Goal: Transaction & Acquisition: Purchase product/service

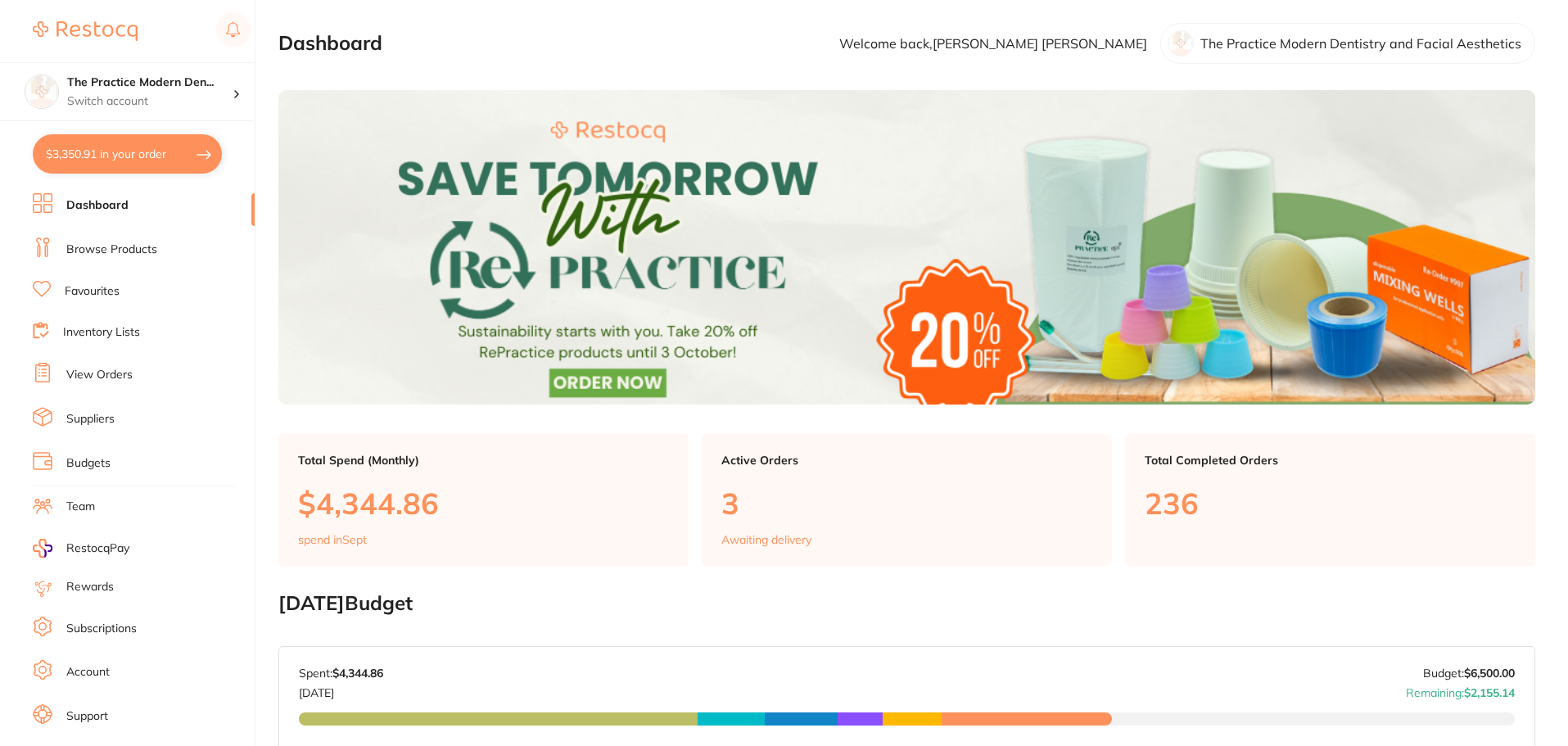
click at [97, 245] on link "Browse Products" at bounding box center [112, 249] width 91 height 17
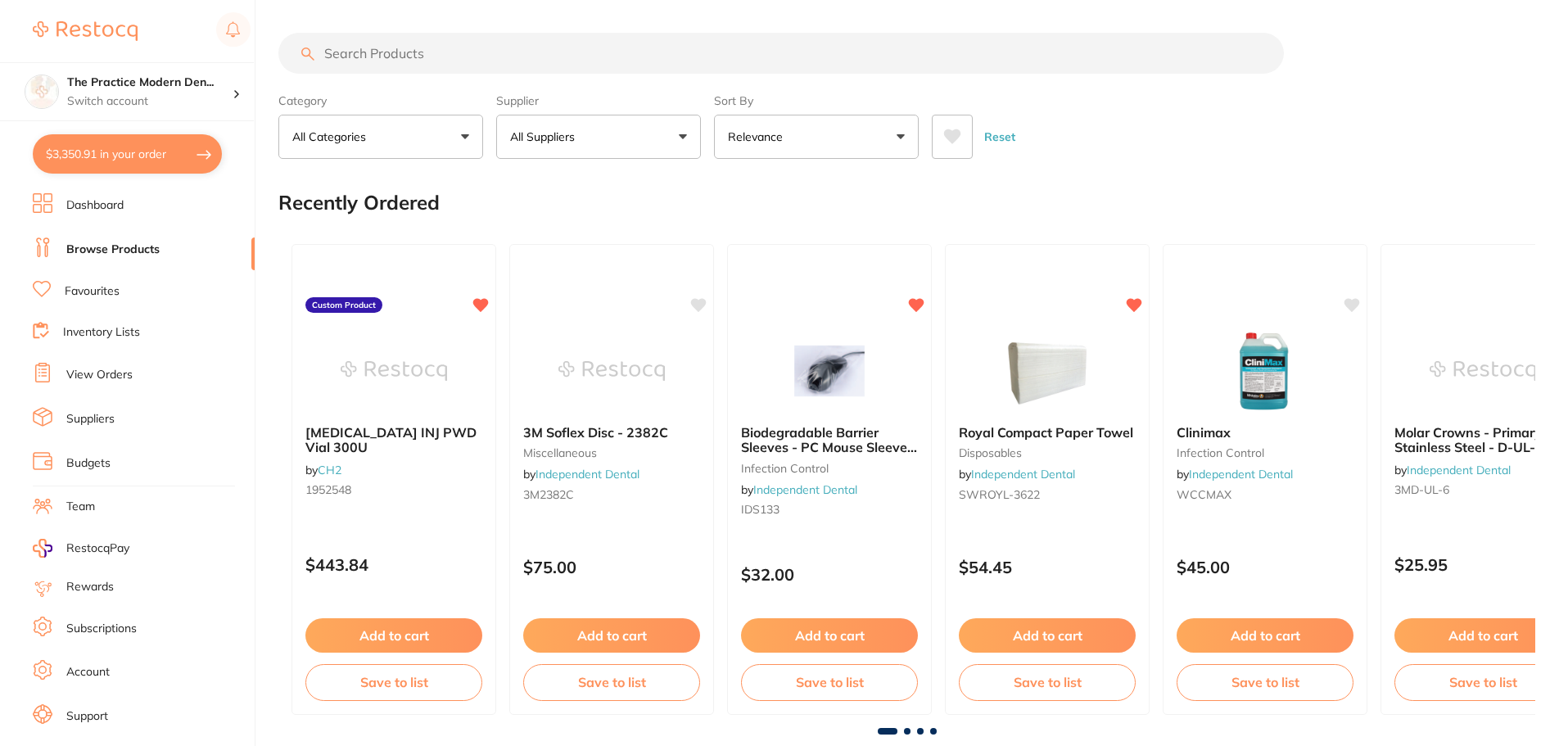
click at [424, 55] on input "search" at bounding box center [782, 52] width 1006 height 41
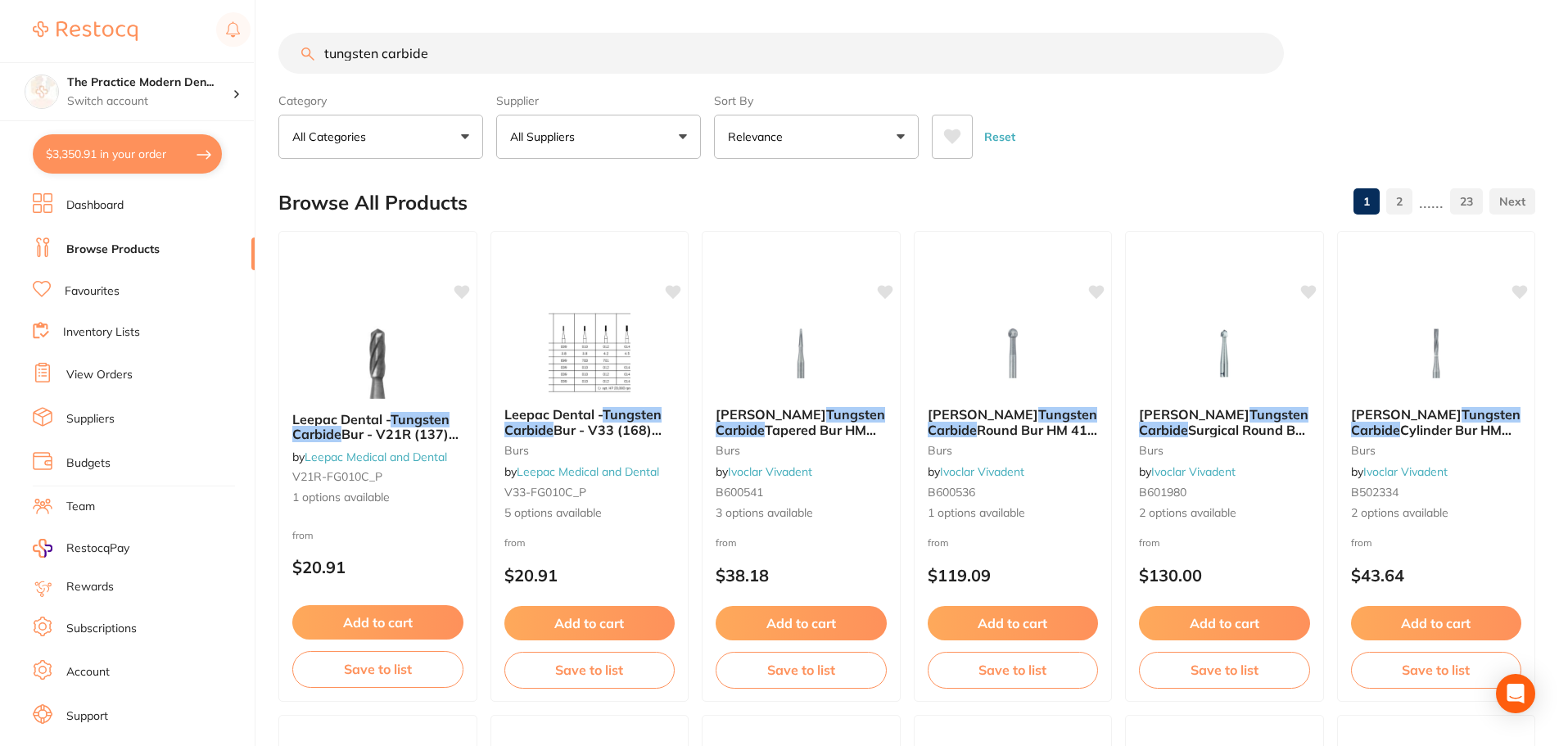
click at [513, 67] on input "tungsten carbide" at bounding box center [782, 52] width 1006 height 41
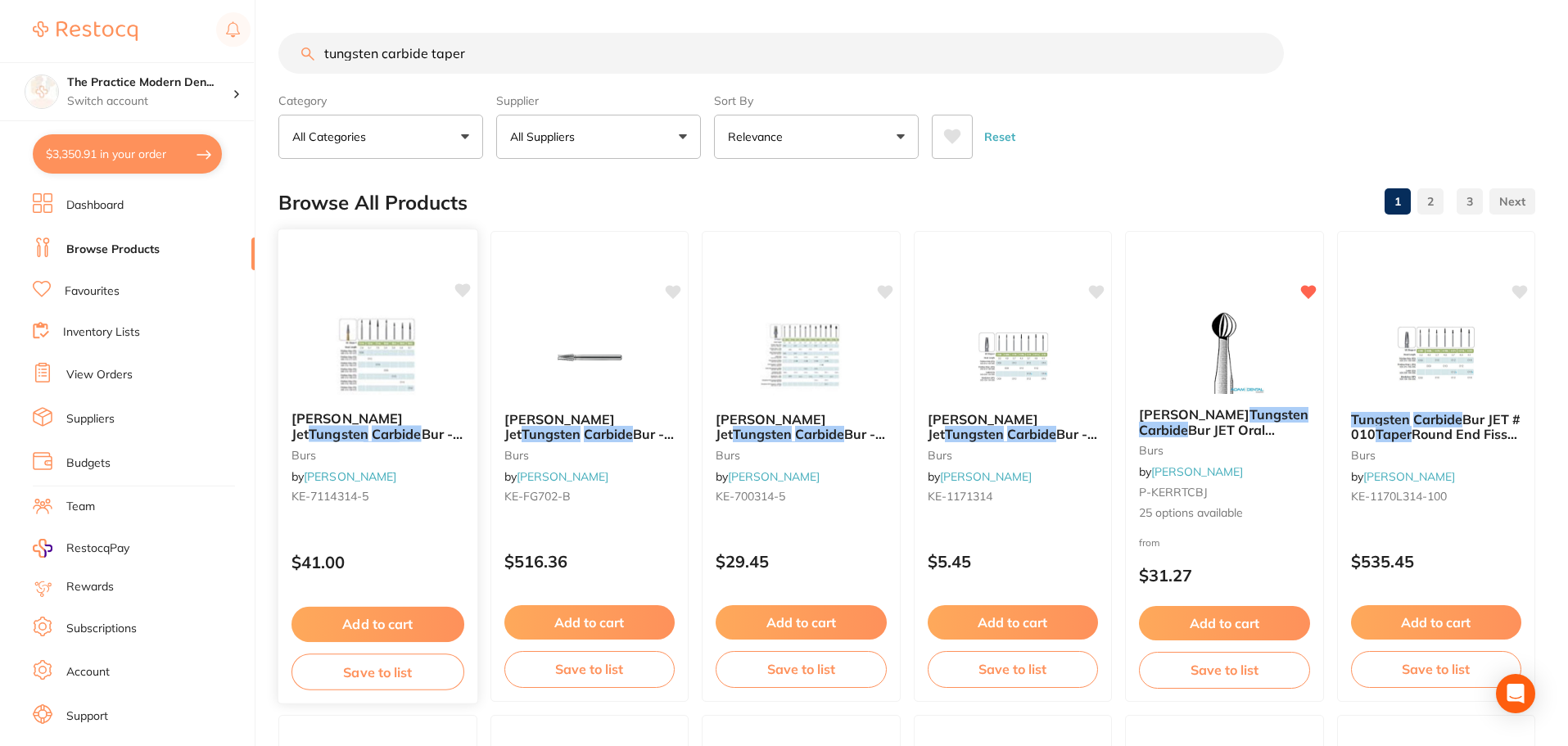
type input "tungsten carbide taper"
click at [398, 347] on img at bounding box center [377, 357] width 108 height 83
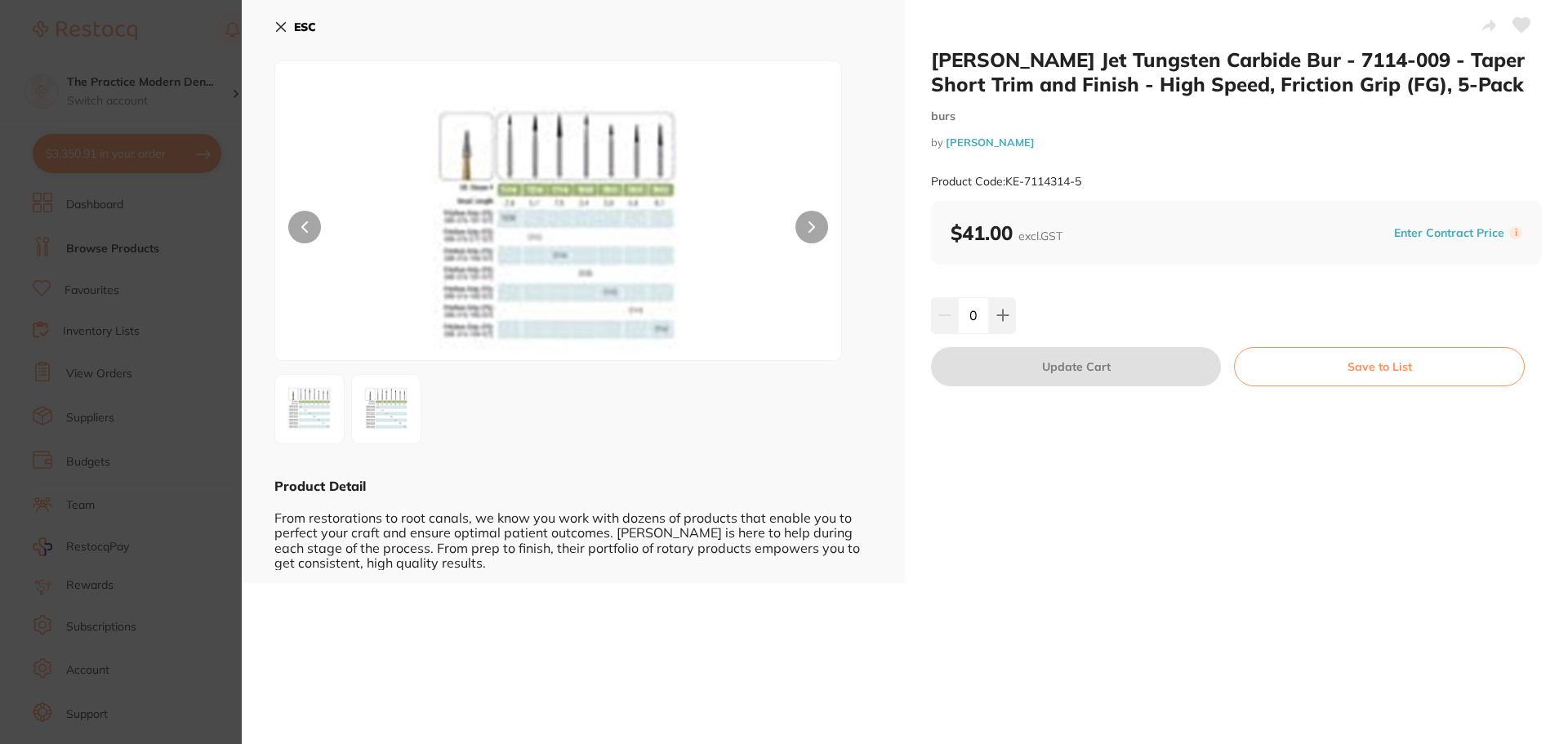
click at [393, 403] on img at bounding box center [386, 409] width 59 height 59
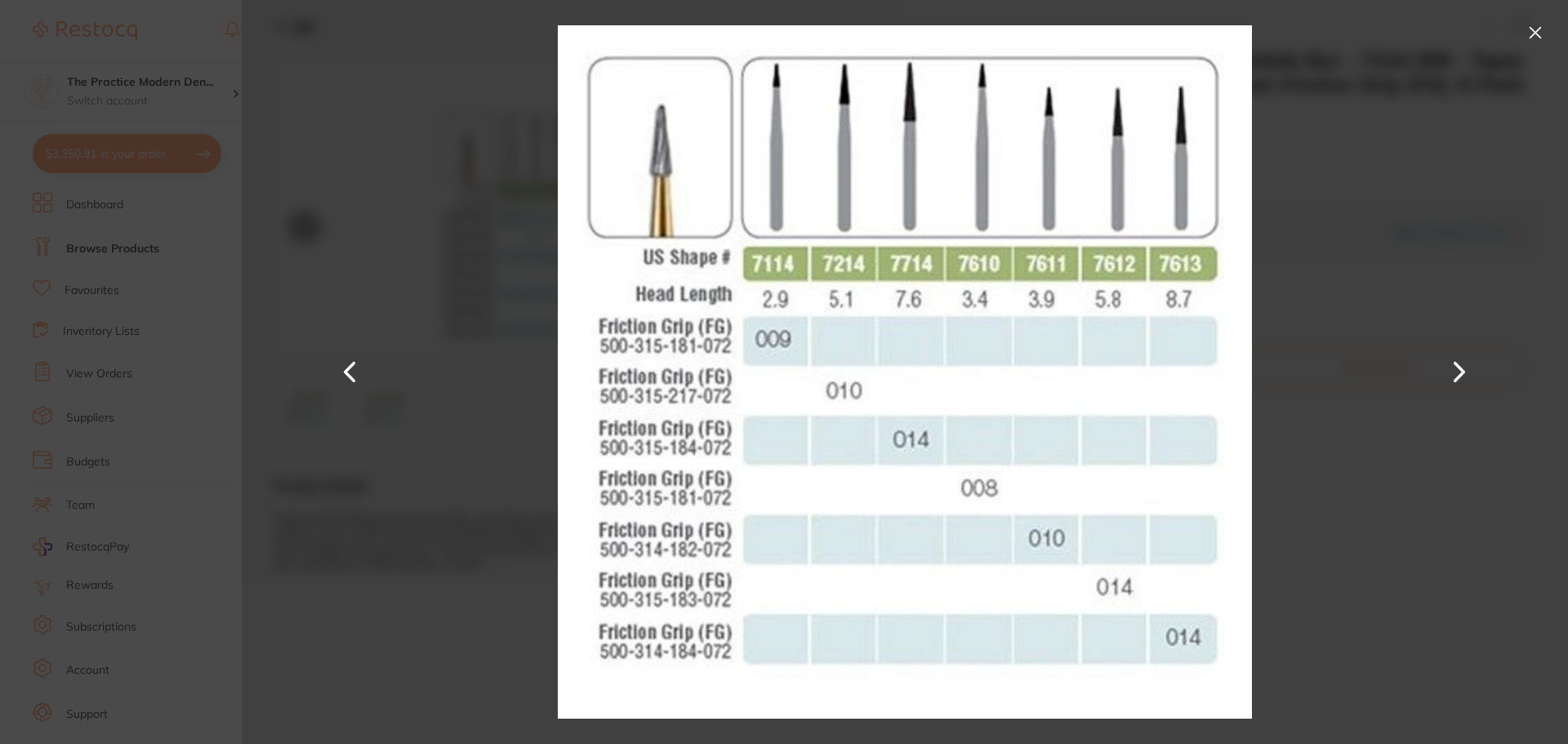
click at [1537, 31] on button at bounding box center [1535, 33] width 27 height 27
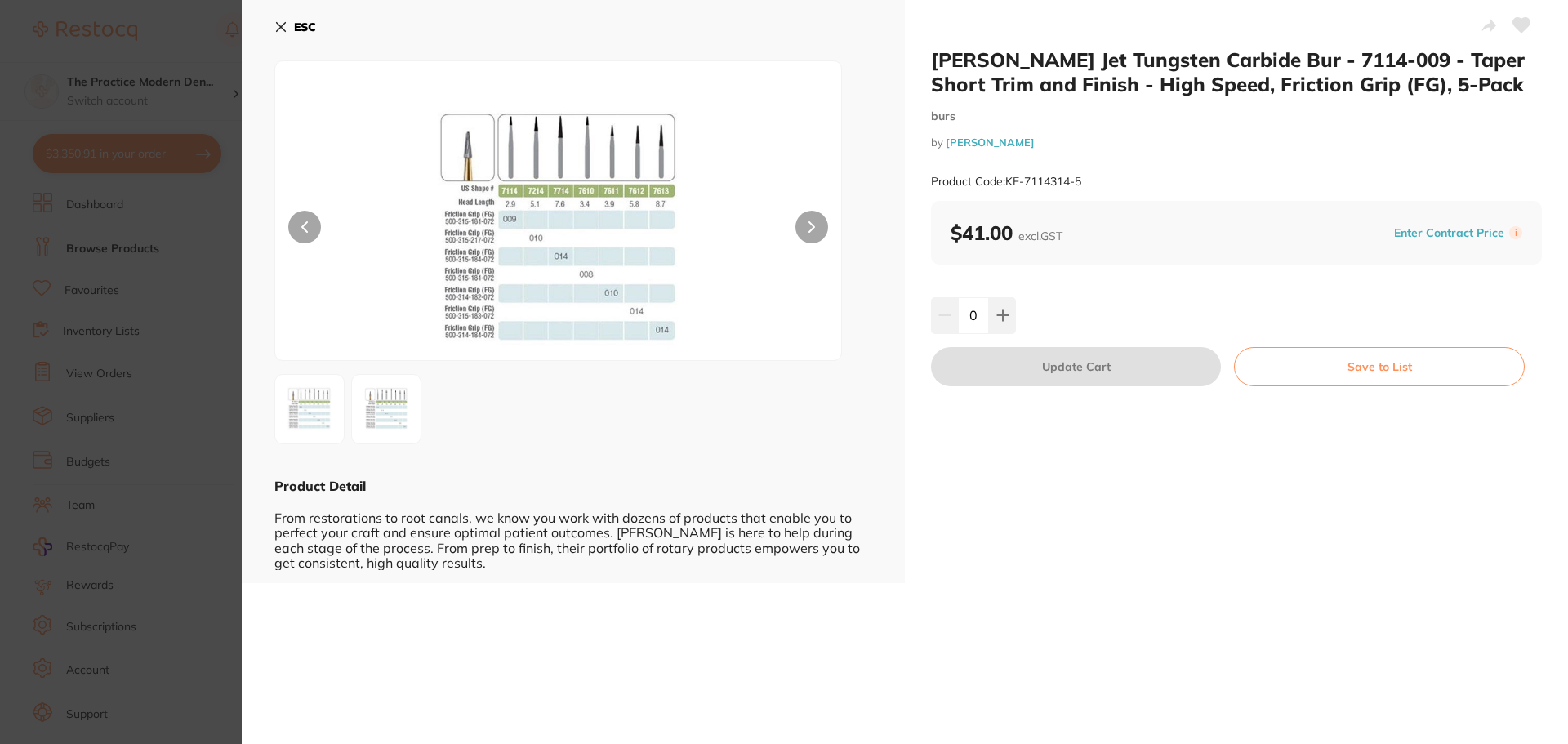
click at [285, 29] on icon at bounding box center [280, 27] width 13 height 13
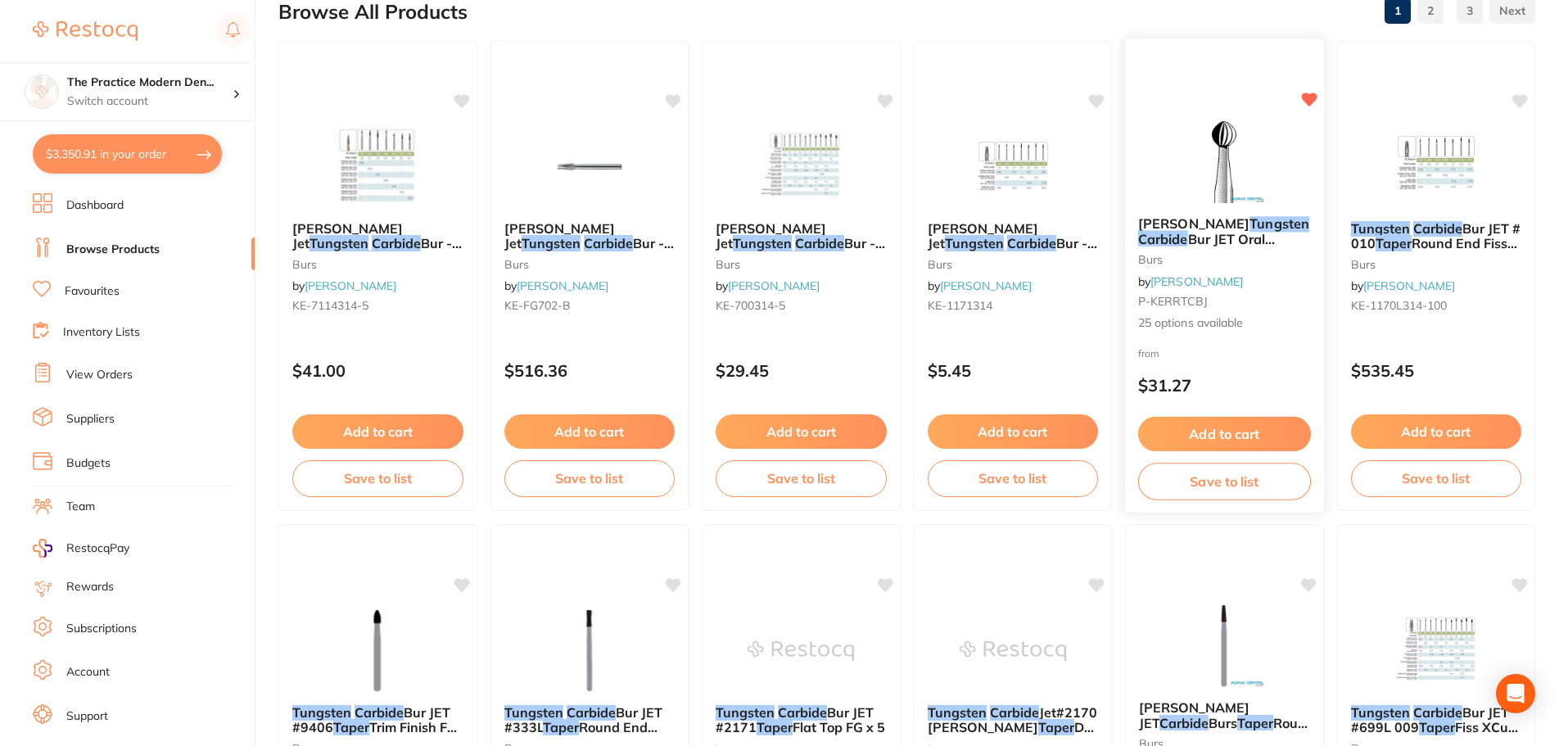
scroll to position [171, 0]
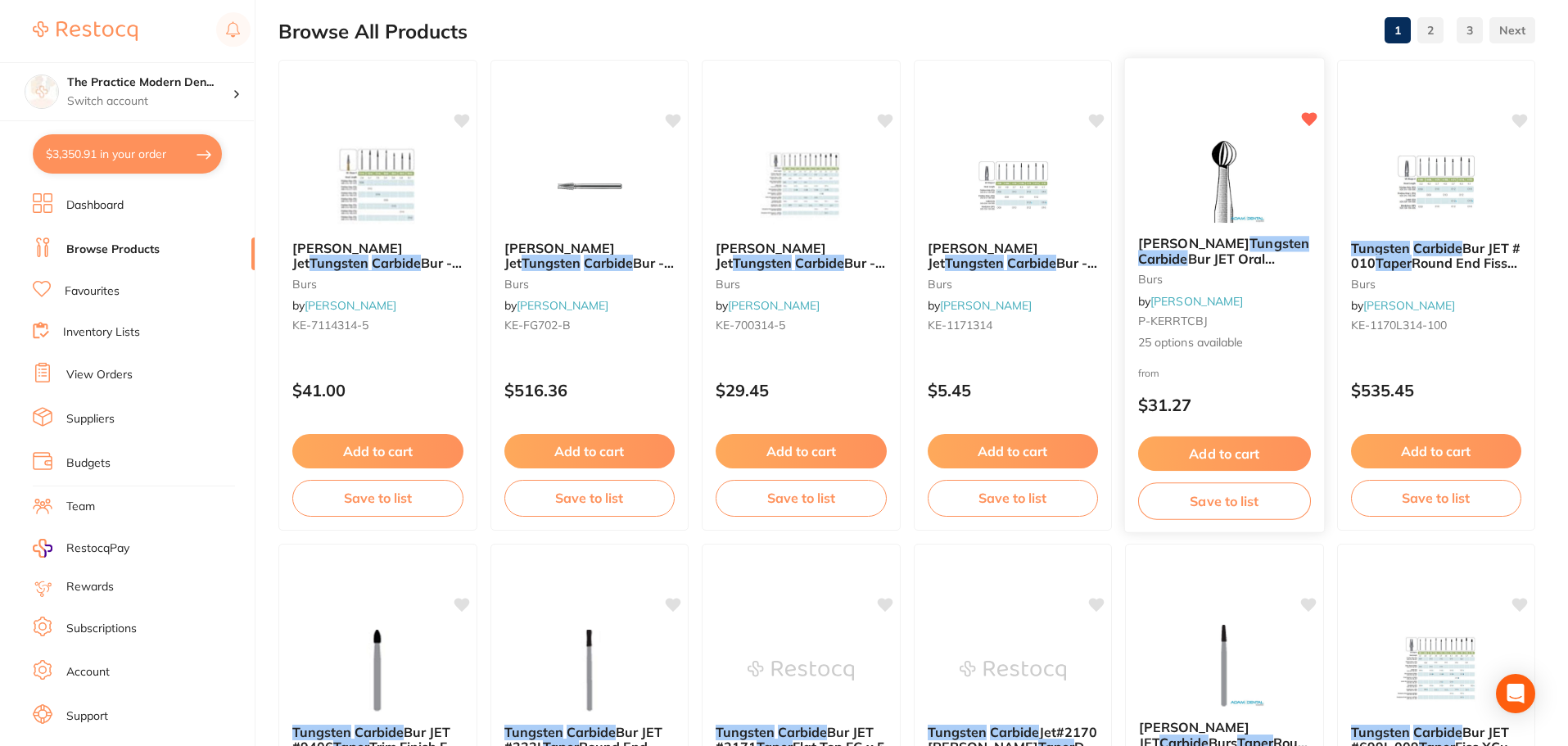
click at [1216, 190] on img at bounding box center [1224, 182] width 108 height 83
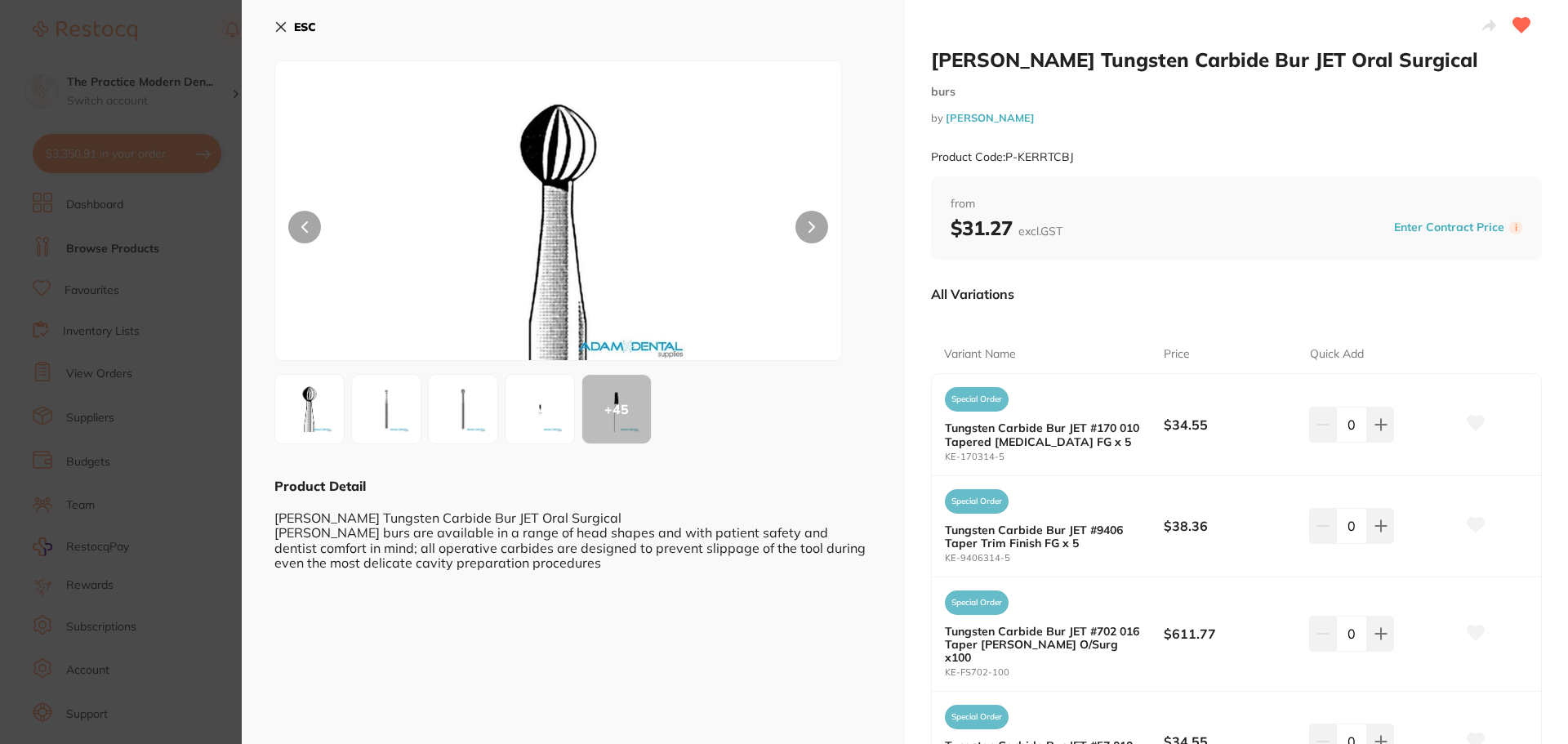
click at [619, 402] on div "+ 45" at bounding box center [617, 409] width 69 height 69
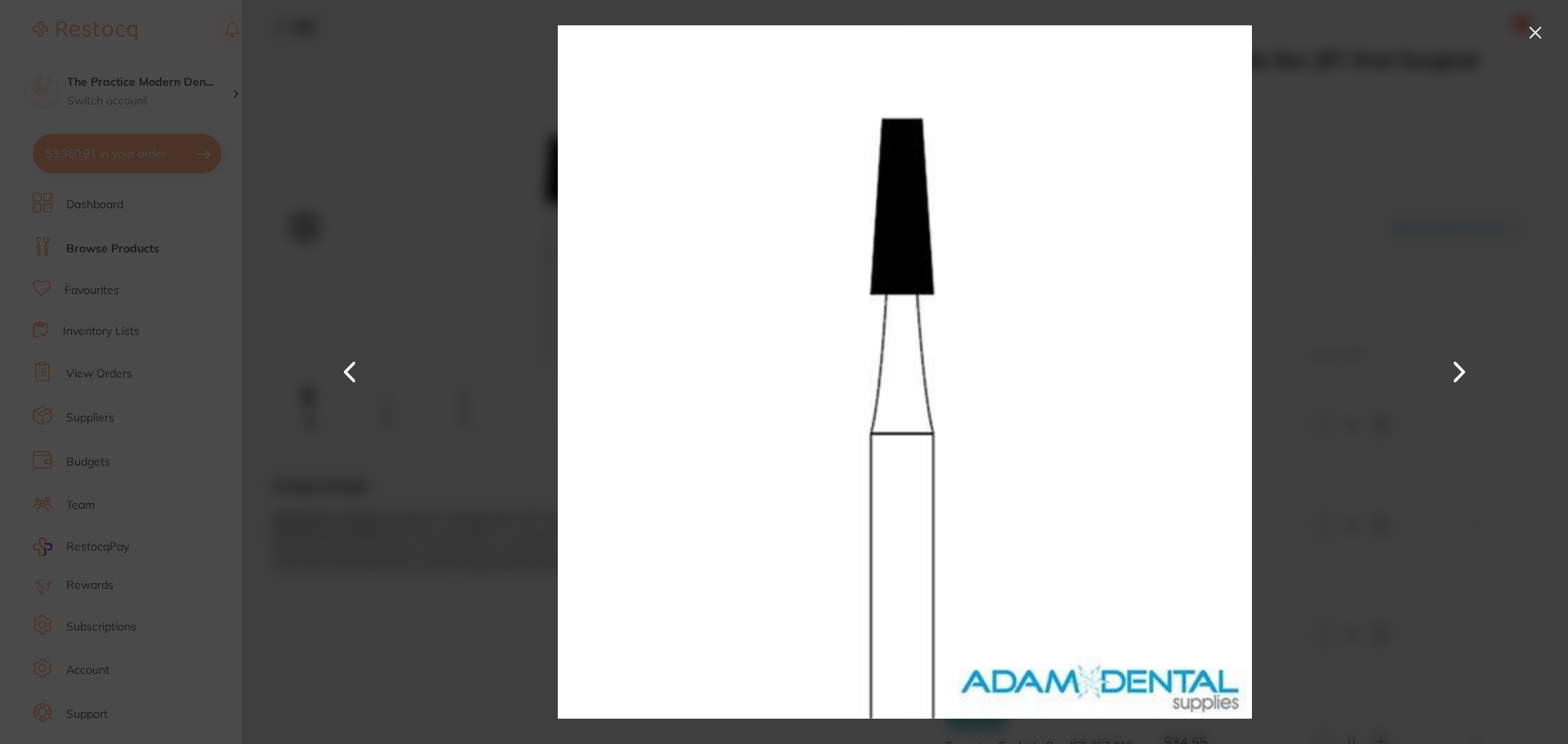
click at [1458, 373] on button at bounding box center [1460, 372] width 39 height 372
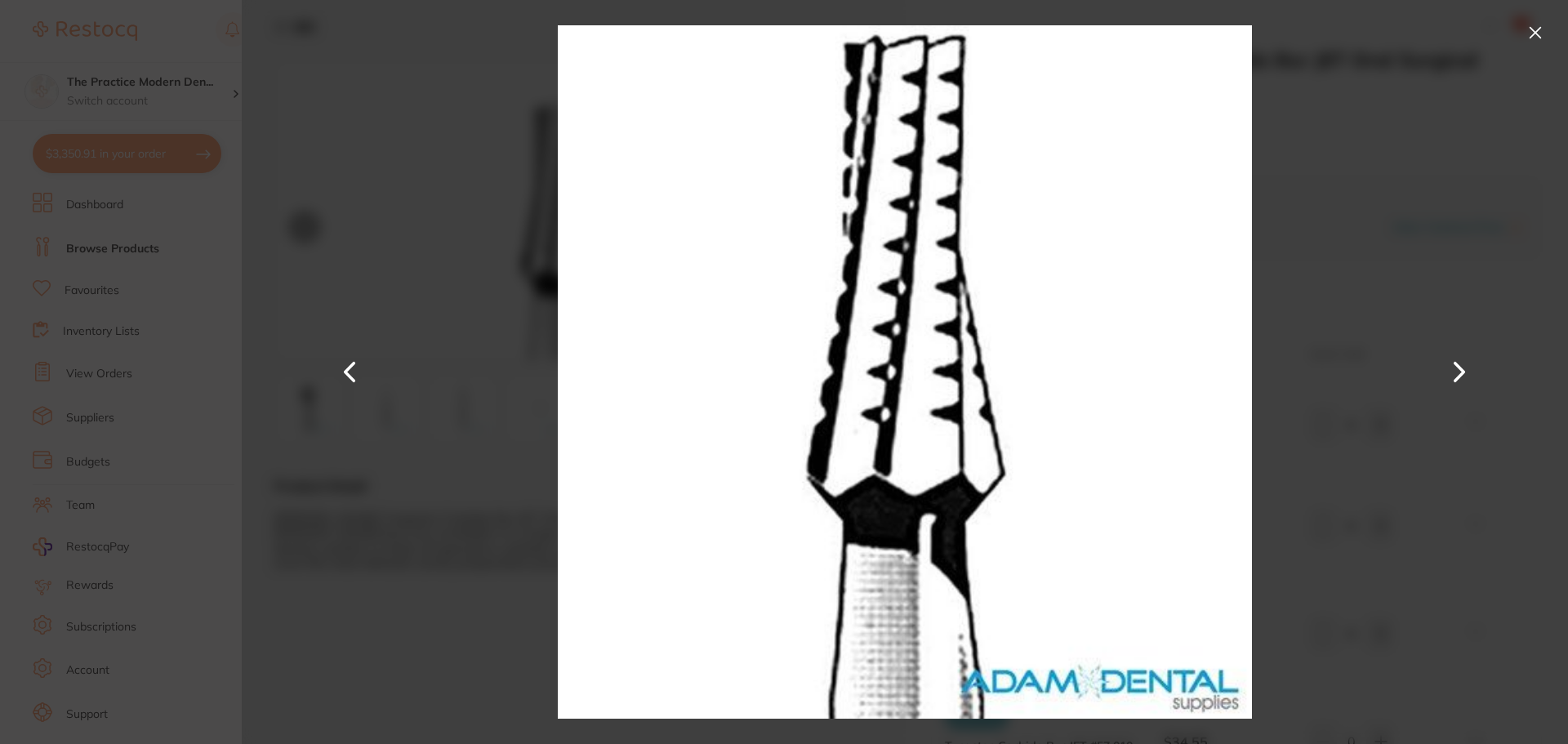
click at [1458, 373] on button at bounding box center [1460, 372] width 39 height 372
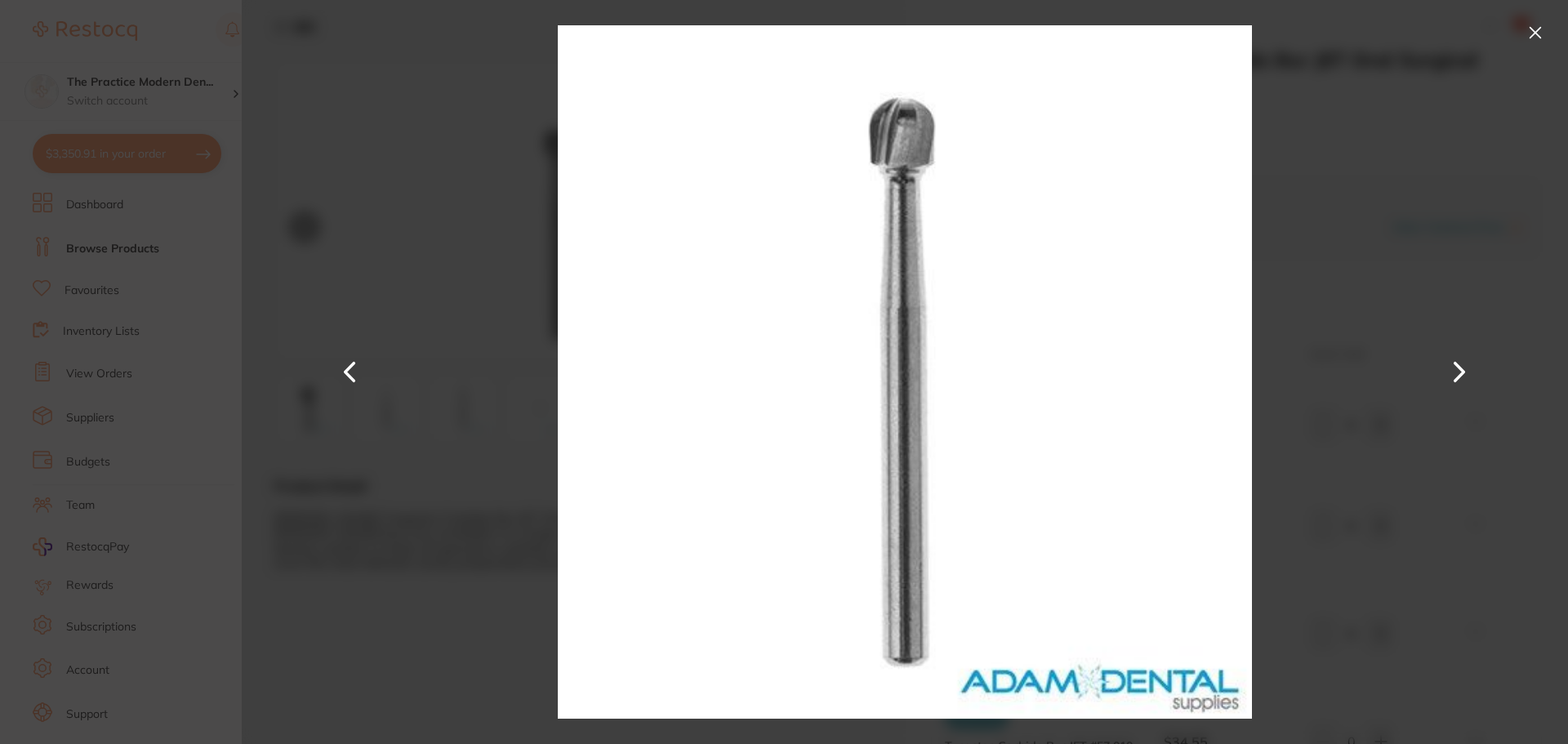
click at [360, 367] on button at bounding box center [351, 372] width 39 height 372
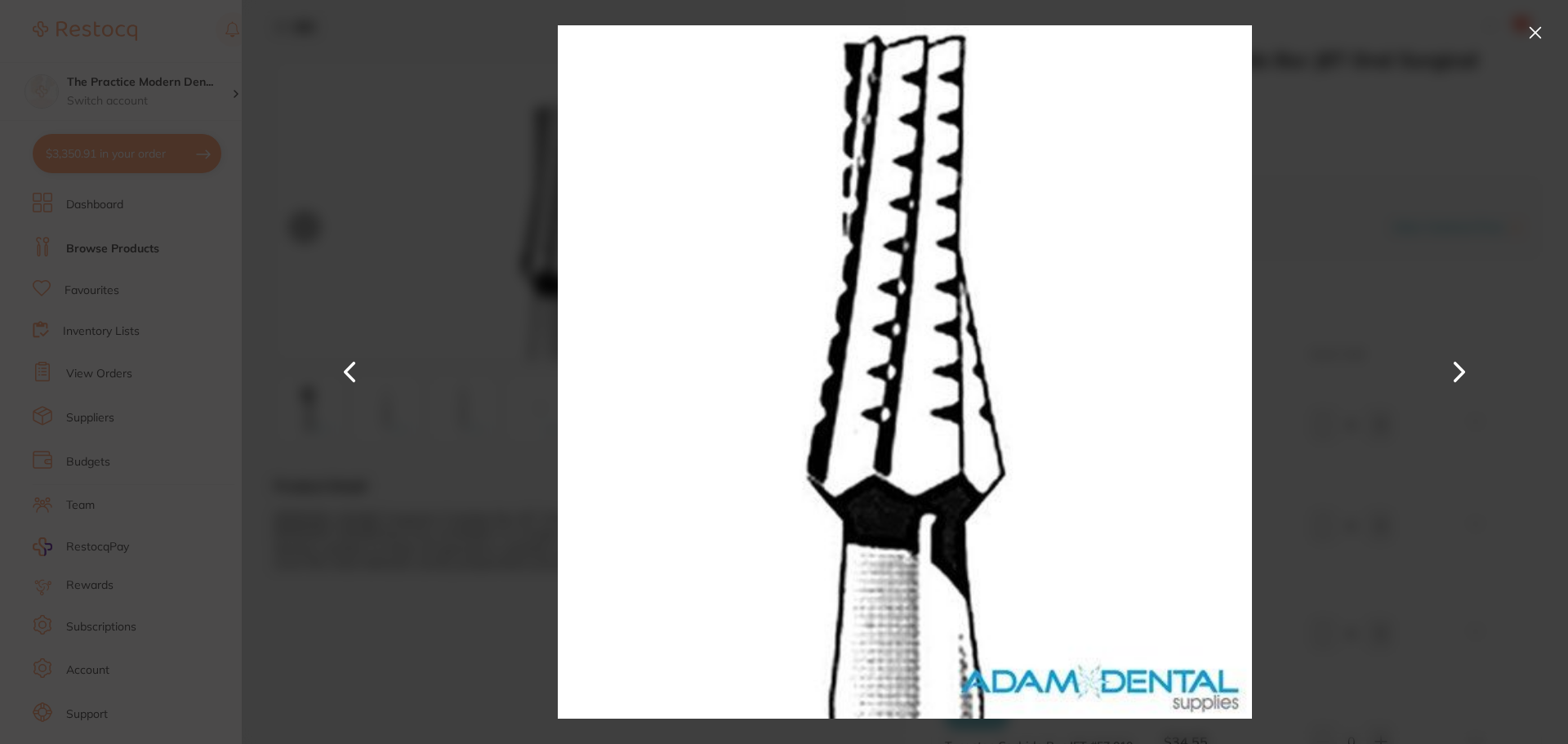
click at [1452, 360] on button at bounding box center [1460, 372] width 39 height 372
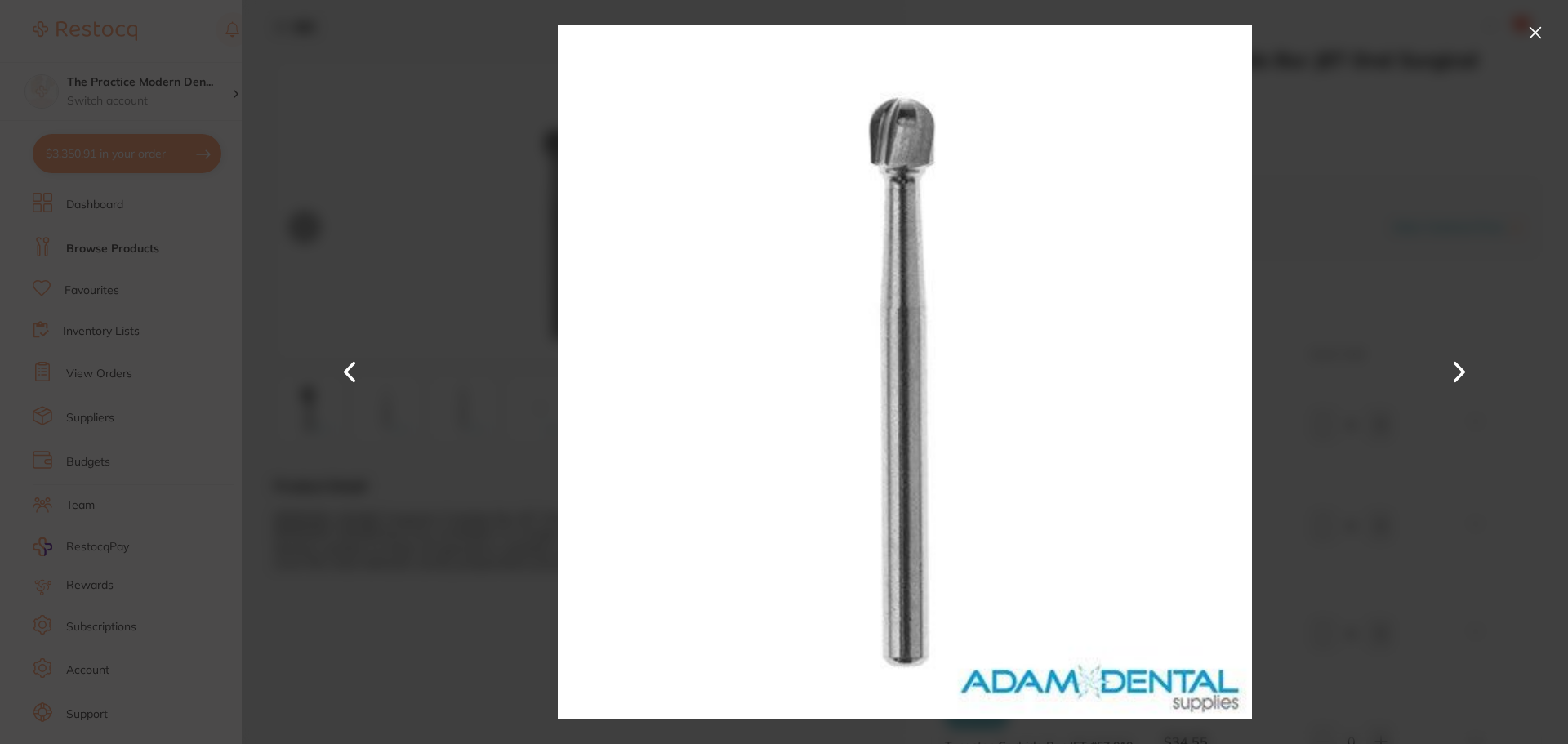
click at [1457, 365] on button at bounding box center [1460, 372] width 39 height 372
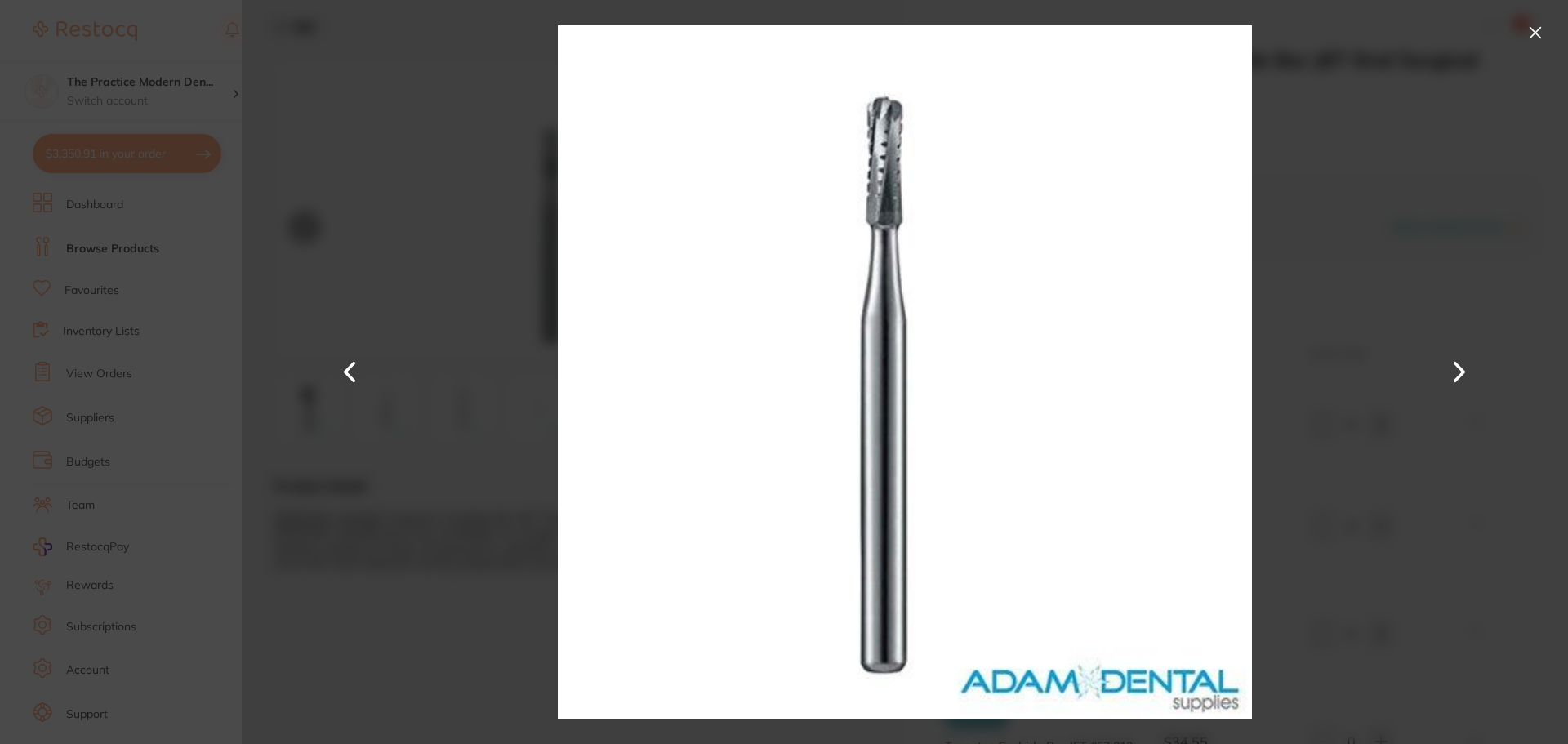
click at [1457, 365] on button at bounding box center [1460, 372] width 39 height 372
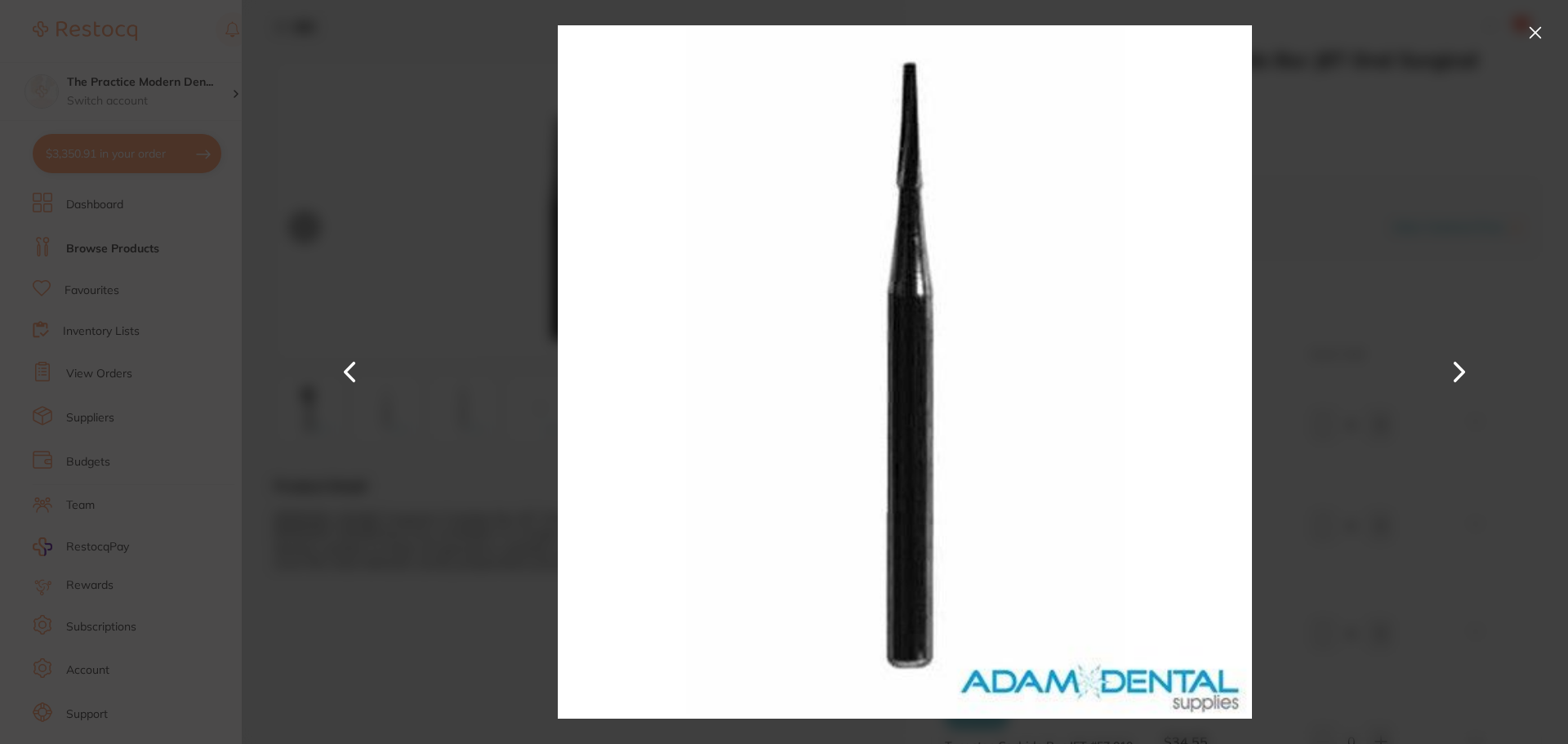
click at [355, 367] on button at bounding box center [351, 372] width 39 height 372
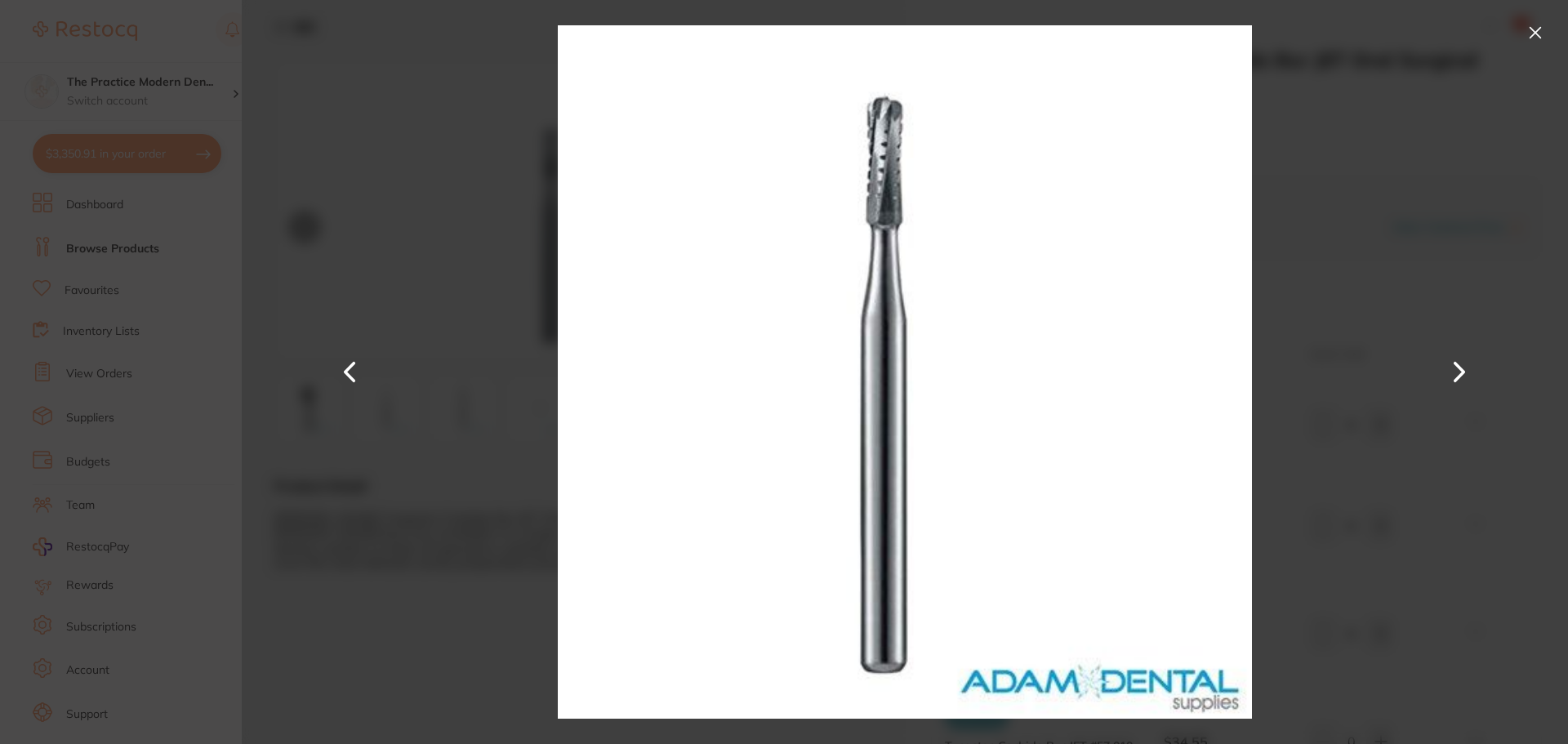
click at [1456, 367] on button at bounding box center [1460, 372] width 39 height 372
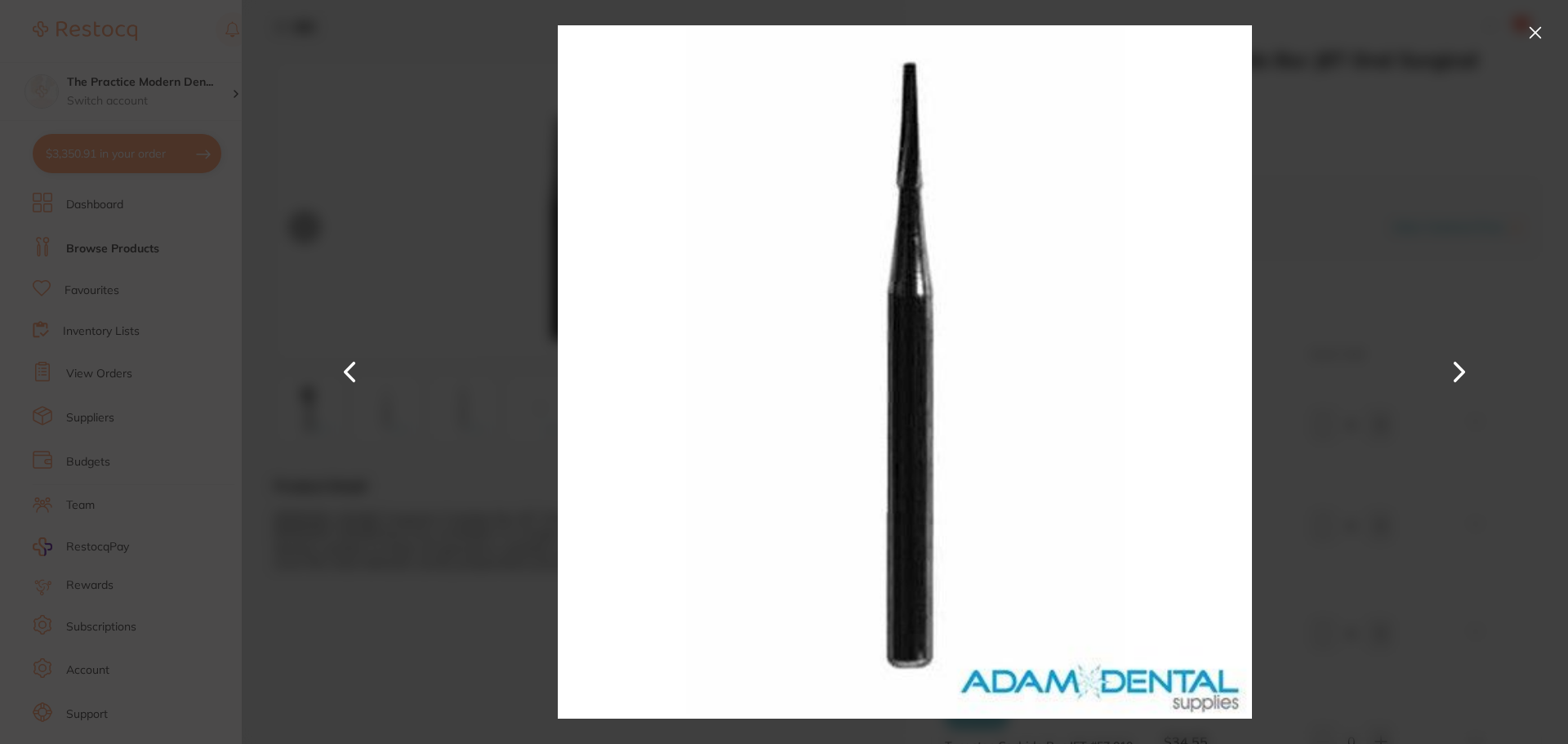
click at [1456, 367] on button at bounding box center [1460, 372] width 39 height 372
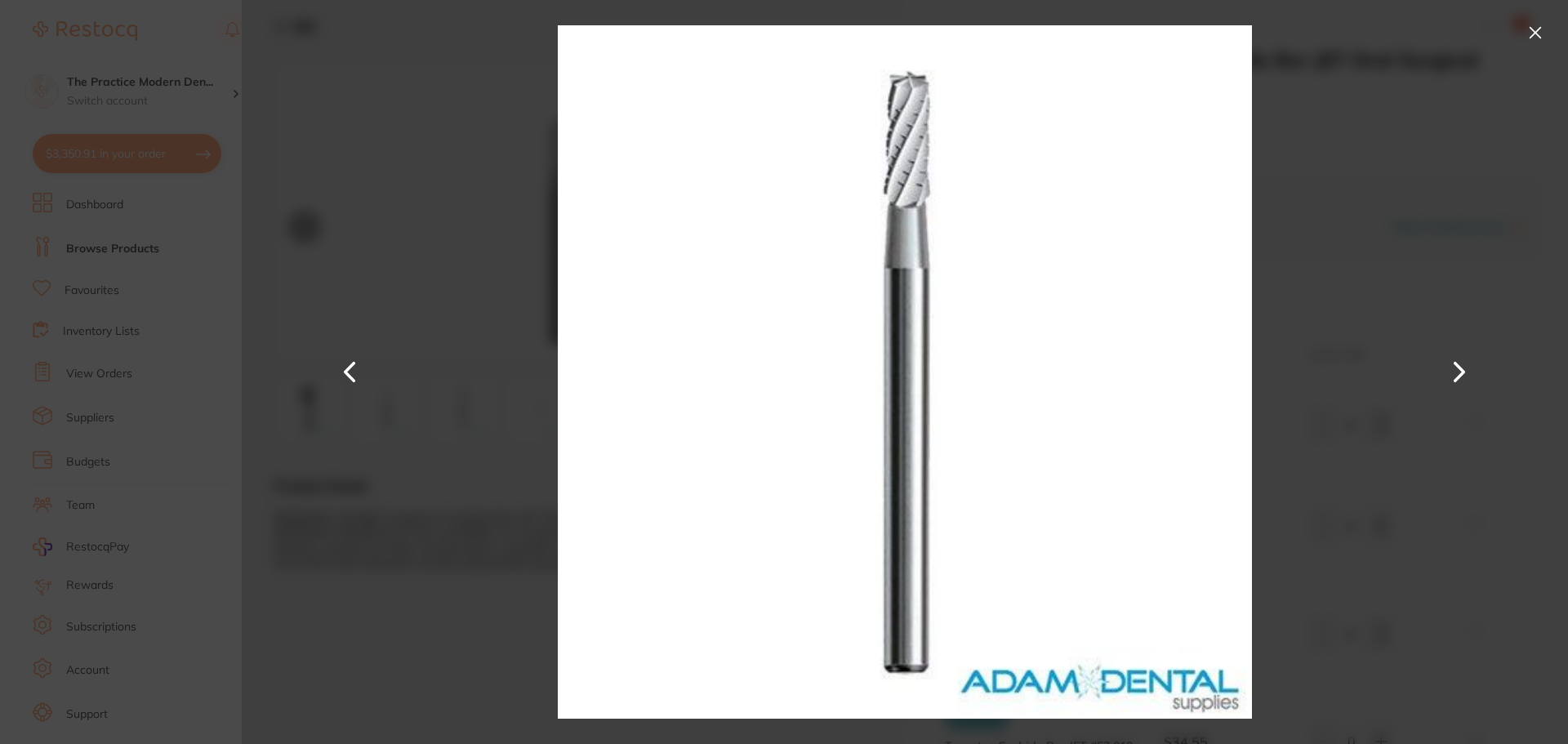
click at [1456, 367] on button at bounding box center [1460, 372] width 39 height 372
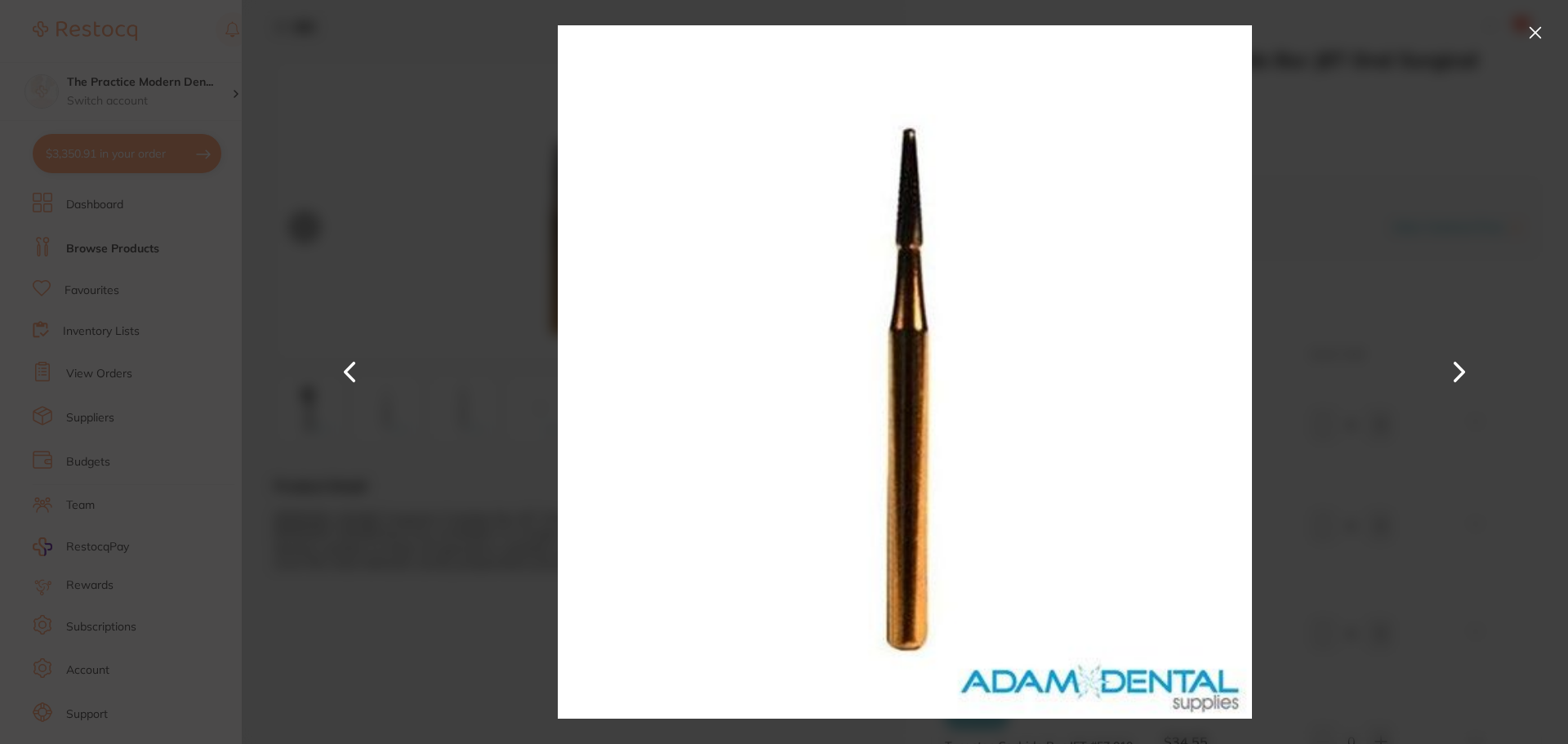
click at [1456, 367] on button at bounding box center [1460, 372] width 39 height 372
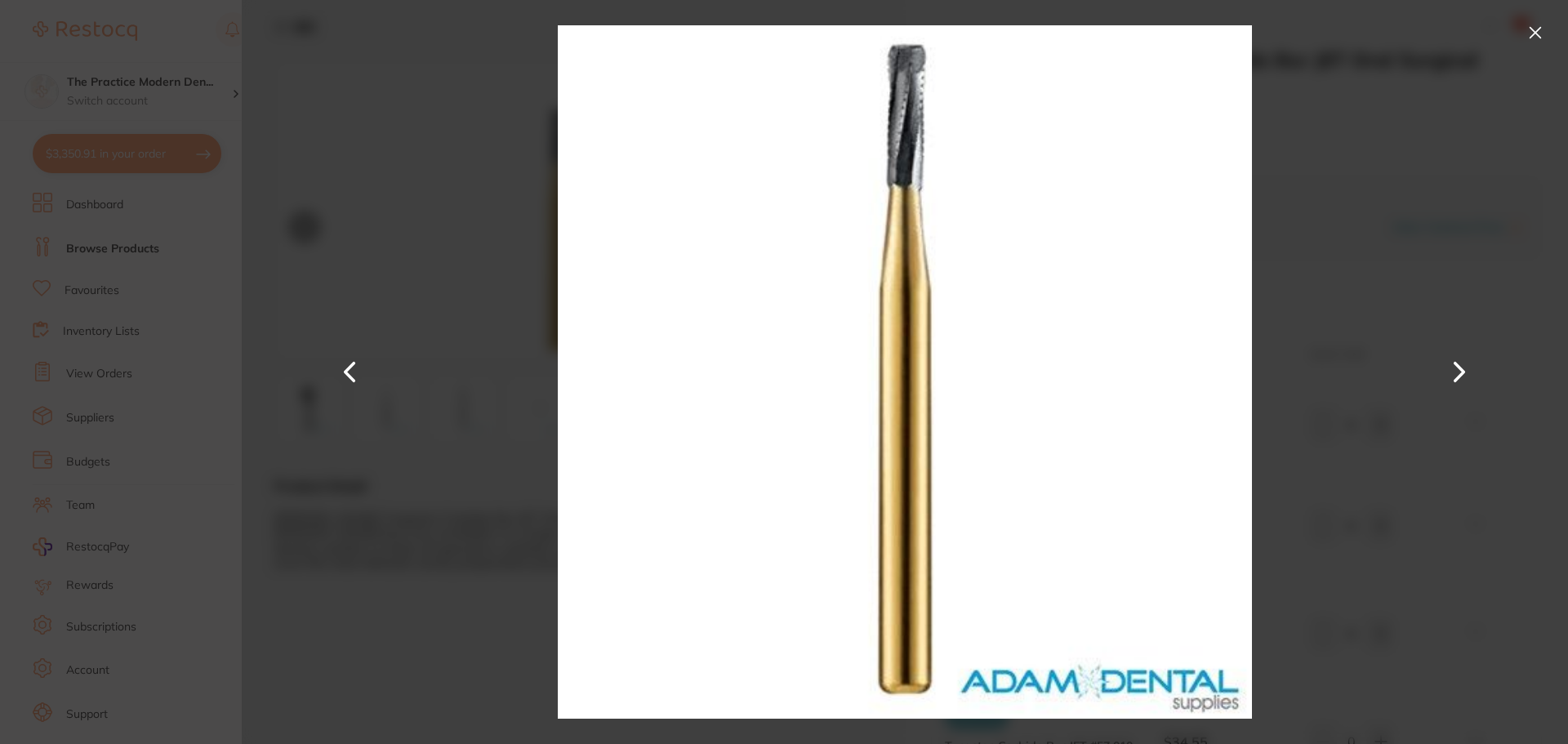
click at [1456, 367] on button at bounding box center [1460, 372] width 39 height 372
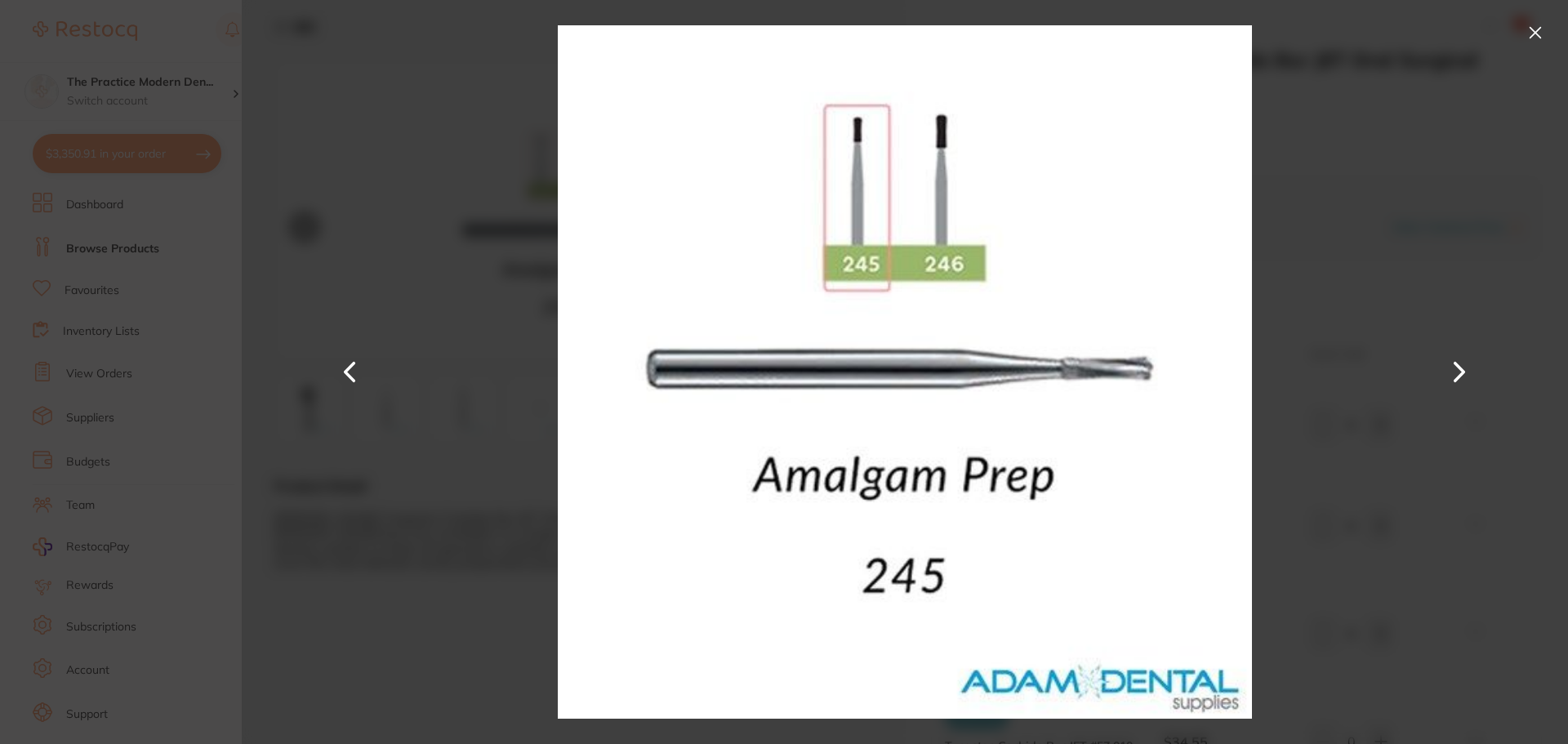
click at [1456, 367] on button at bounding box center [1460, 372] width 39 height 372
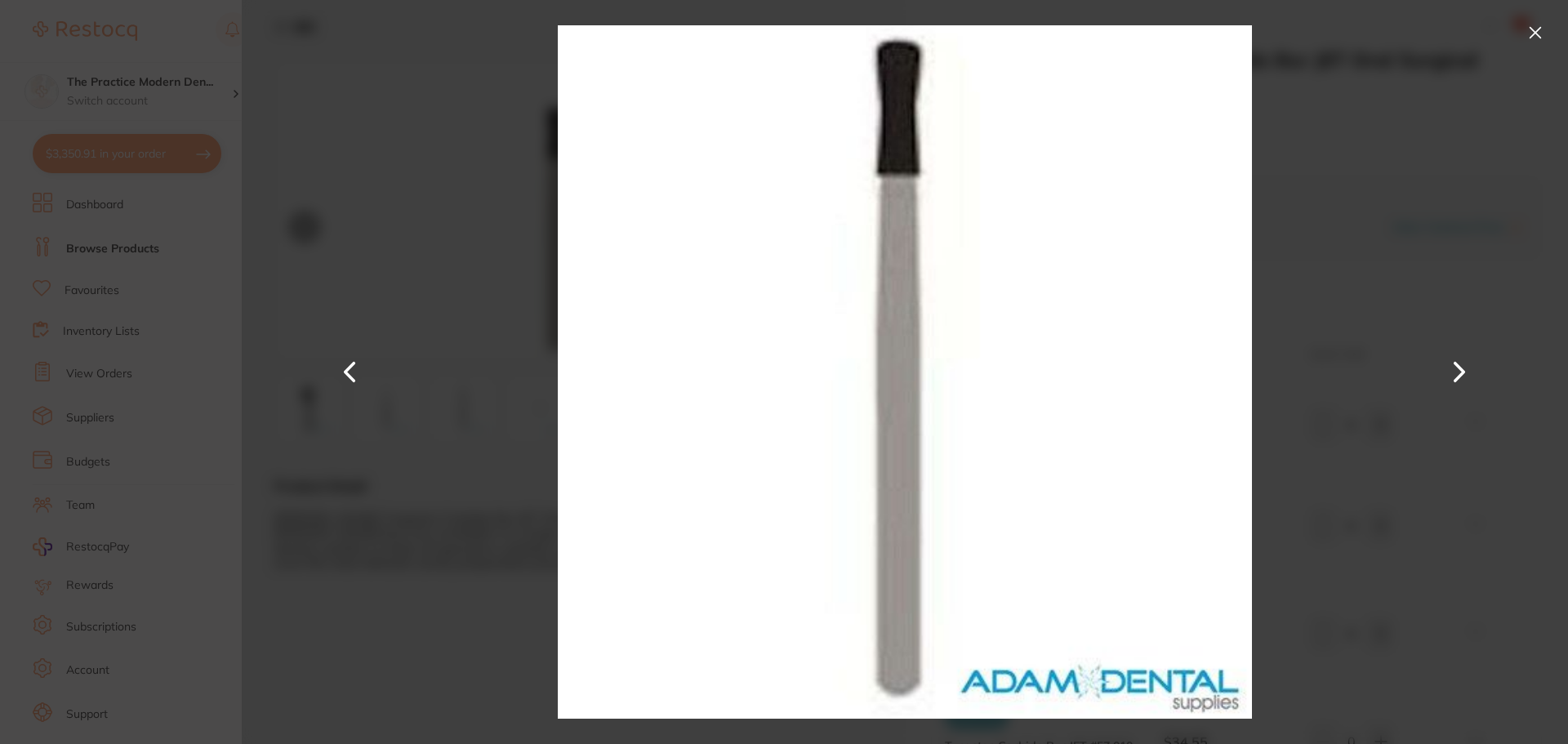
click at [1456, 367] on button at bounding box center [1460, 372] width 39 height 372
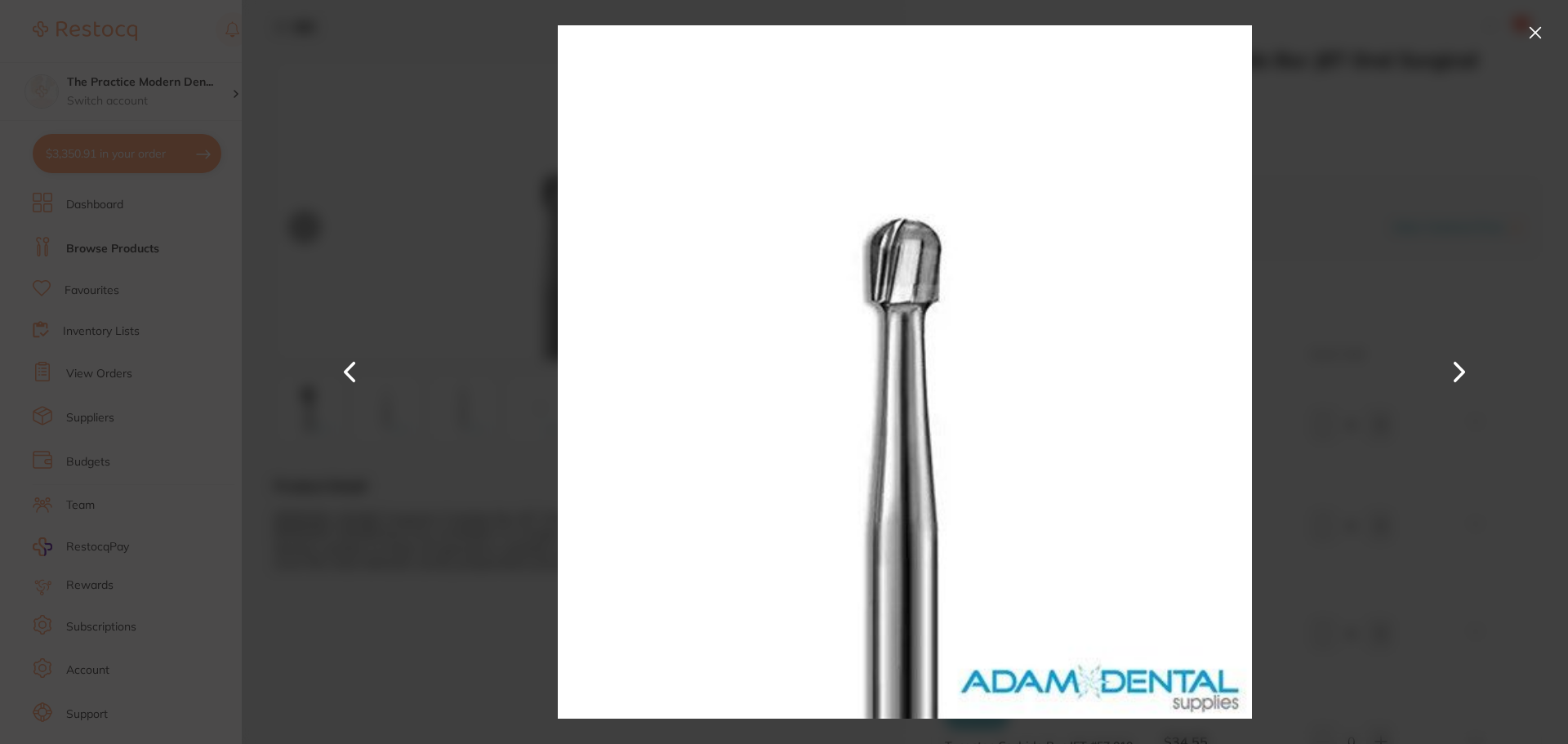
click at [340, 372] on button at bounding box center [351, 372] width 39 height 372
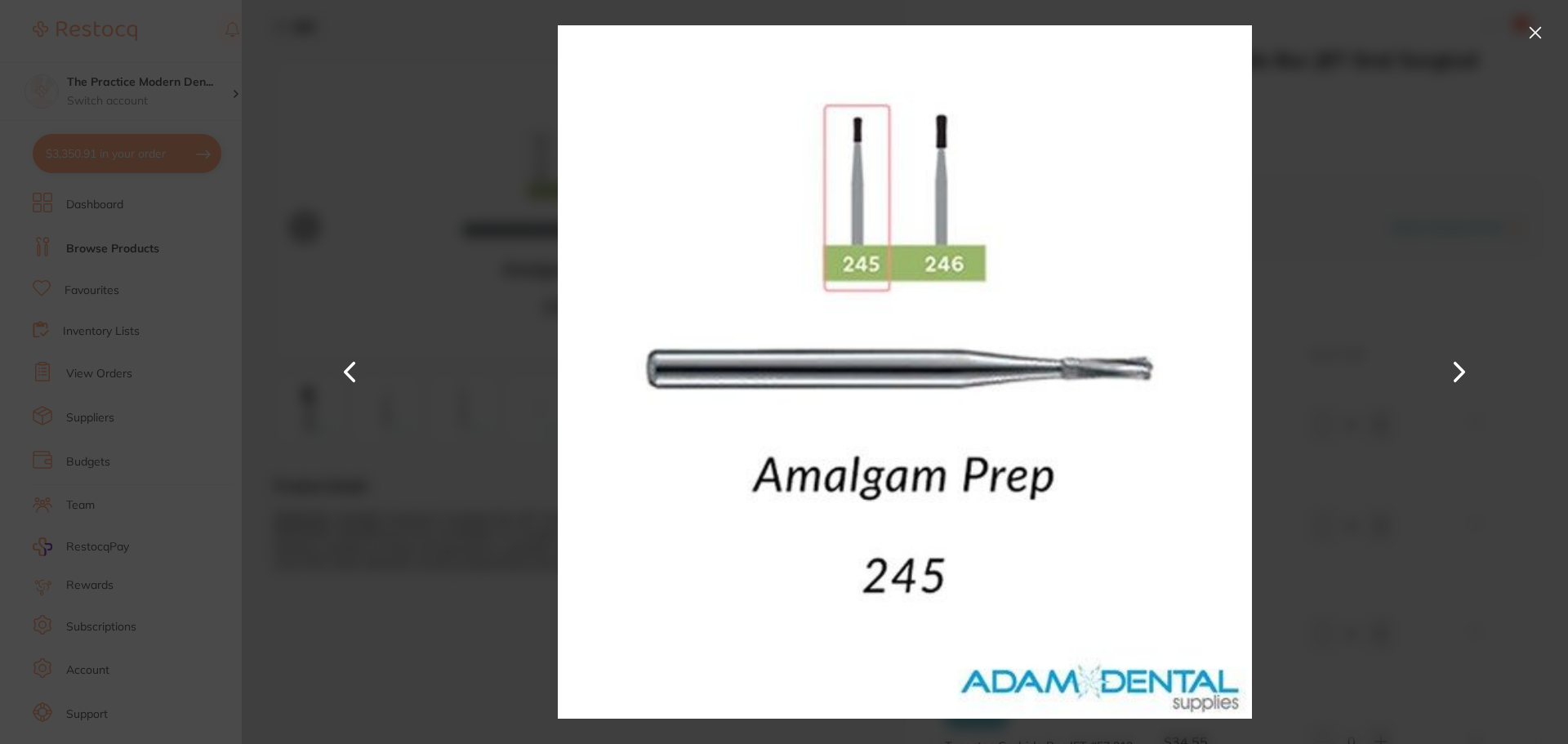
click at [1449, 369] on button at bounding box center [1460, 372] width 39 height 372
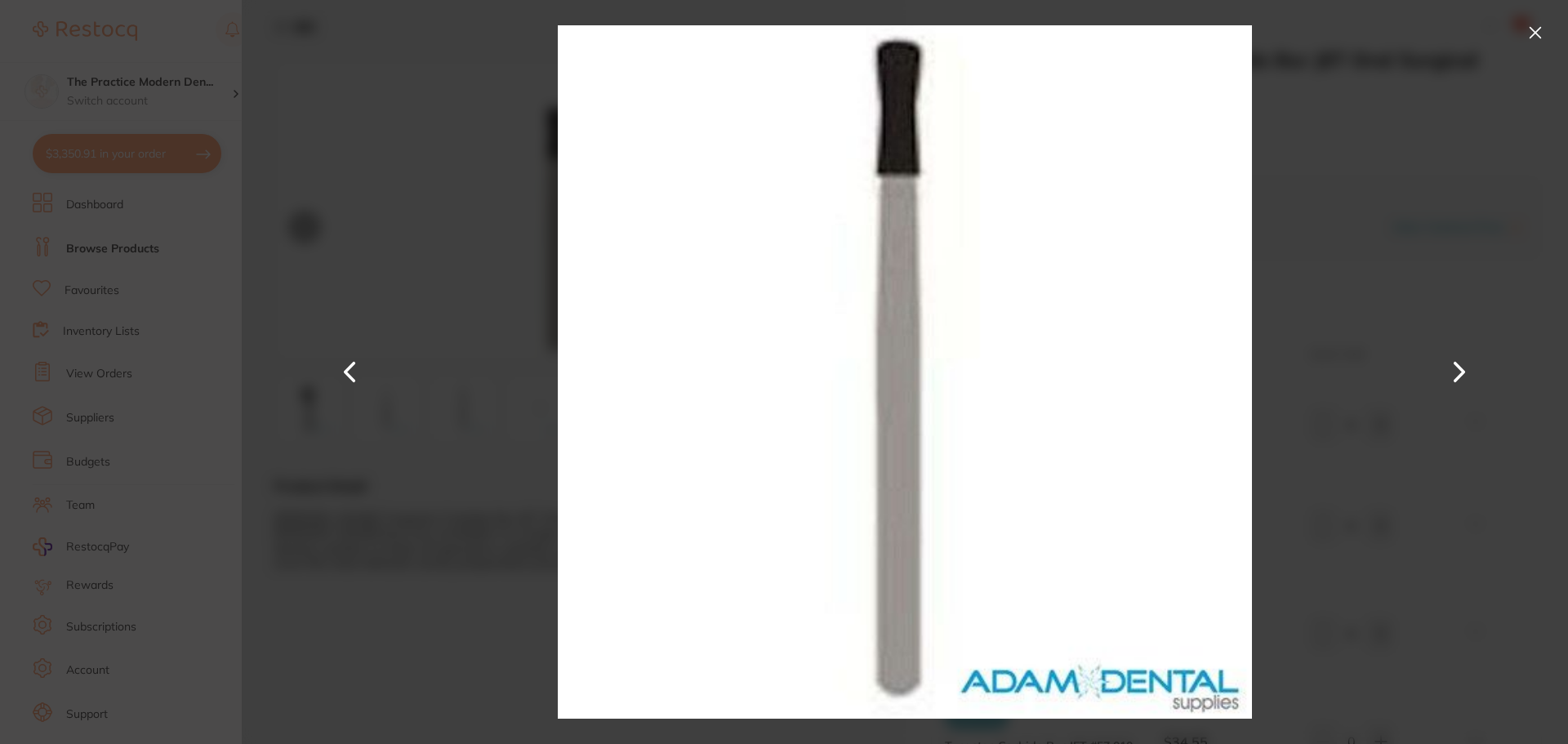
click at [1449, 369] on button at bounding box center [1460, 372] width 39 height 372
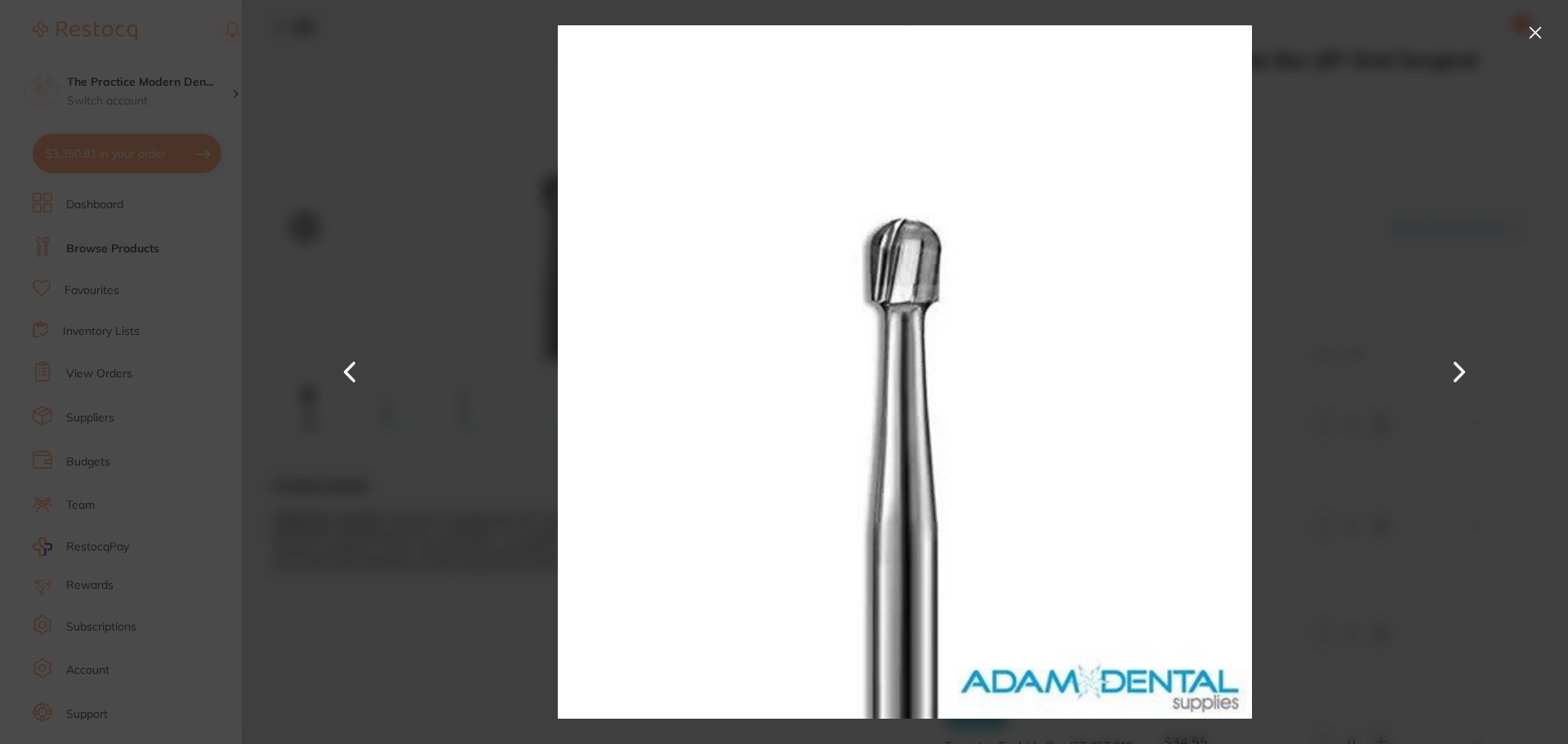
click at [1449, 369] on button at bounding box center [1460, 372] width 39 height 372
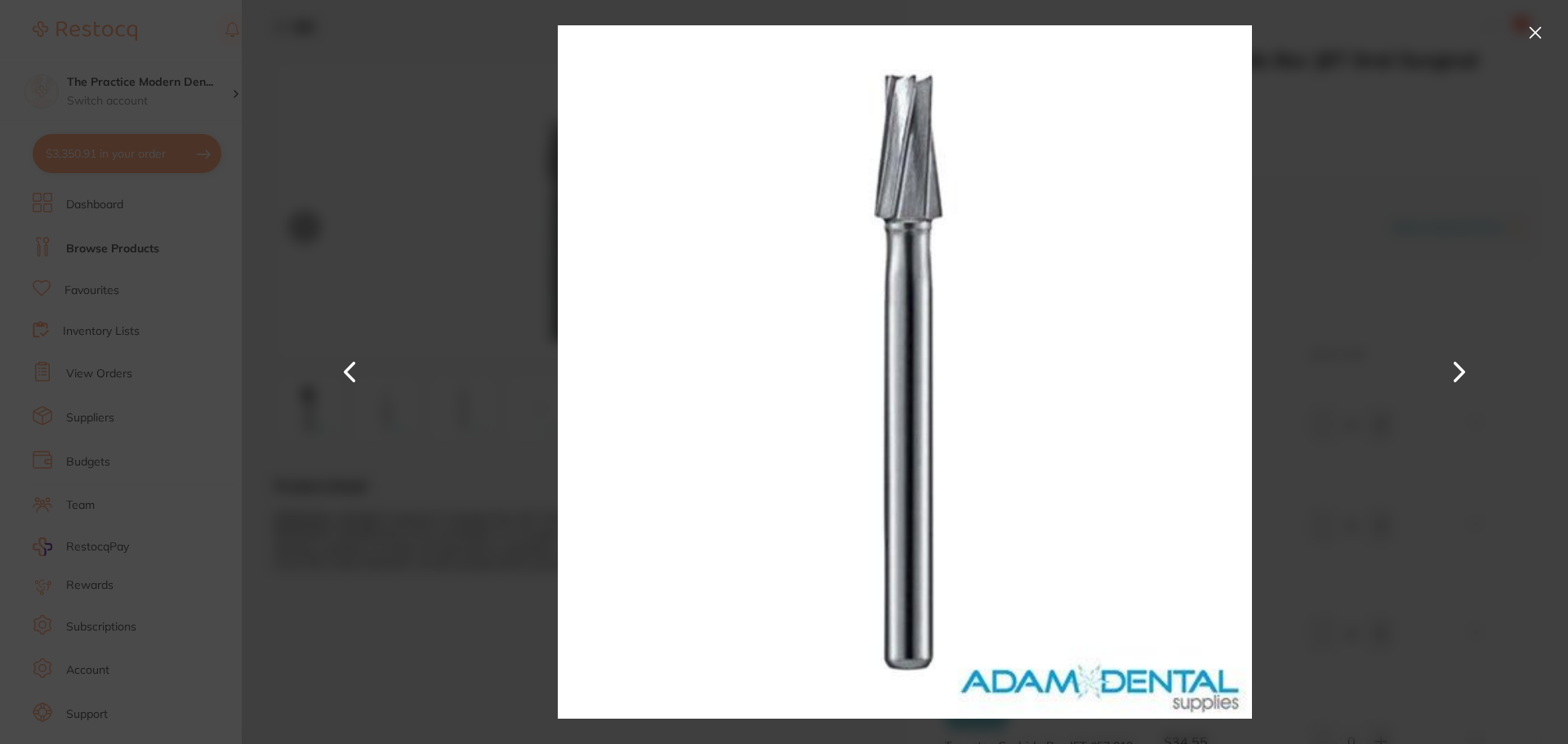
click at [1449, 369] on button at bounding box center [1460, 372] width 39 height 372
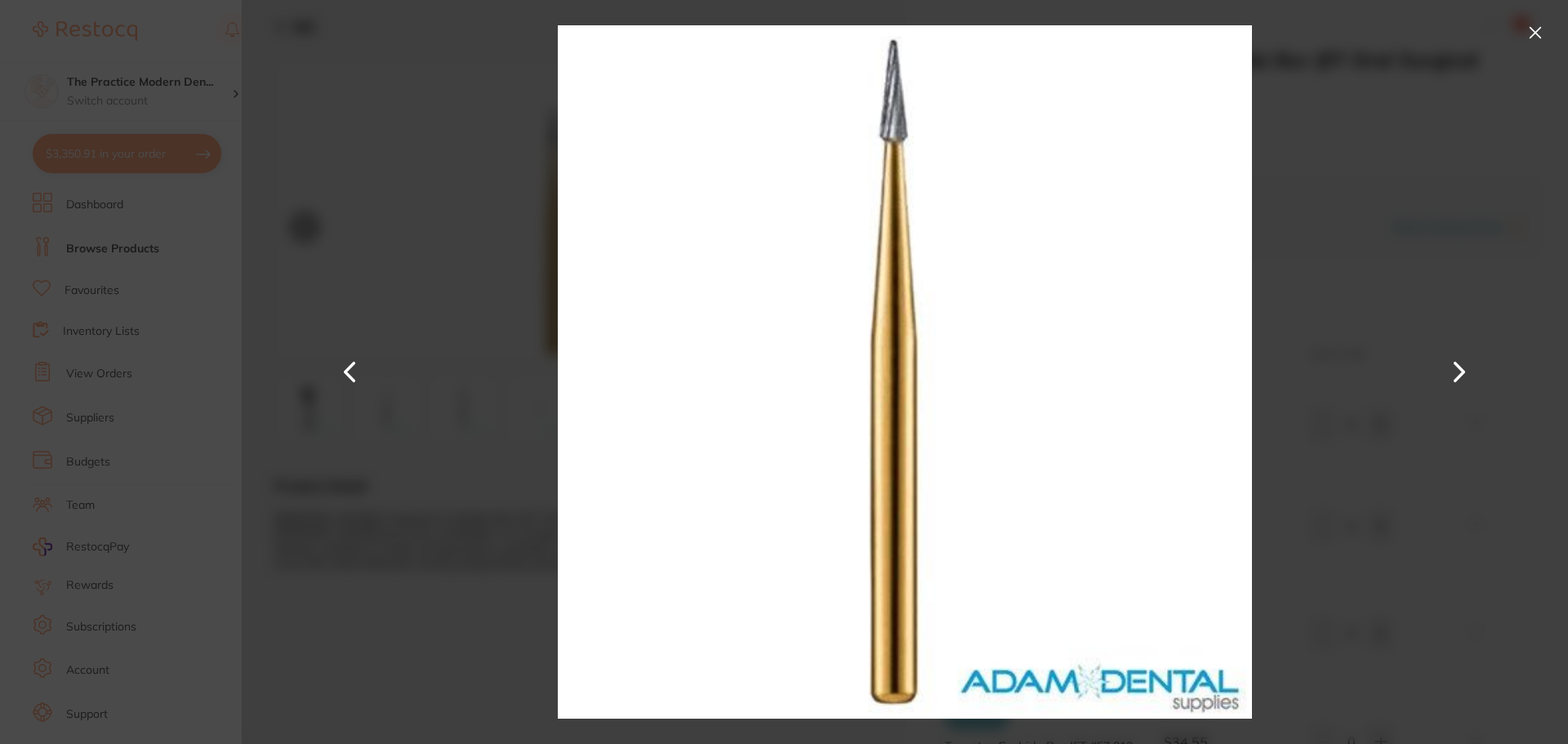
click at [1449, 369] on button at bounding box center [1460, 372] width 39 height 372
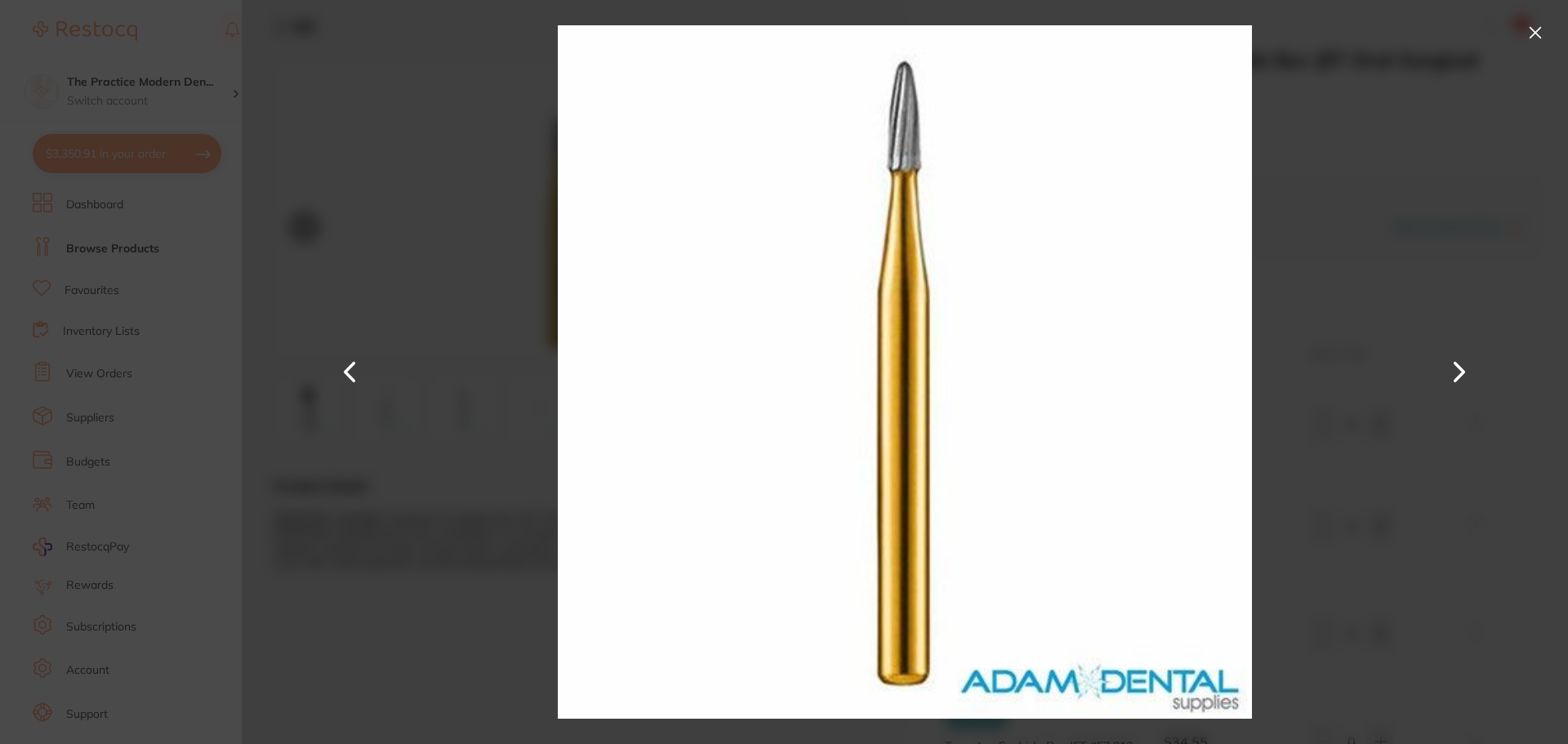
click at [1449, 369] on button at bounding box center [1460, 372] width 39 height 372
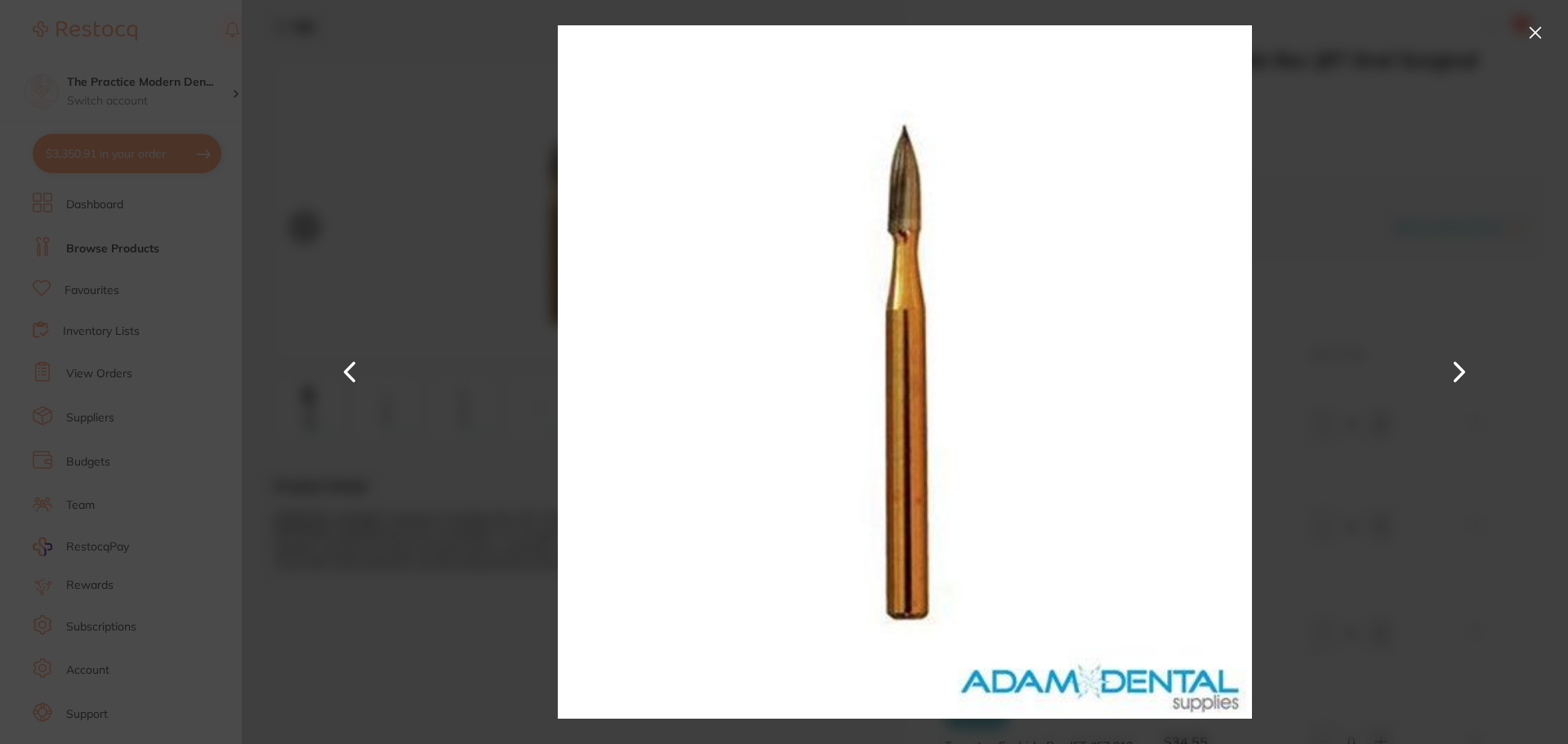
click at [1449, 369] on button at bounding box center [1460, 372] width 39 height 372
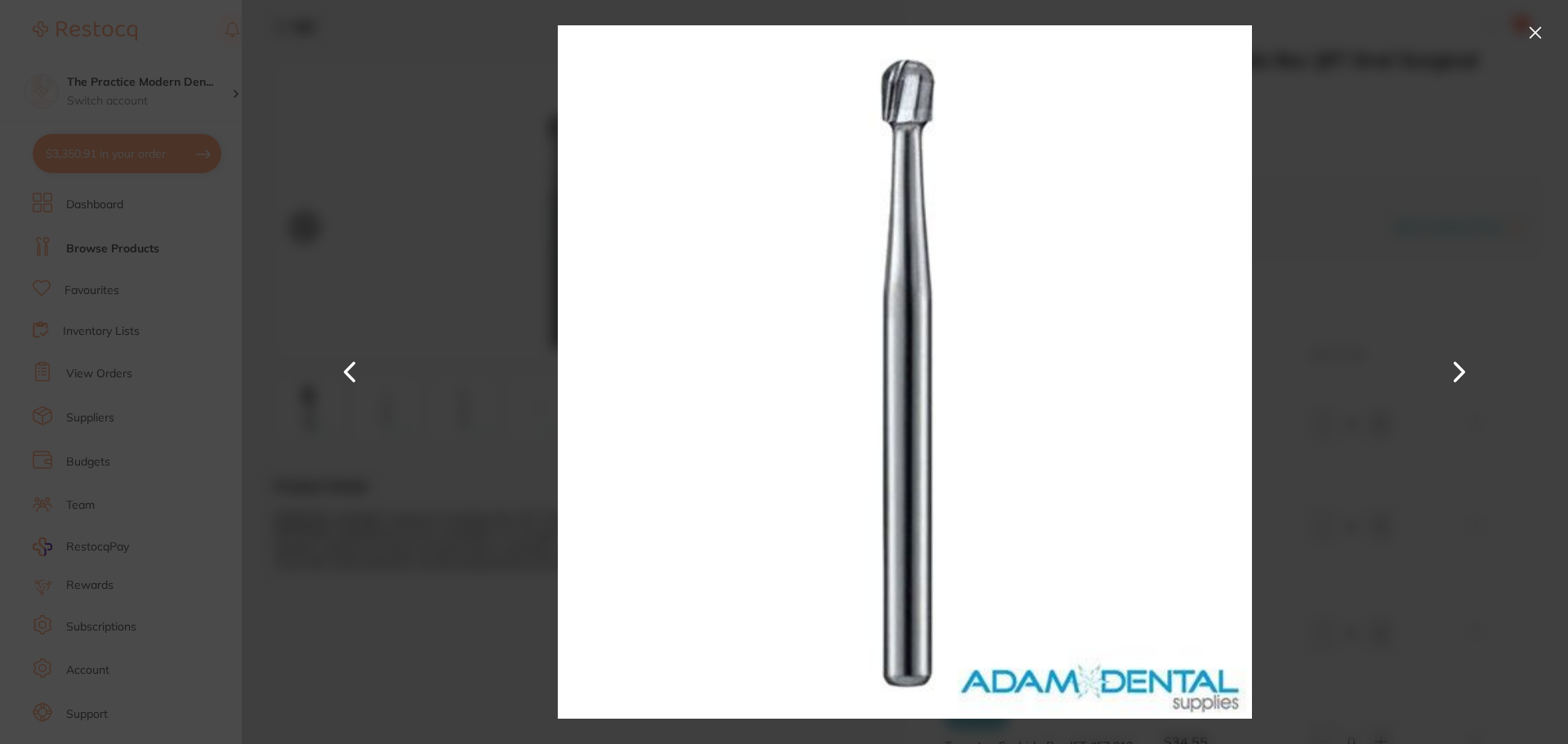
click at [1449, 369] on button at bounding box center [1460, 372] width 39 height 372
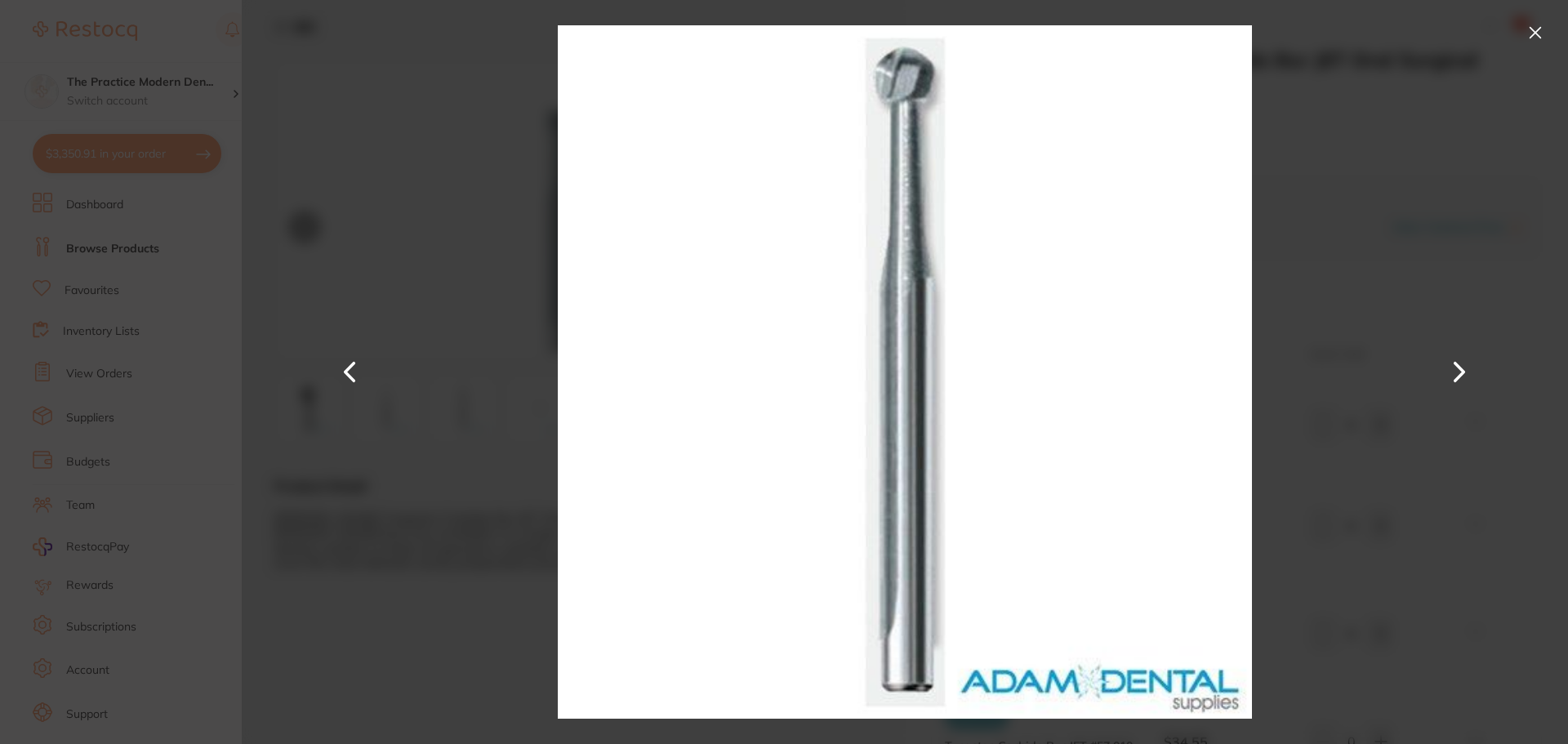
click at [1449, 369] on button at bounding box center [1460, 372] width 39 height 372
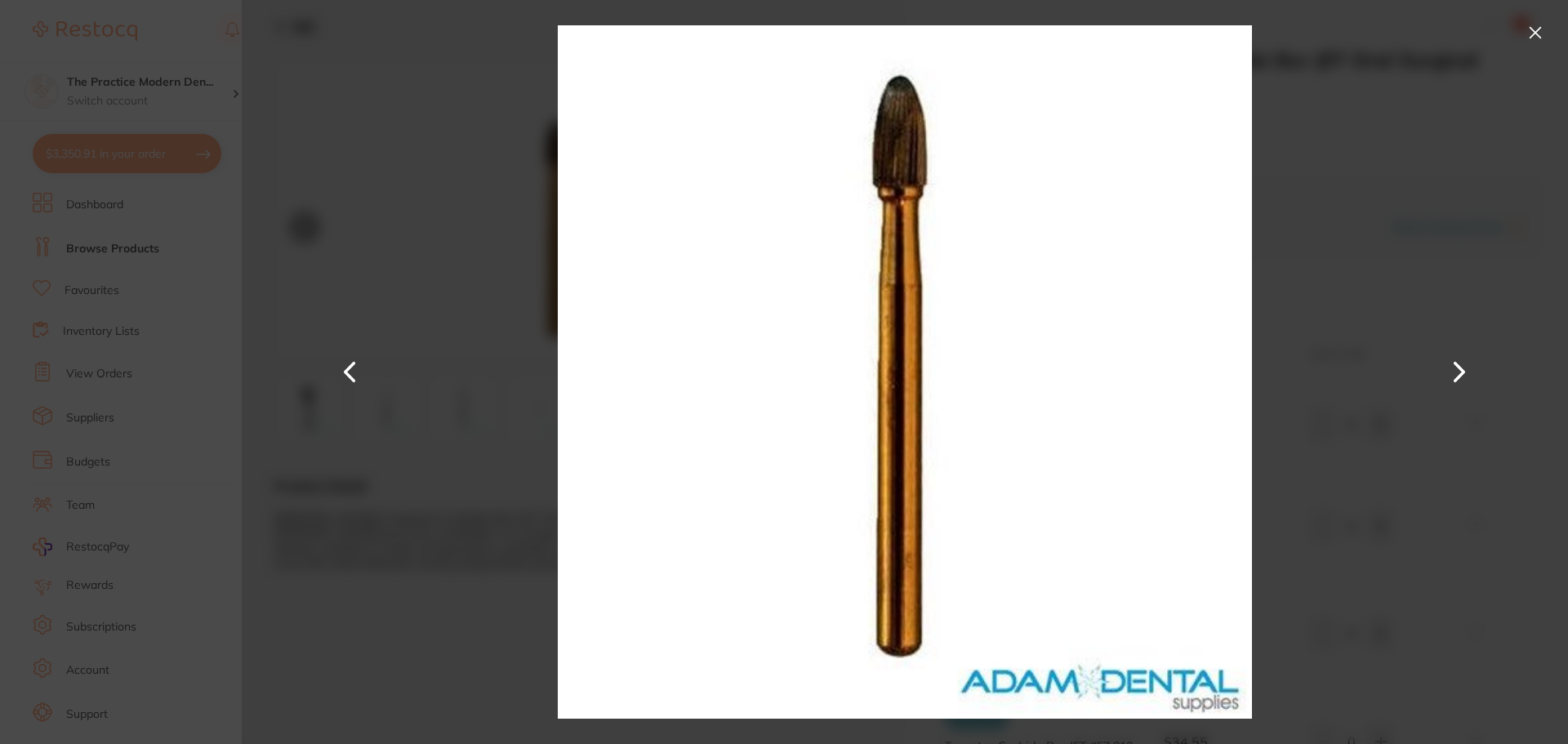
click at [1449, 369] on button at bounding box center [1460, 372] width 39 height 372
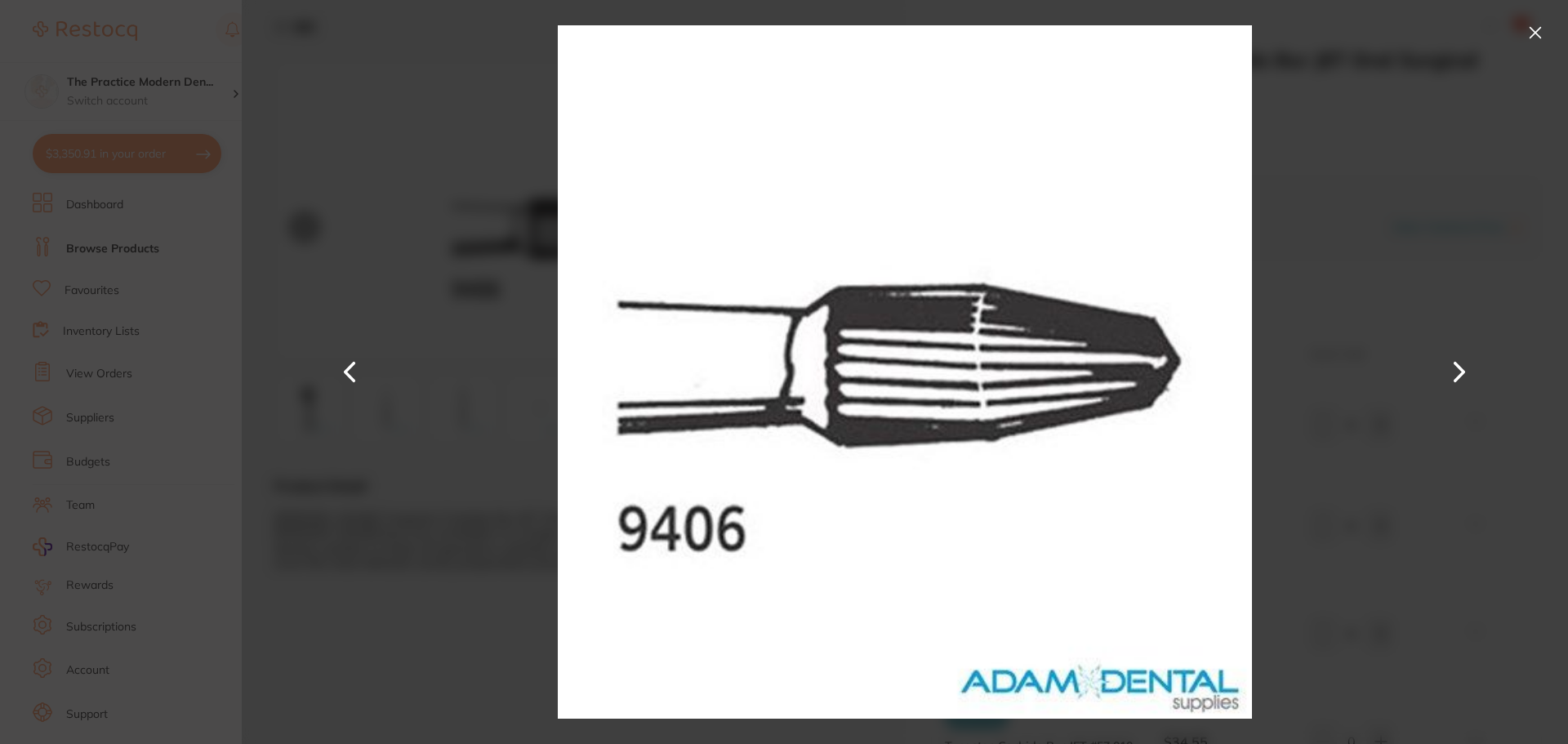
click at [1449, 369] on button at bounding box center [1460, 372] width 39 height 372
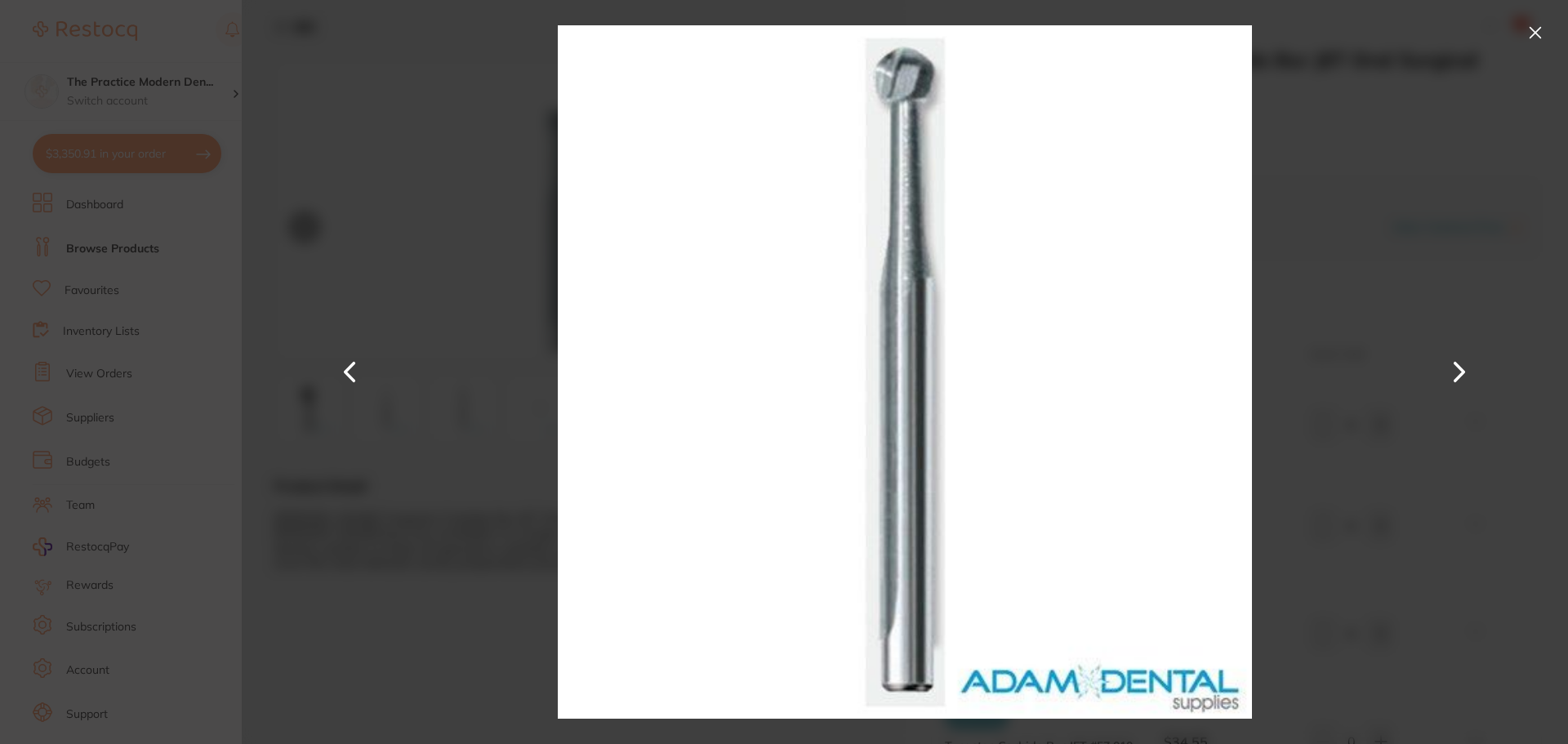
click at [1449, 369] on button at bounding box center [1460, 372] width 39 height 372
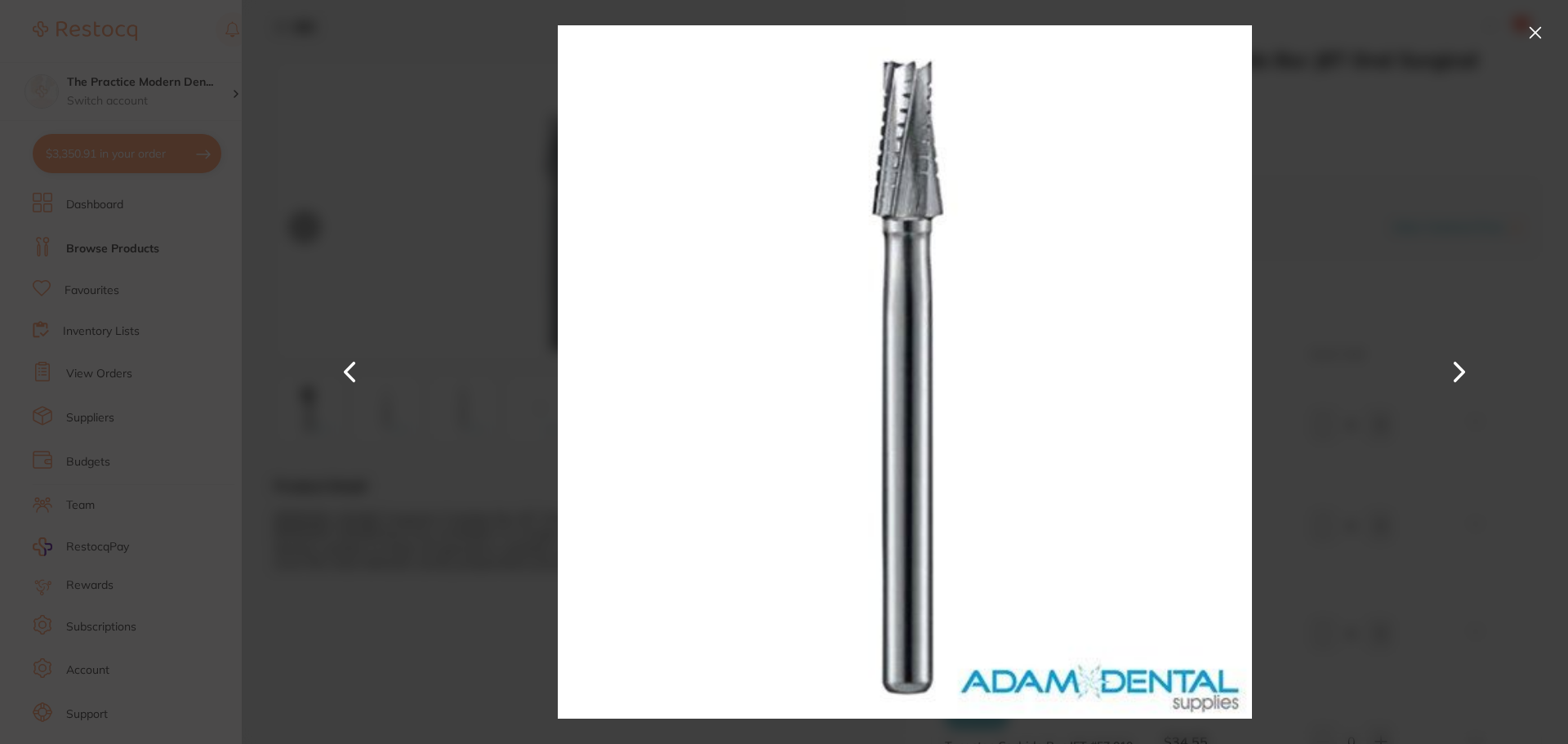
click at [1449, 369] on button at bounding box center [1460, 372] width 39 height 372
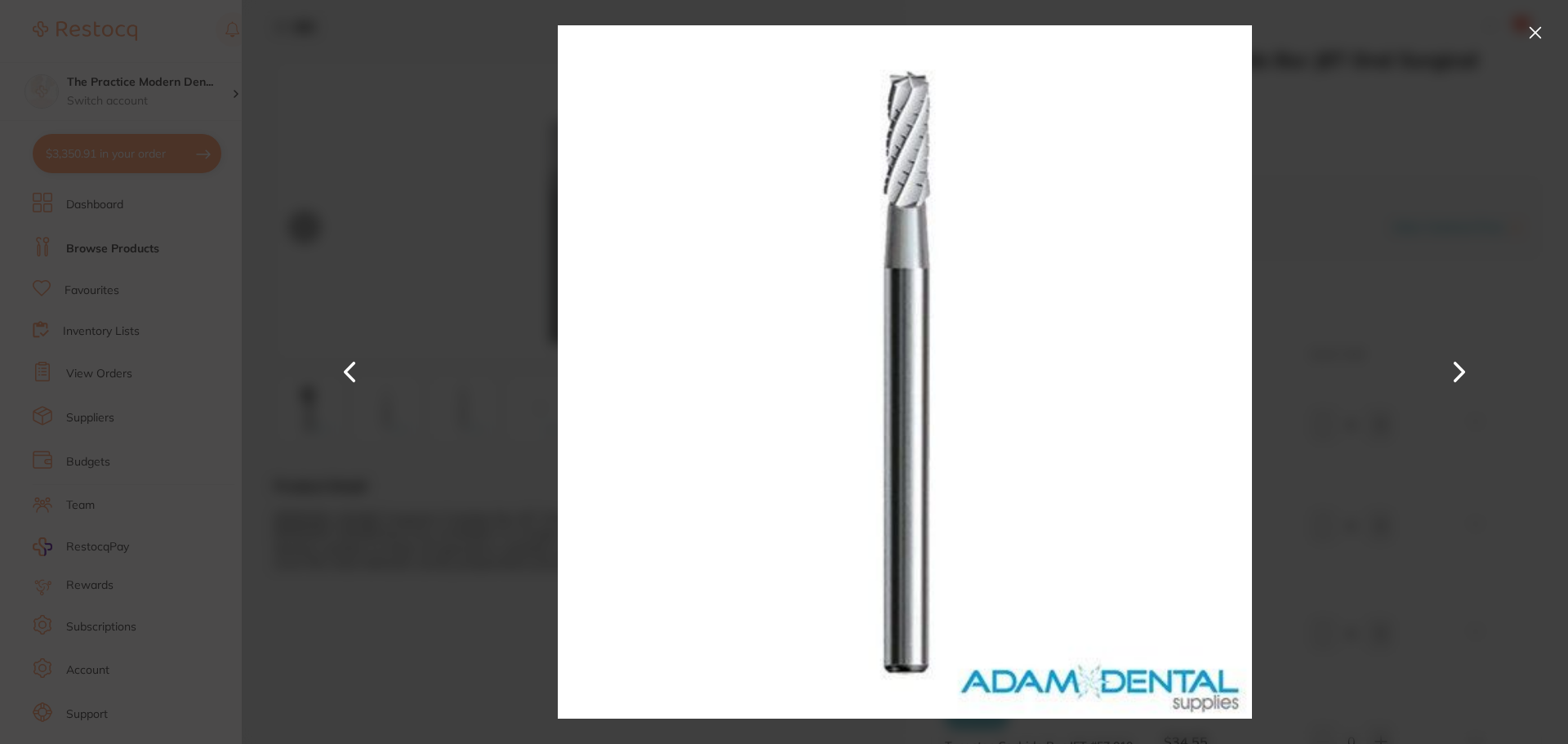
click at [1449, 369] on button at bounding box center [1460, 372] width 39 height 372
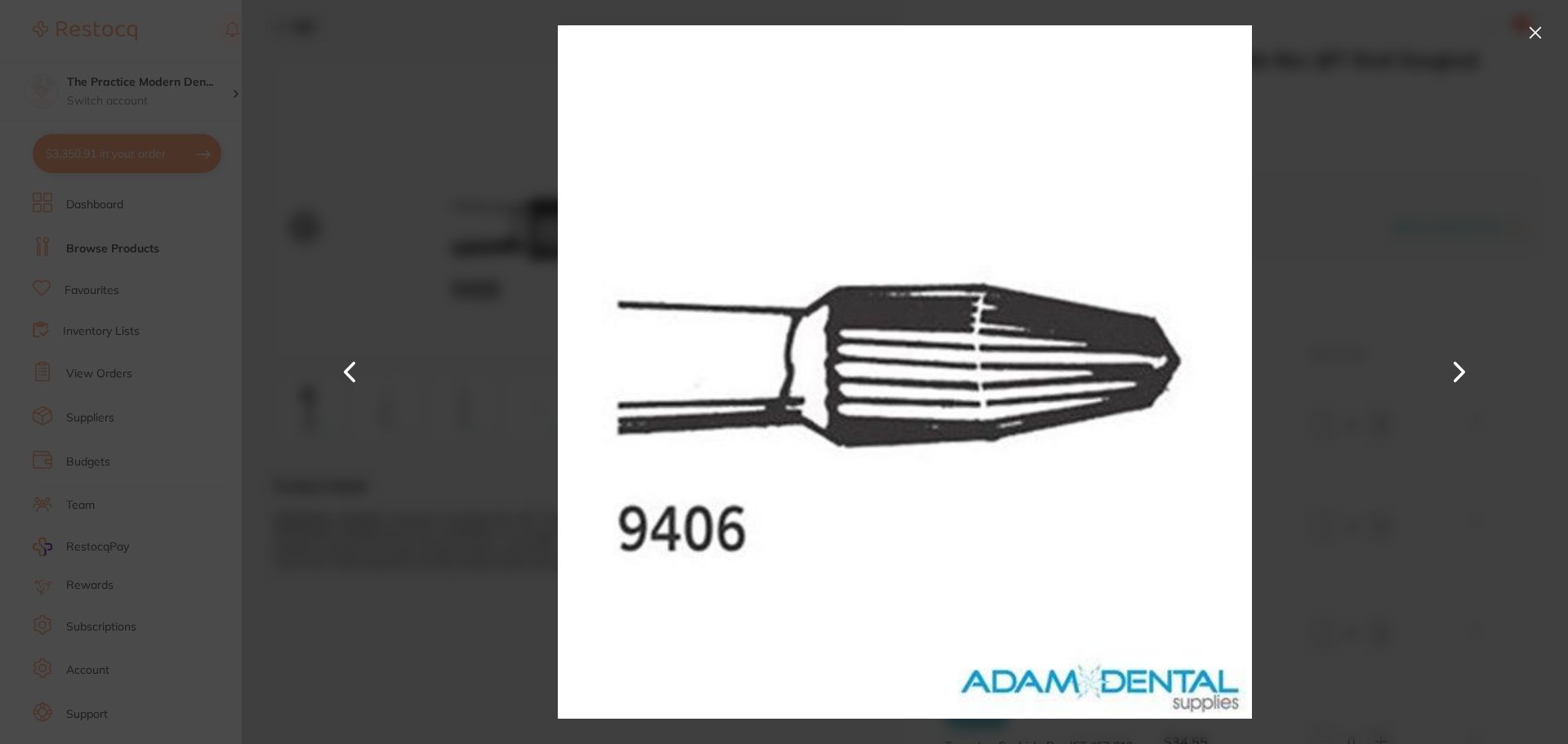
click at [1449, 369] on button at bounding box center [1460, 372] width 39 height 372
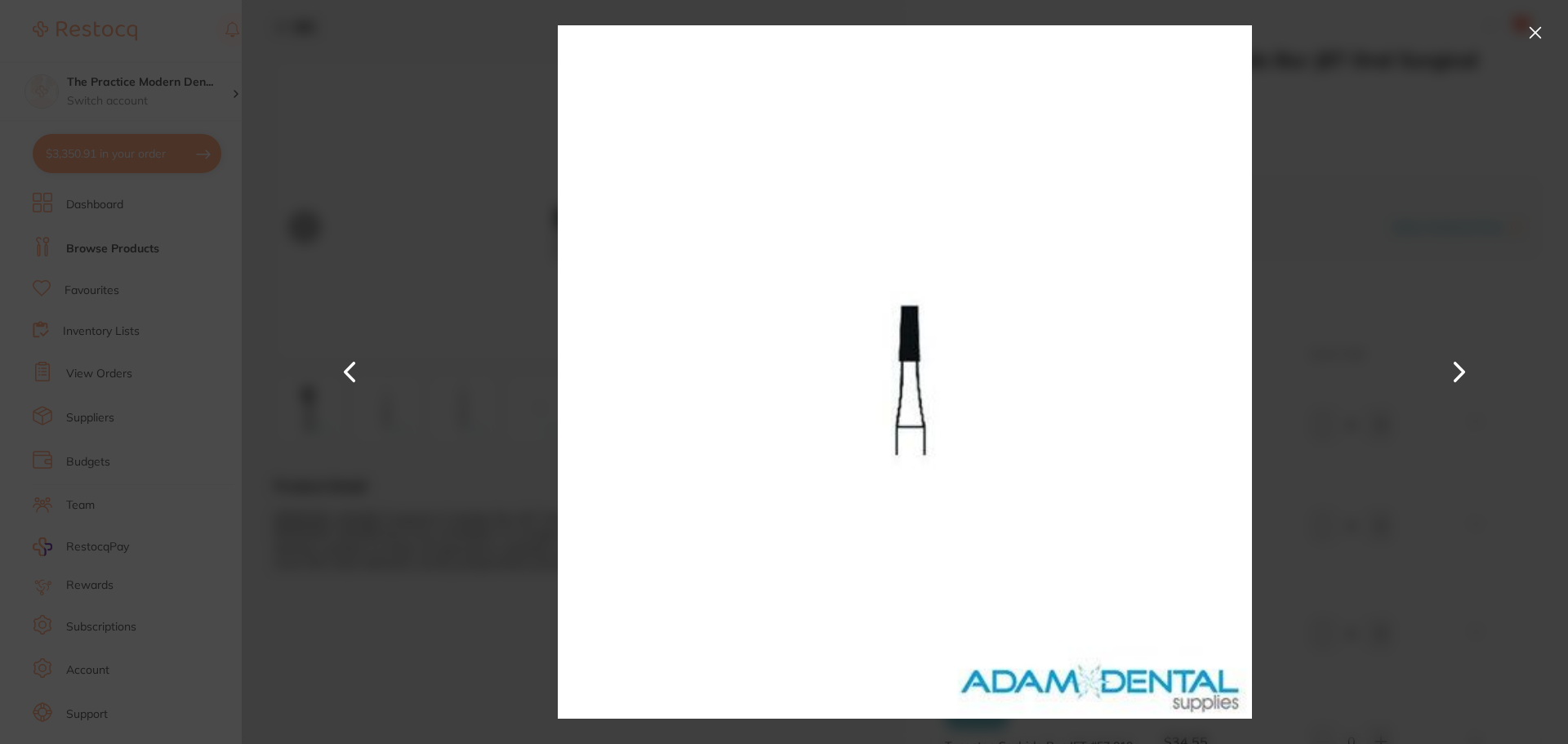
click at [1449, 369] on button at bounding box center [1460, 372] width 39 height 372
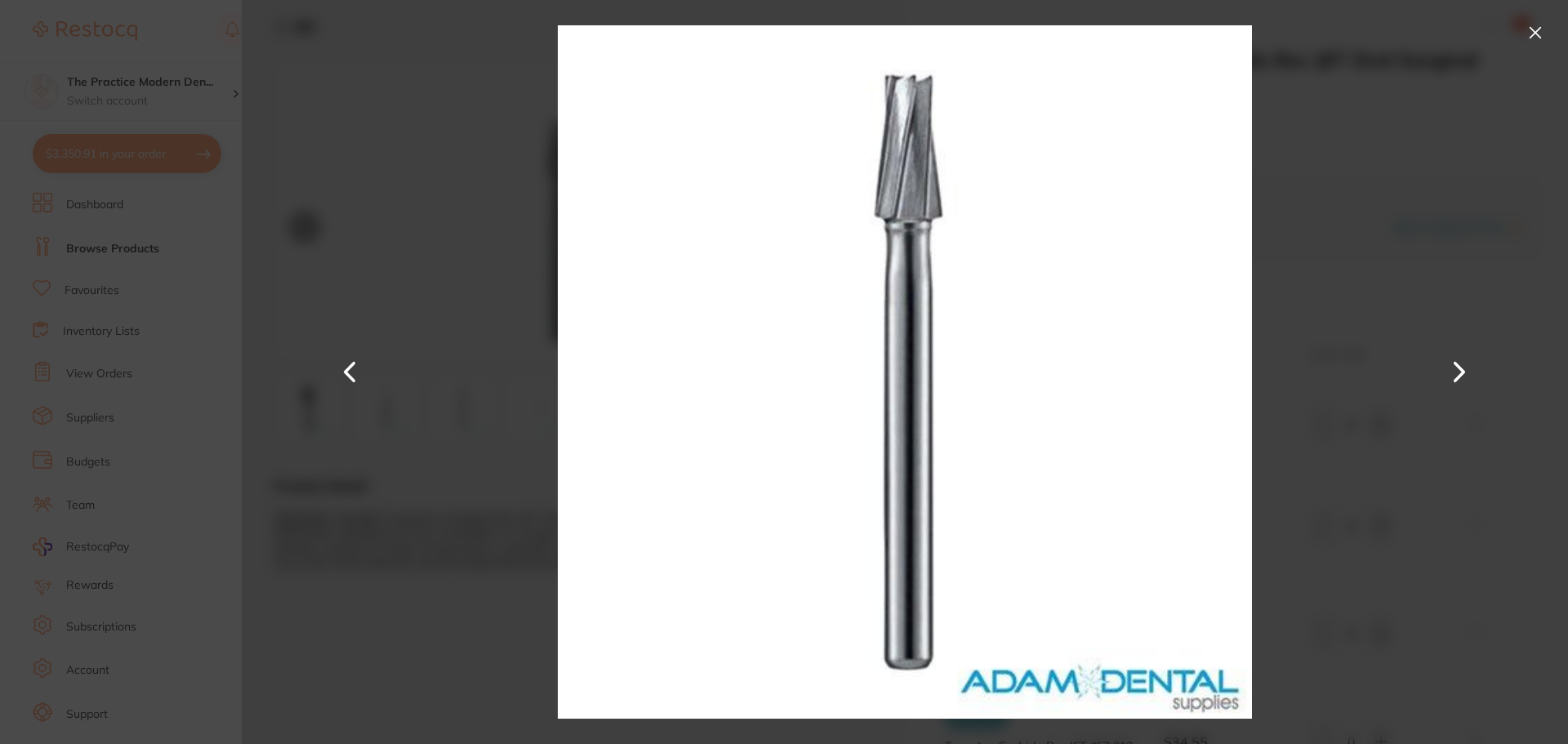
click at [1449, 369] on button at bounding box center [1460, 372] width 39 height 372
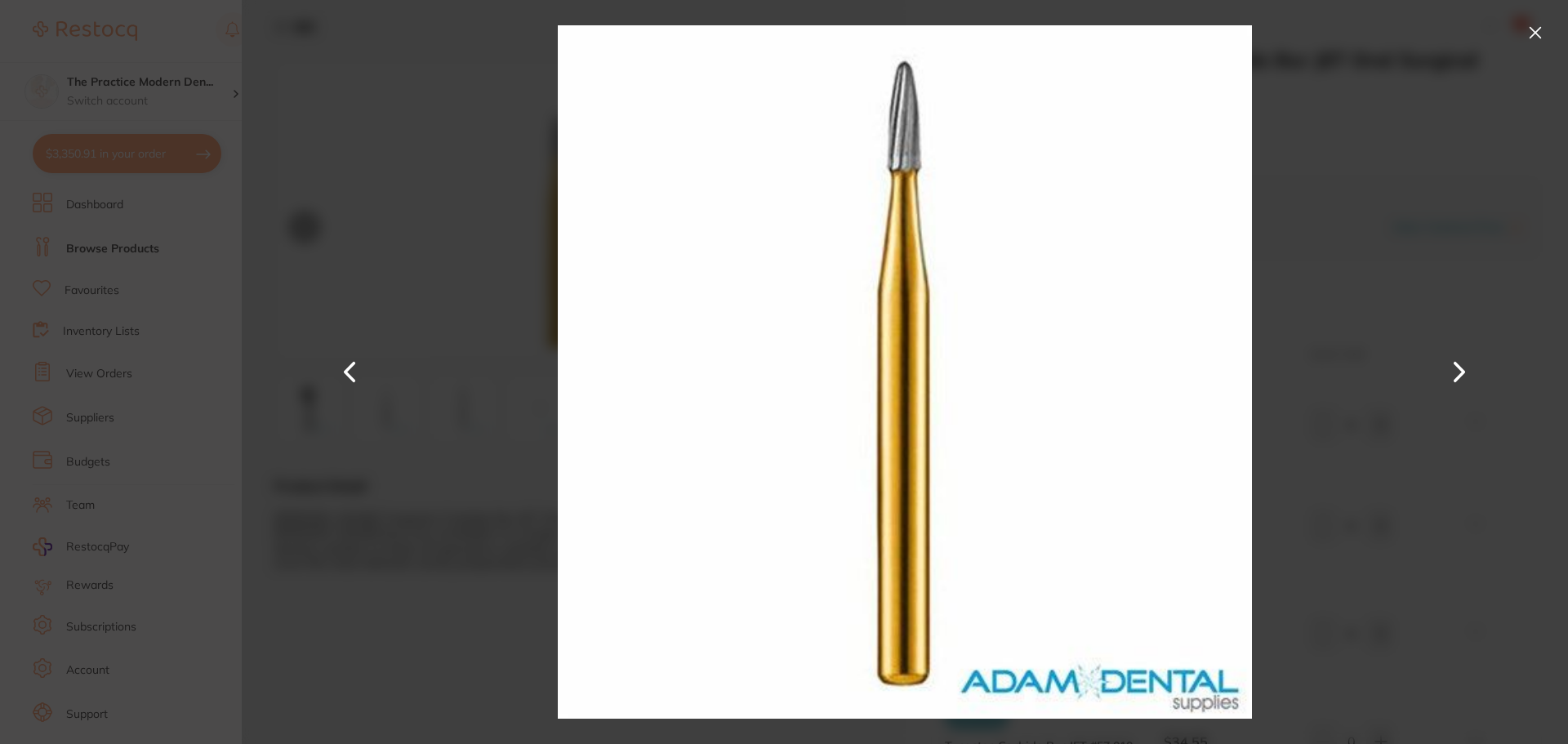
click at [1449, 369] on button at bounding box center [1460, 372] width 39 height 372
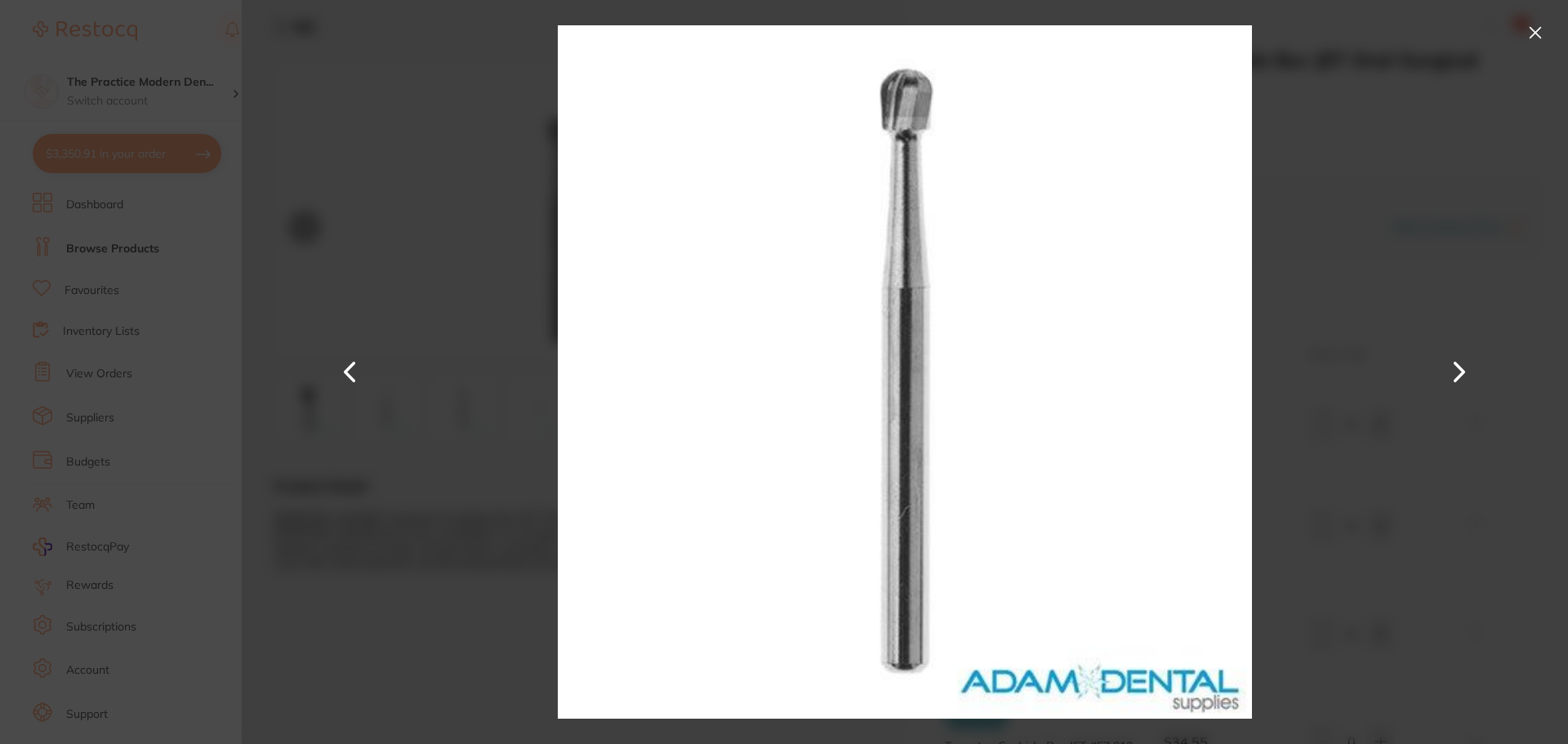
click at [1449, 369] on button at bounding box center [1460, 372] width 39 height 372
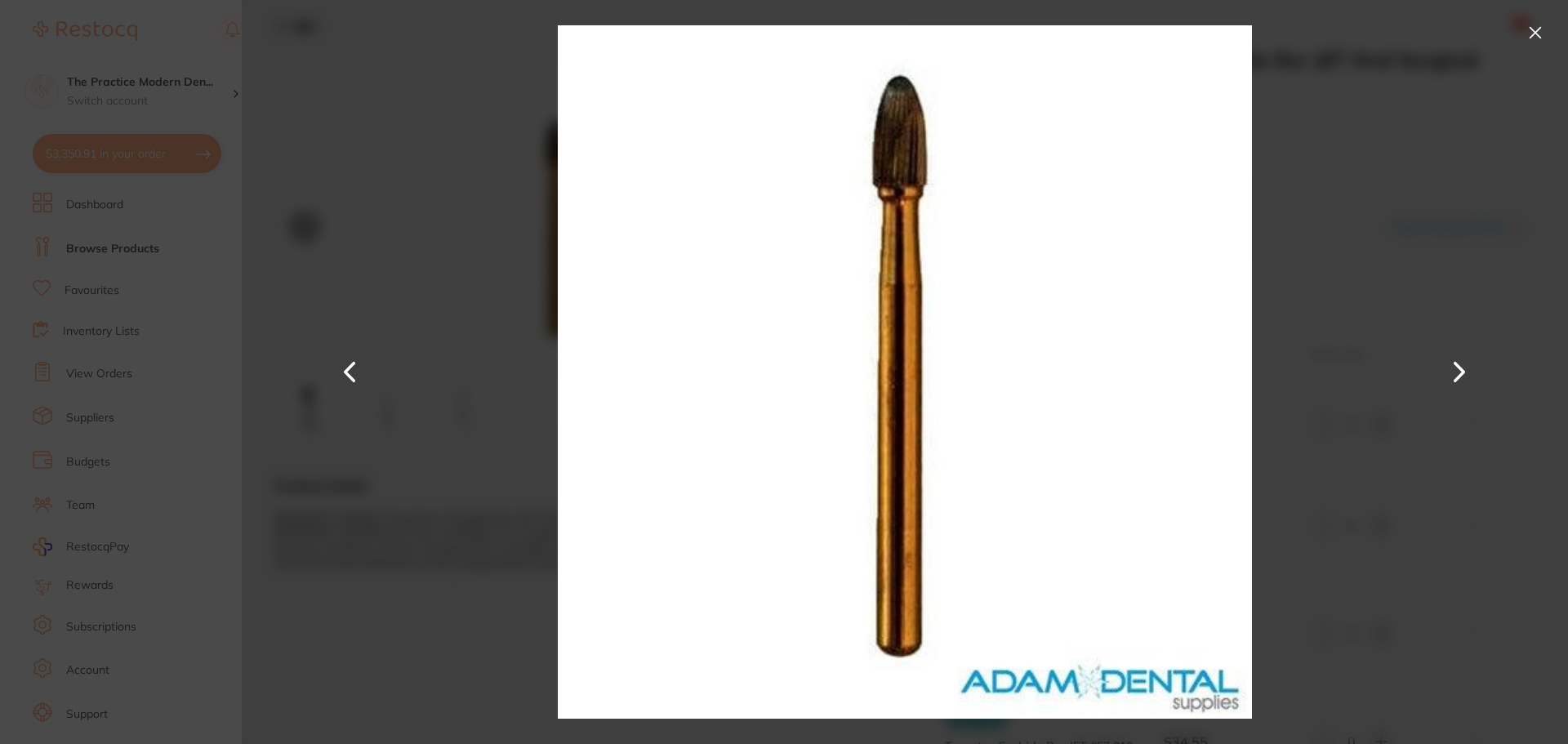
click at [1449, 369] on button at bounding box center [1460, 372] width 39 height 372
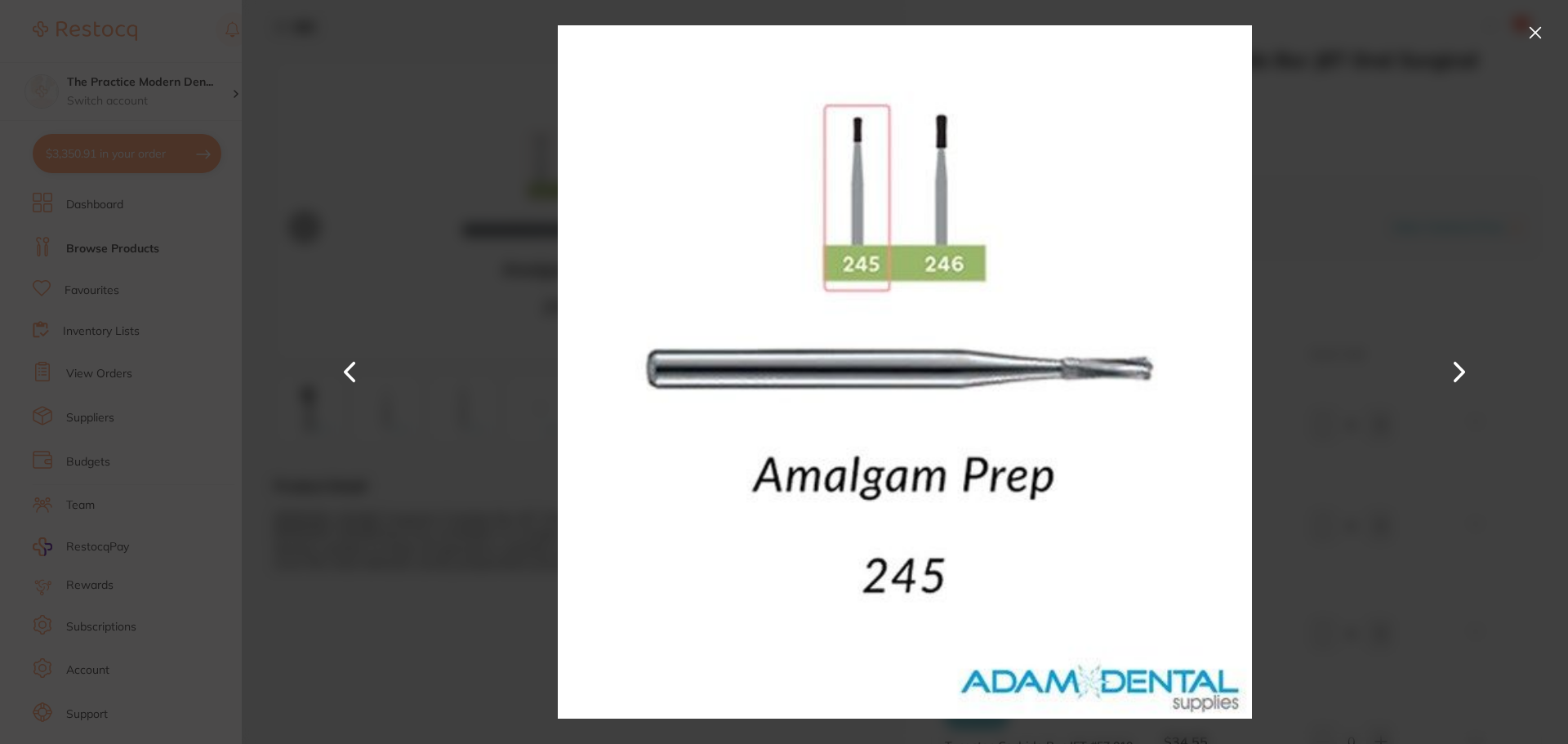
click at [1449, 369] on button at bounding box center [1460, 372] width 39 height 372
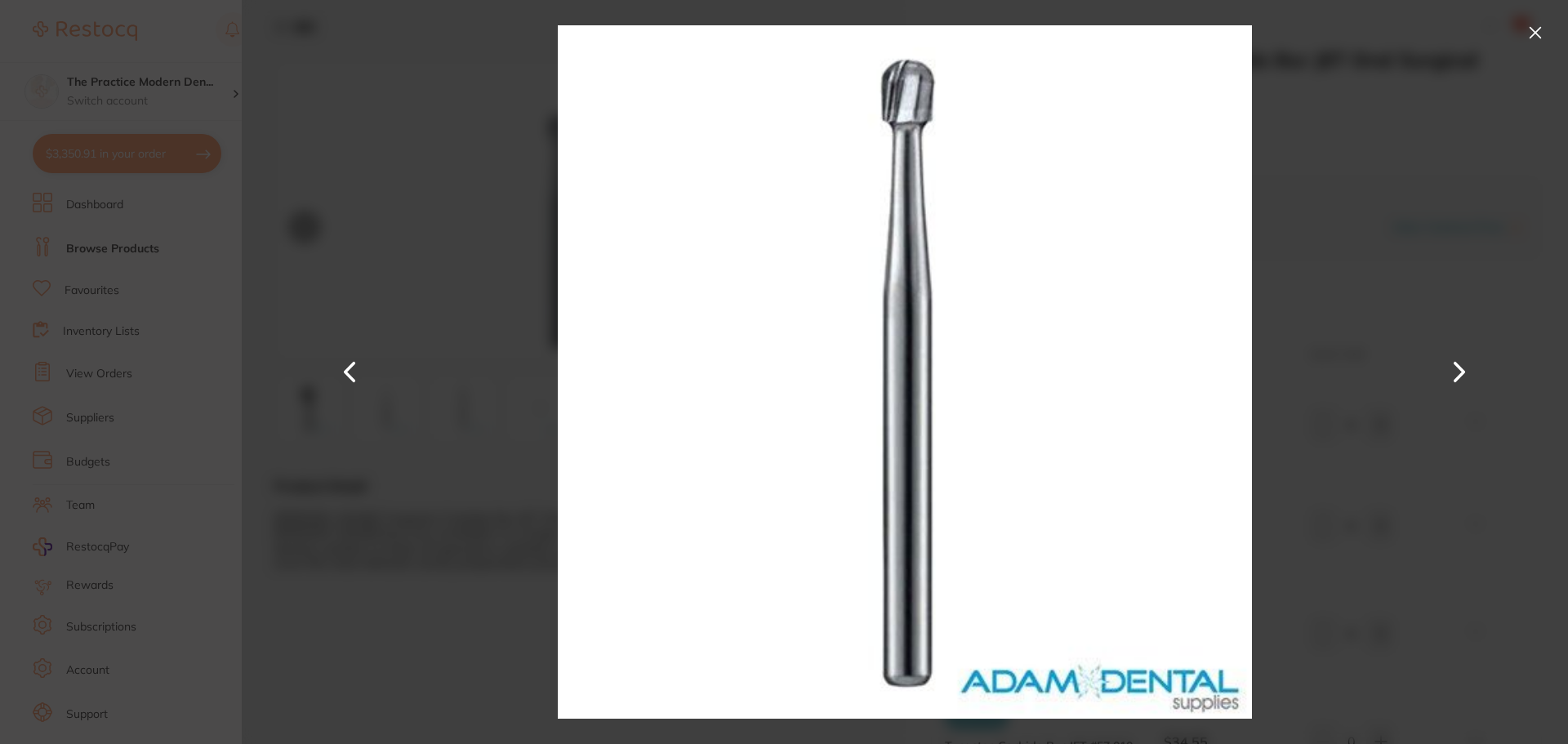
click at [1449, 369] on button at bounding box center [1460, 372] width 39 height 372
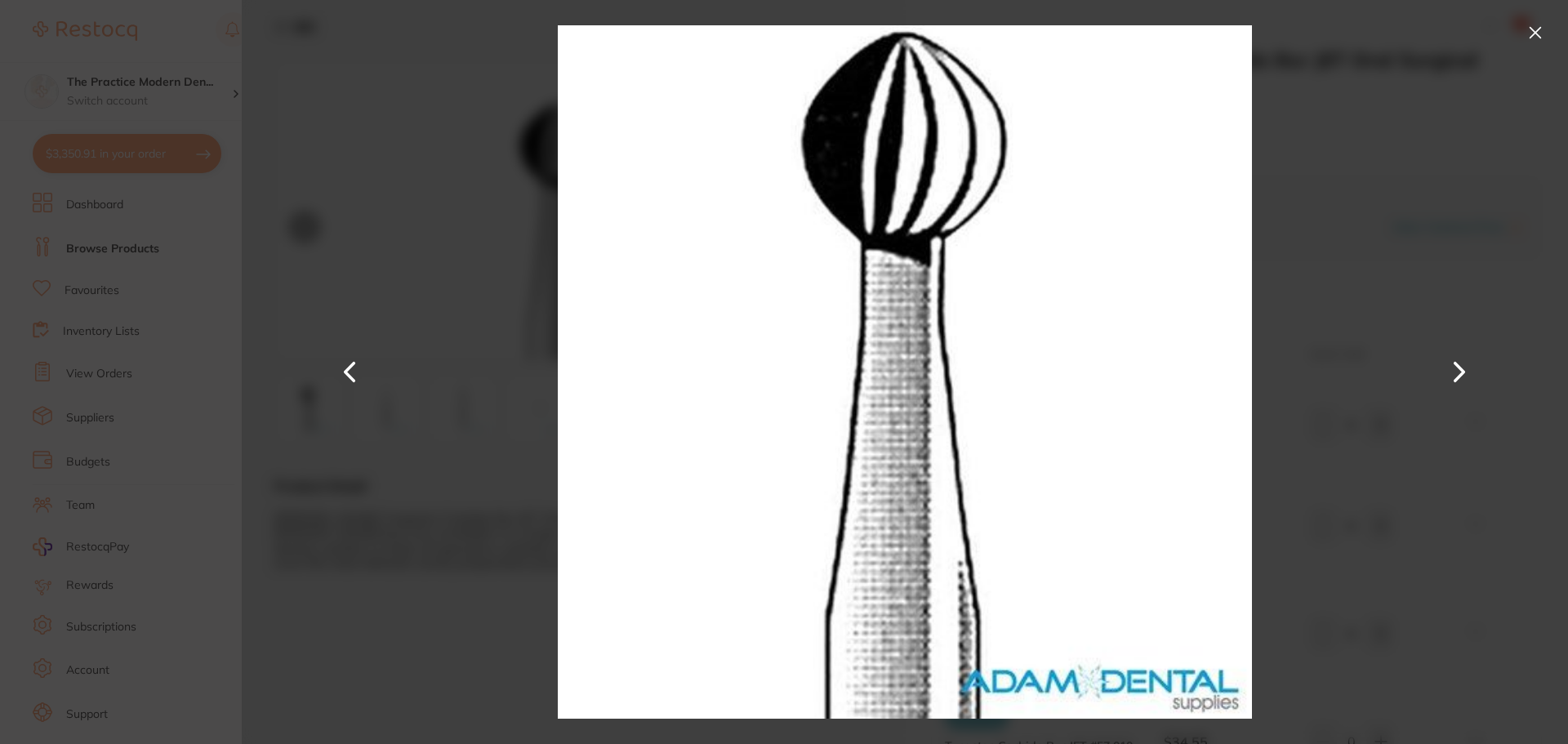
click at [1449, 369] on button at bounding box center [1460, 372] width 39 height 372
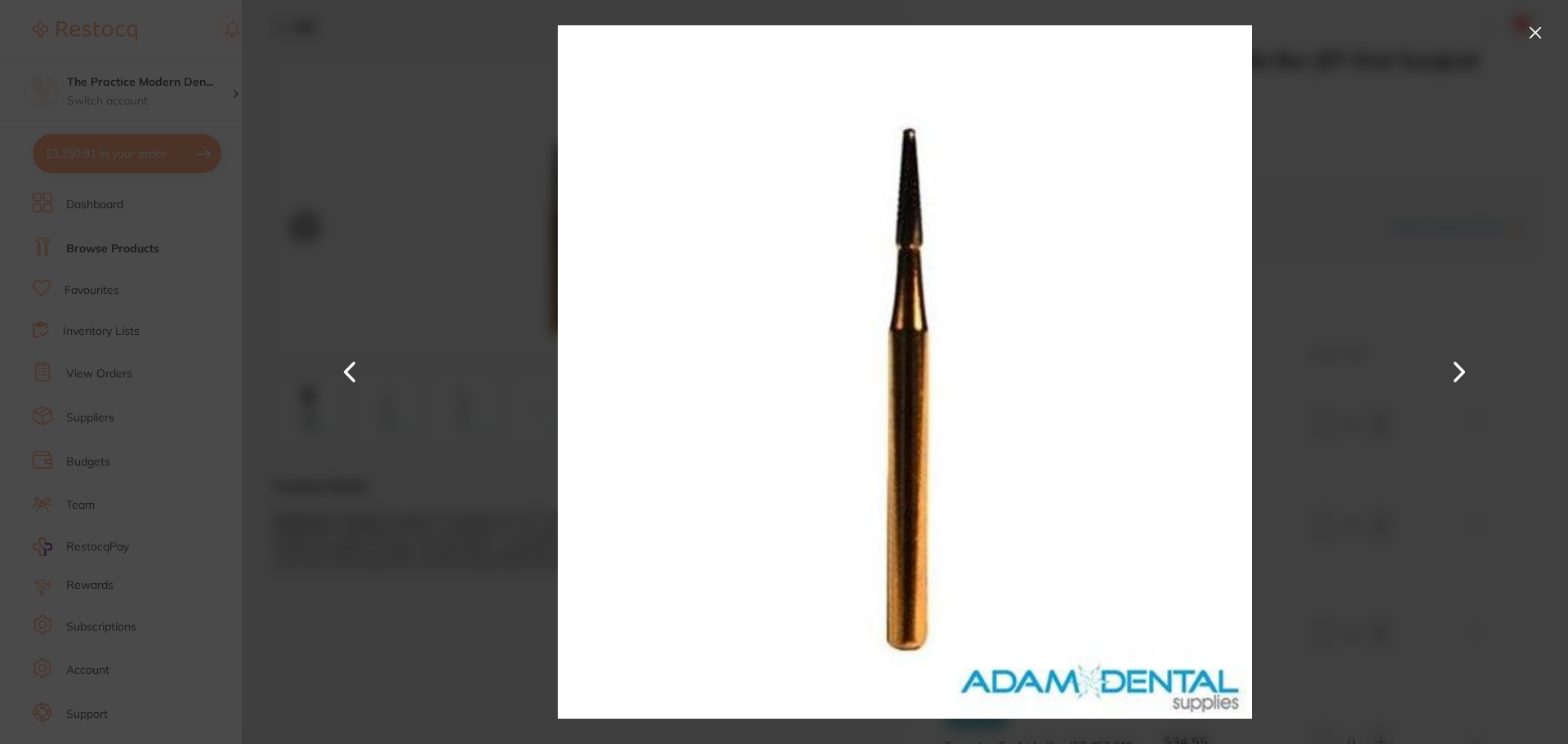
click at [1449, 369] on button at bounding box center [1460, 372] width 39 height 372
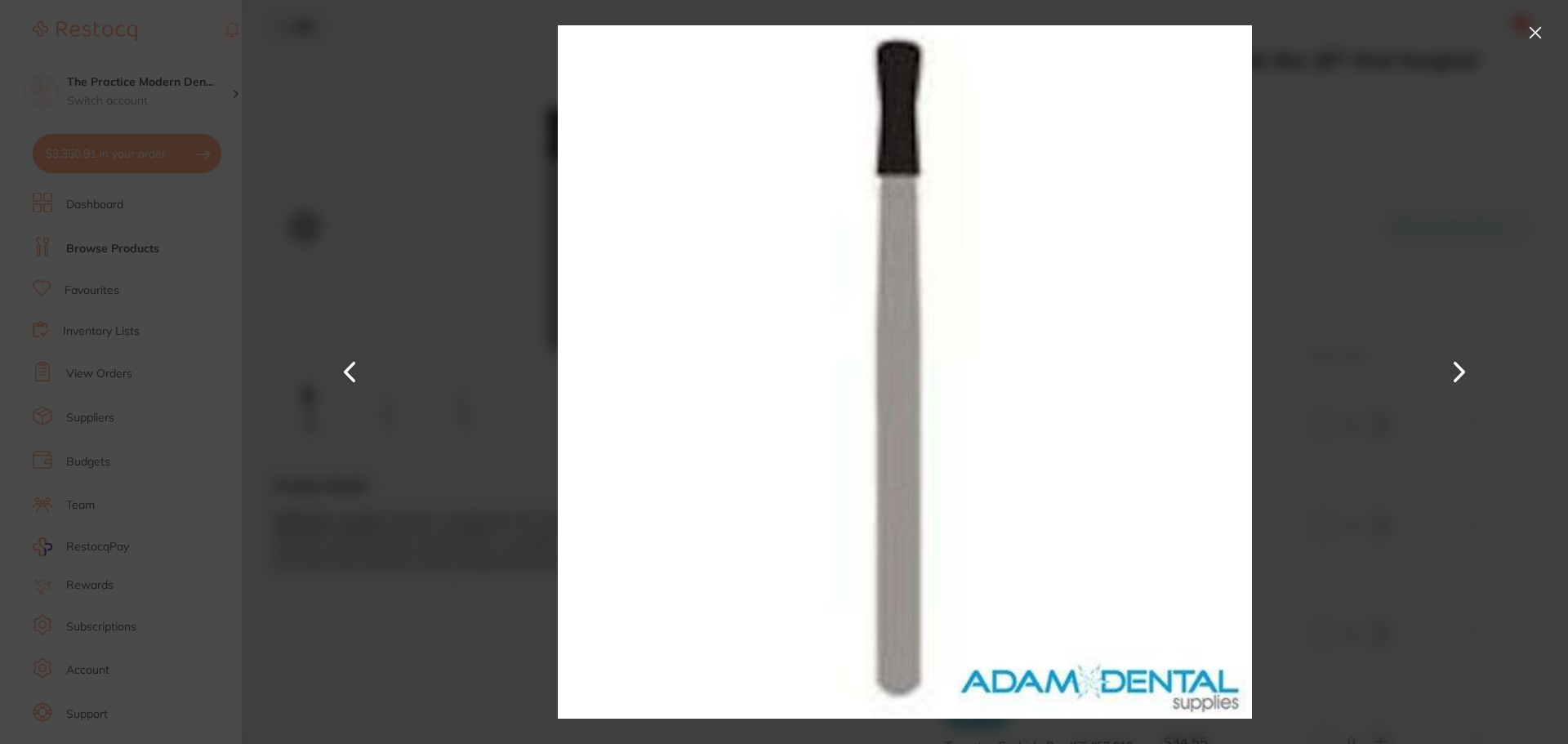
click at [1449, 369] on button at bounding box center [1460, 372] width 39 height 372
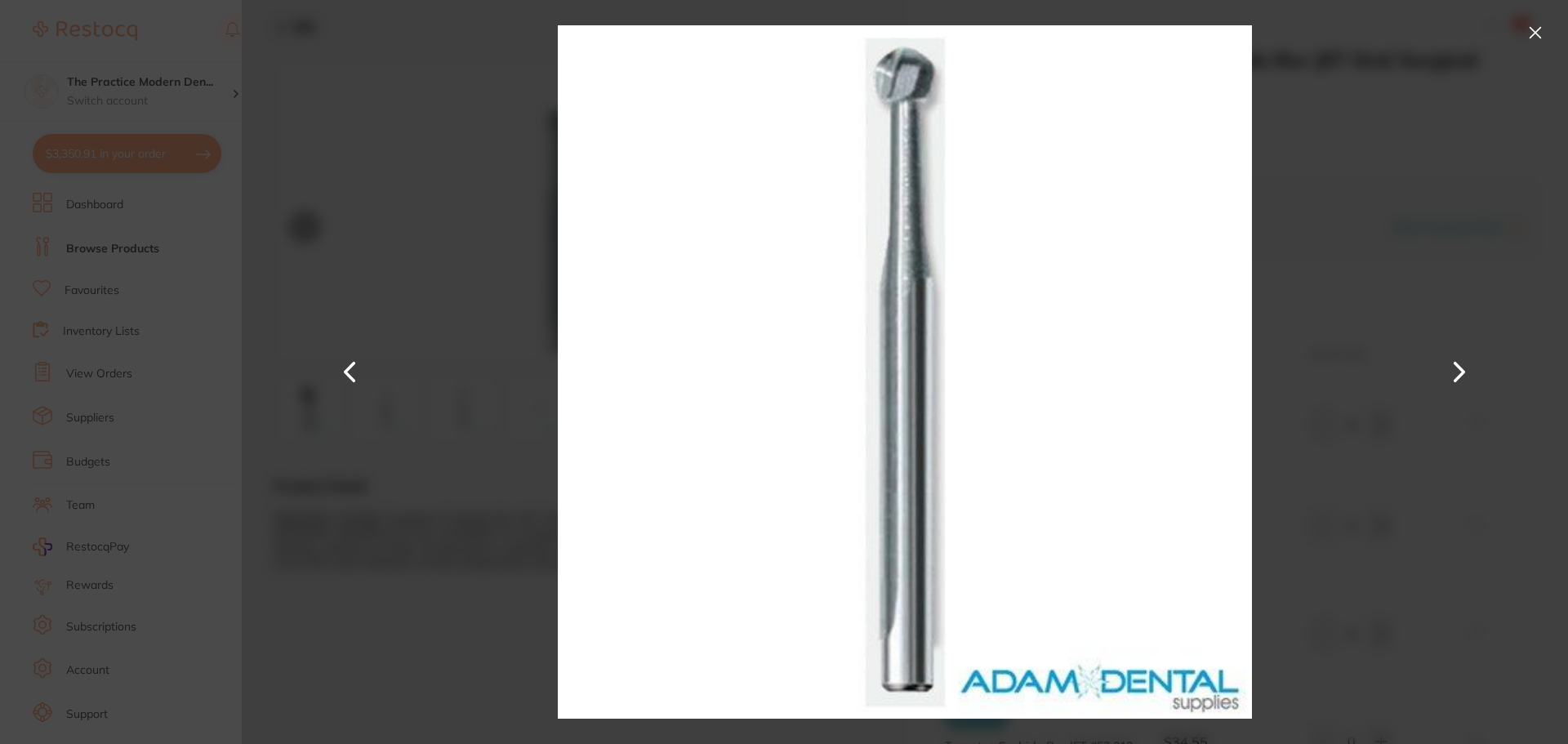
click at [1449, 369] on button at bounding box center [1460, 372] width 39 height 372
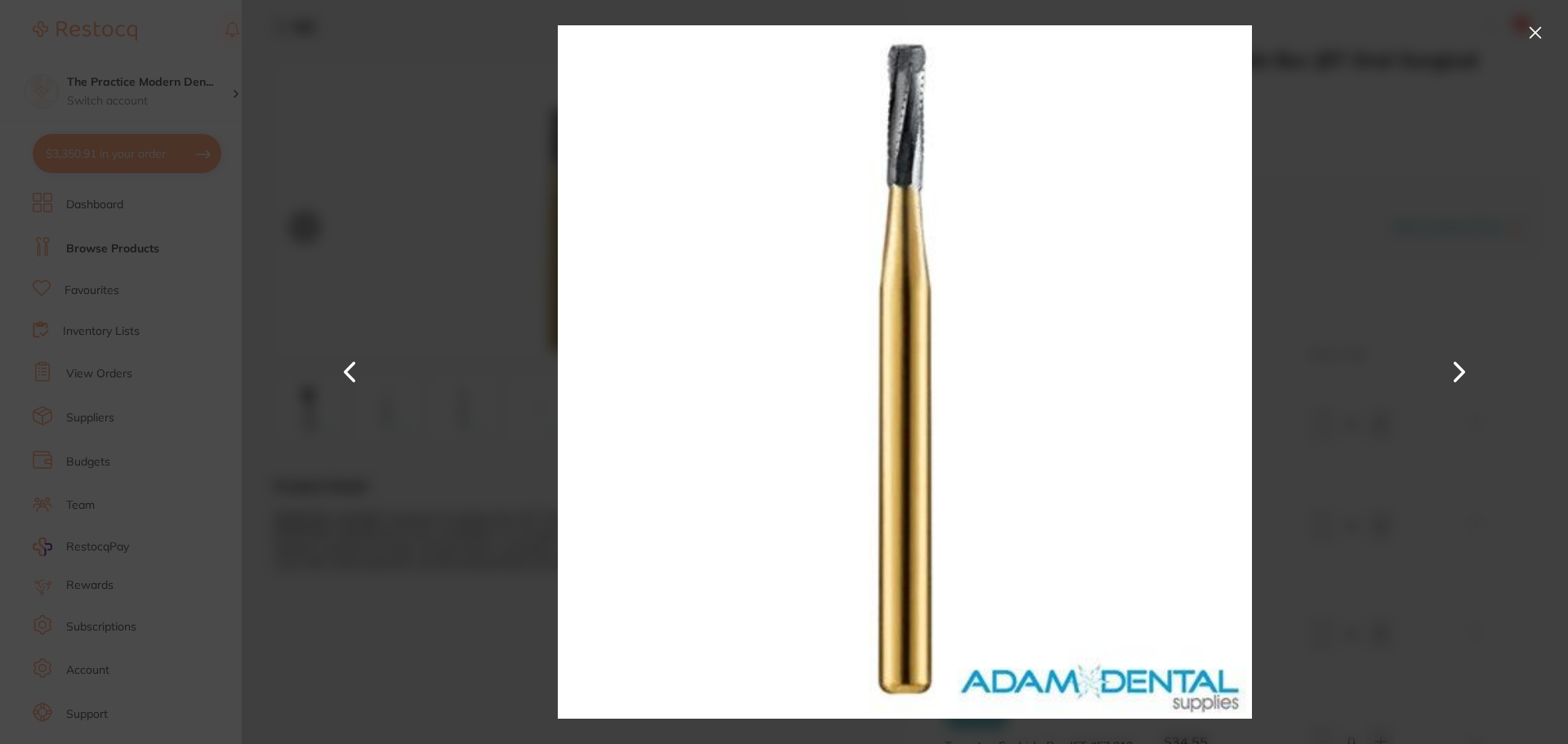
click at [1449, 369] on button at bounding box center [1460, 372] width 39 height 372
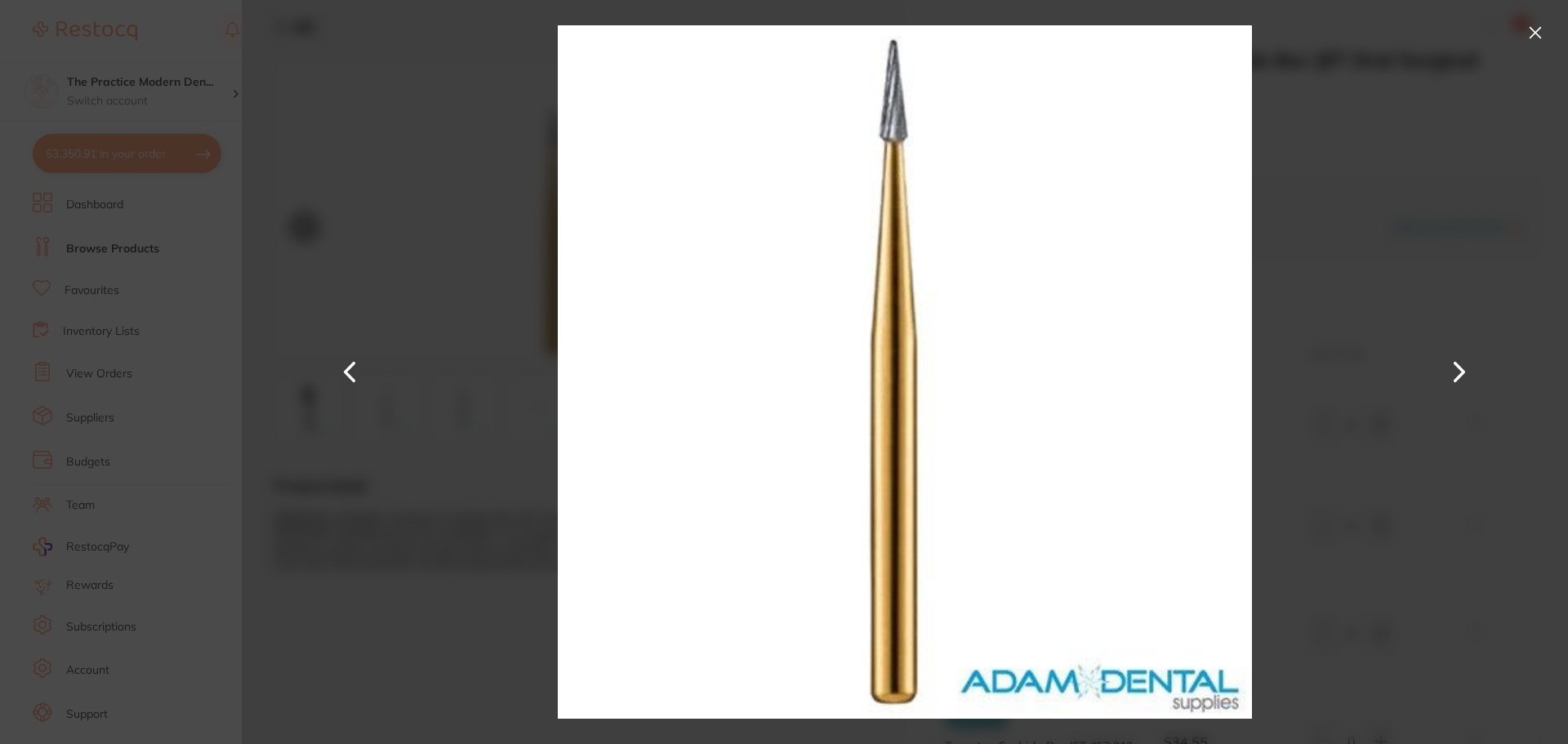
click at [1449, 369] on button at bounding box center [1460, 372] width 39 height 372
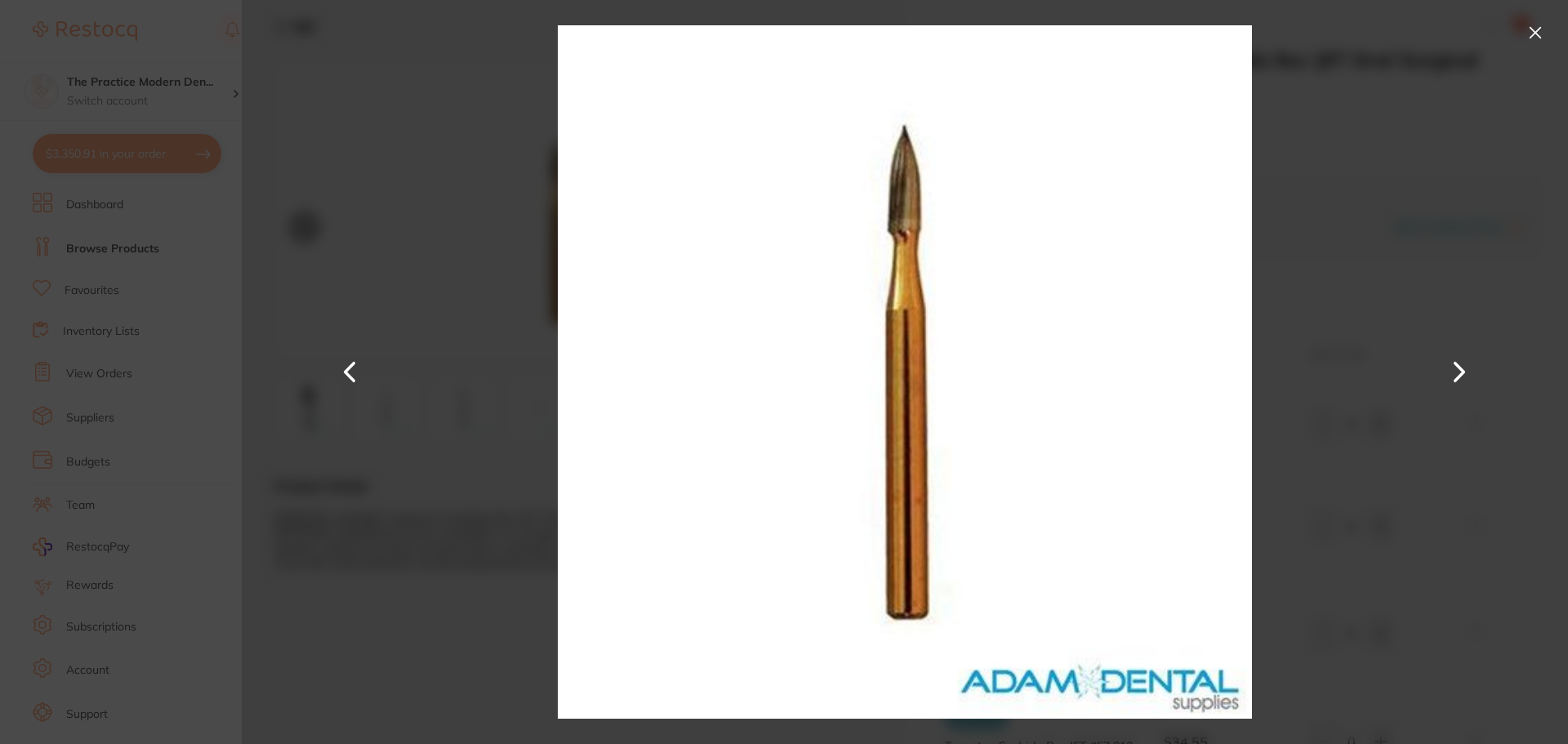
click at [1449, 369] on button at bounding box center [1460, 372] width 39 height 372
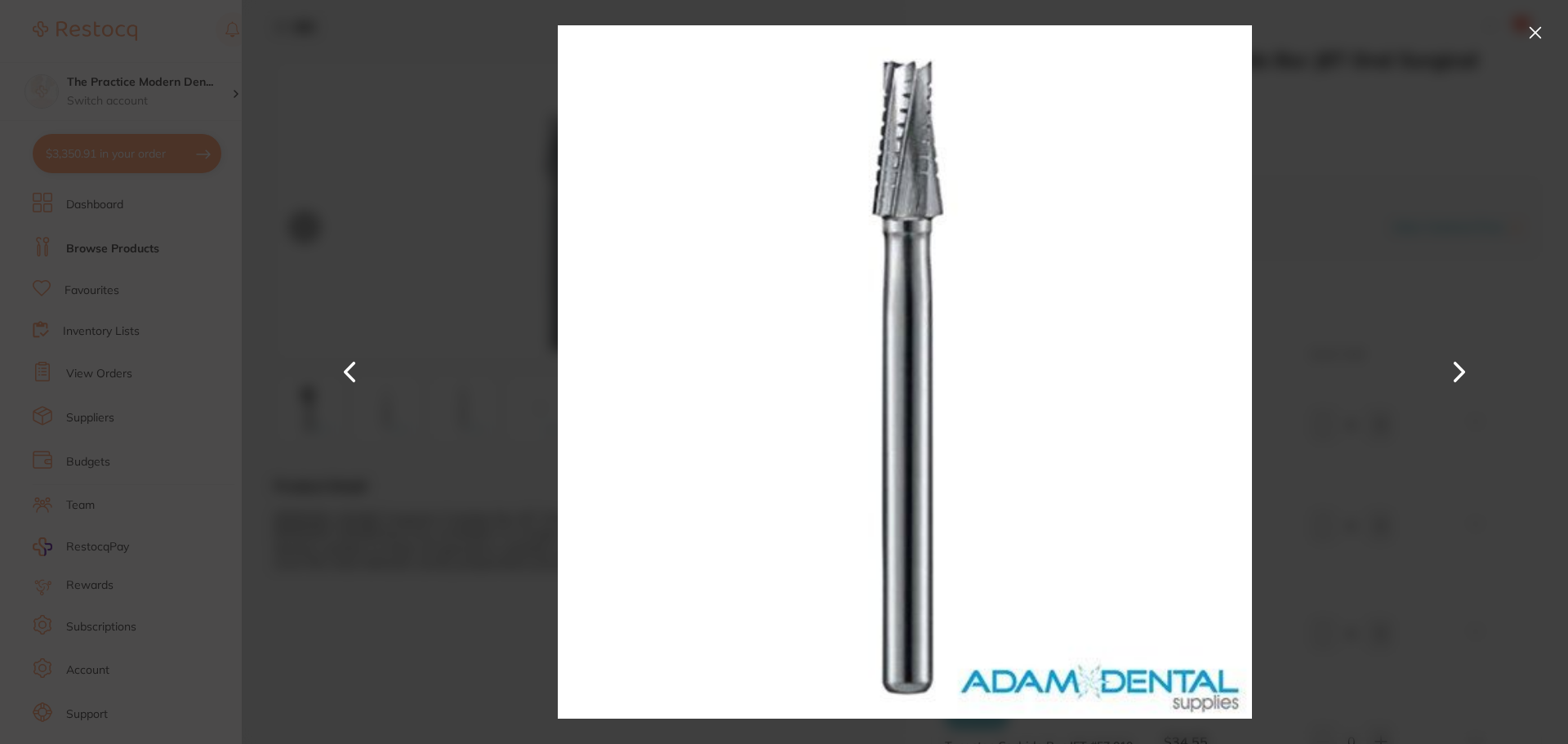
click at [1449, 369] on button at bounding box center [1460, 372] width 39 height 372
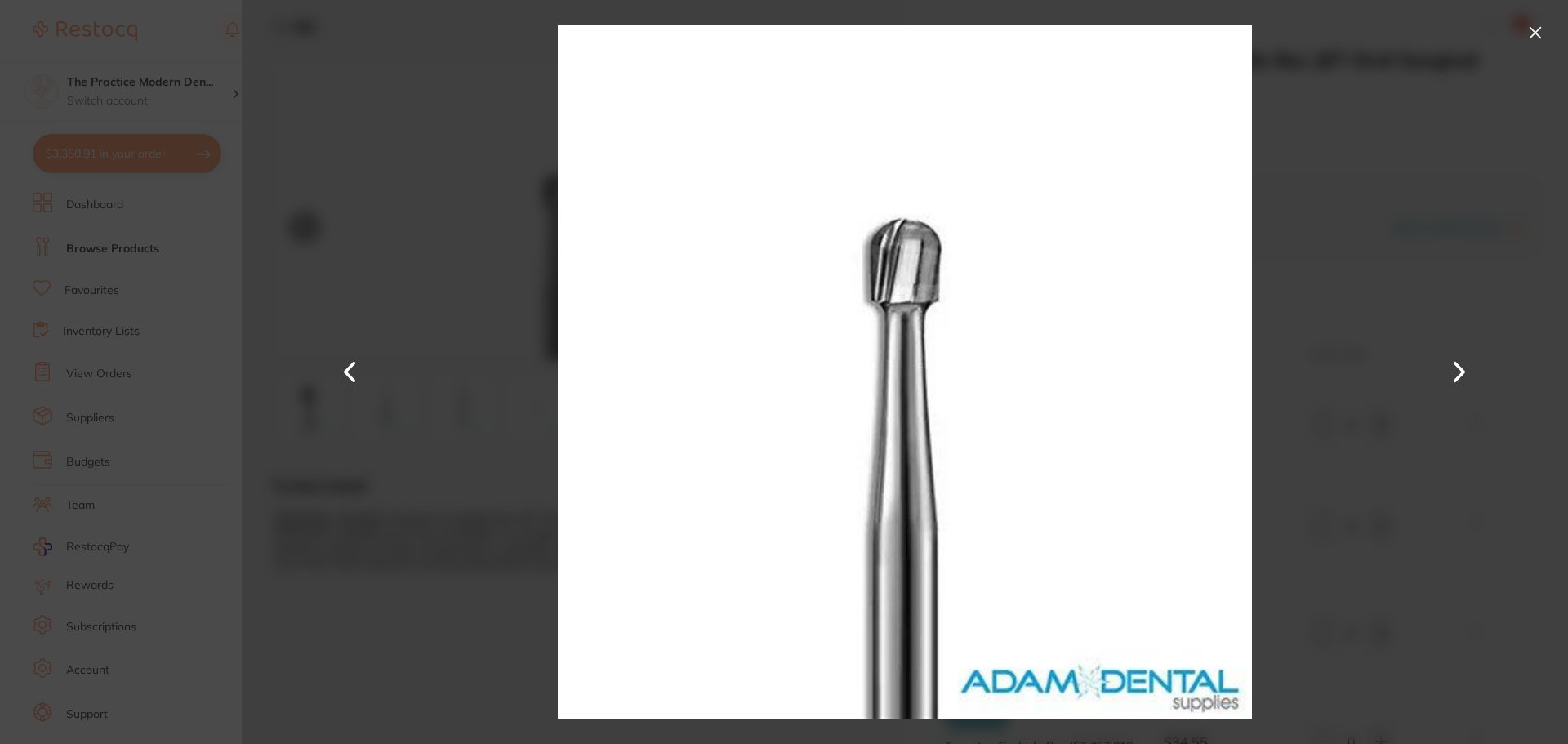
click at [1449, 369] on button at bounding box center [1460, 372] width 39 height 372
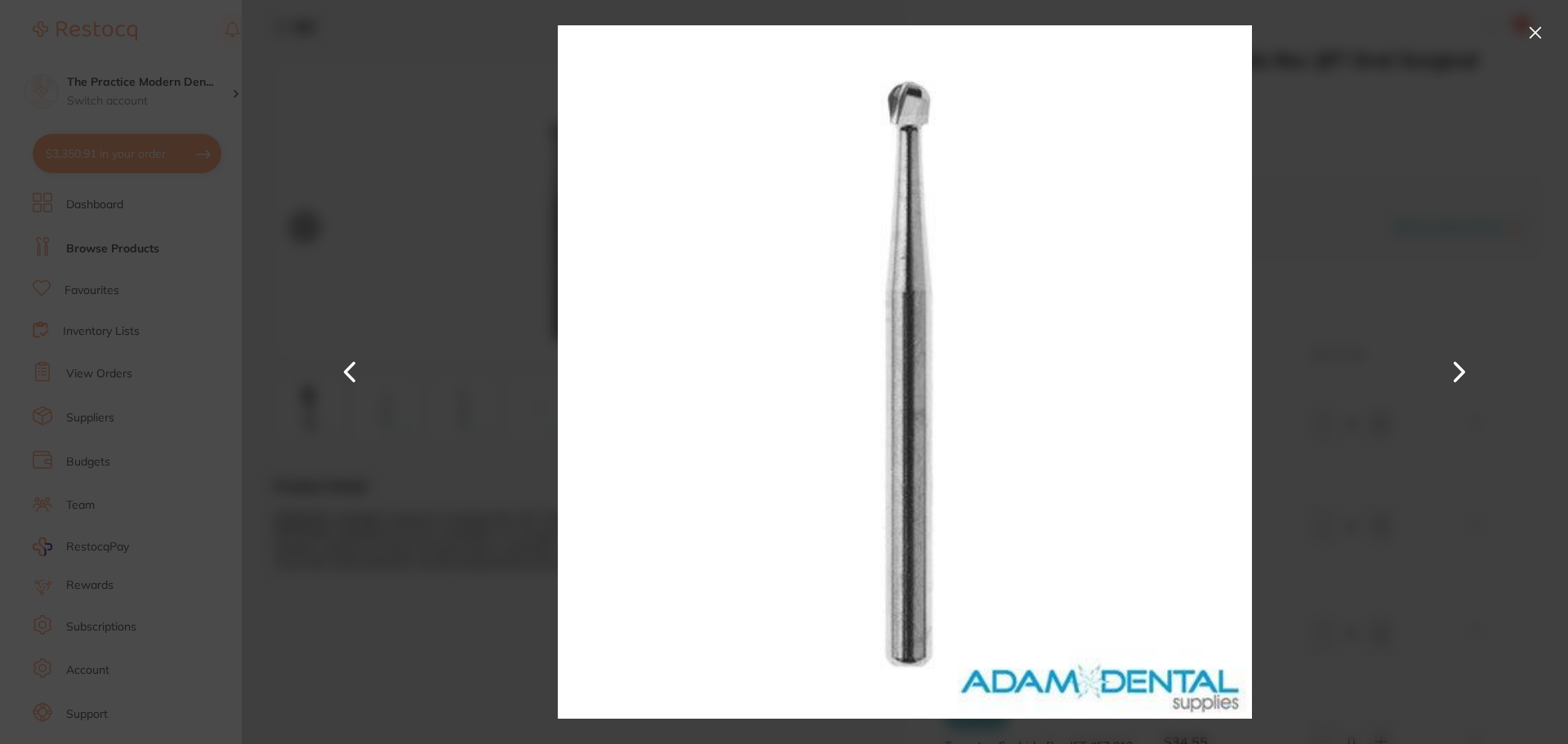
click at [1449, 369] on button at bounding box center [1460, 372] width 39 height 372
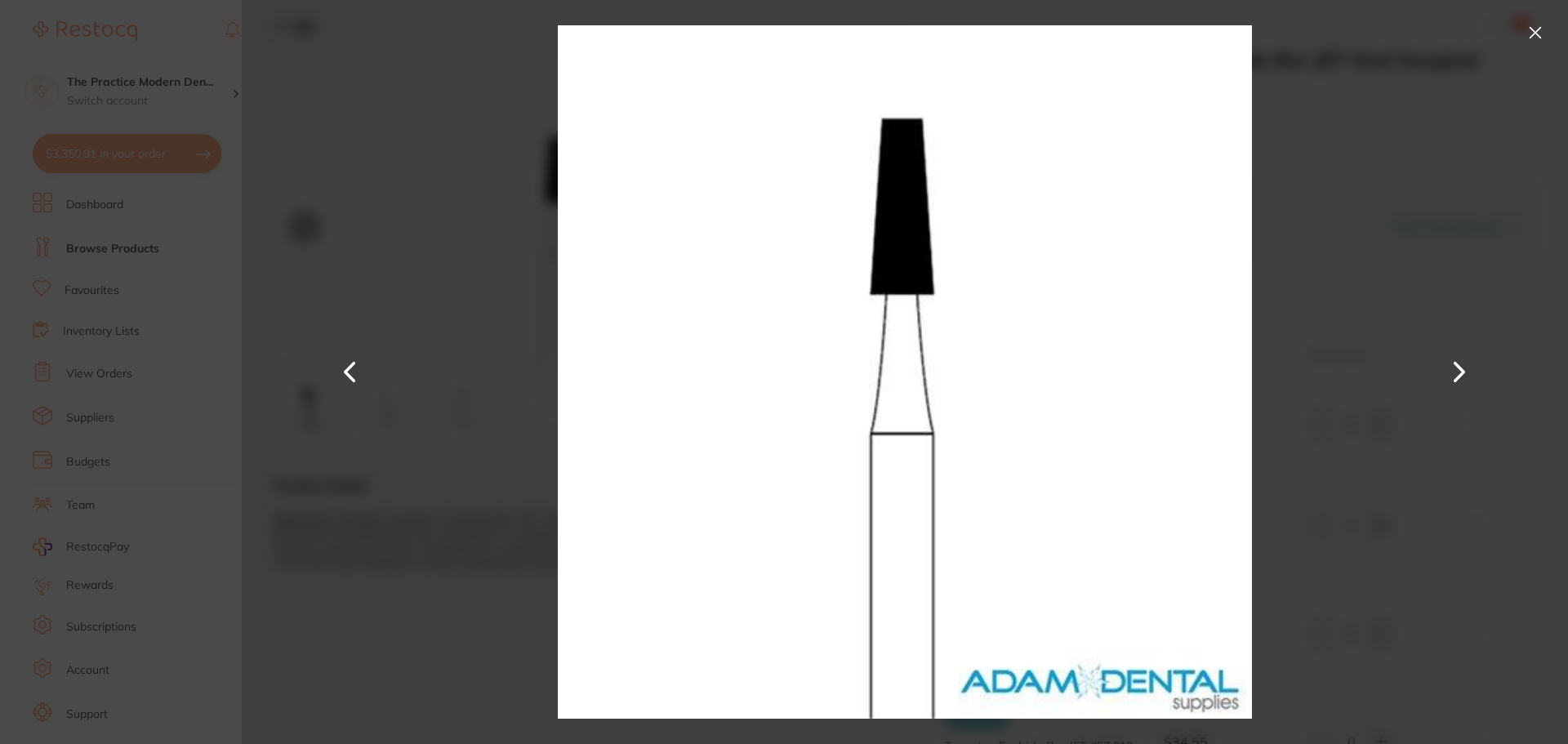
click at [1449, 369] on button at bounding box center [1460, 372] width 39 height 372
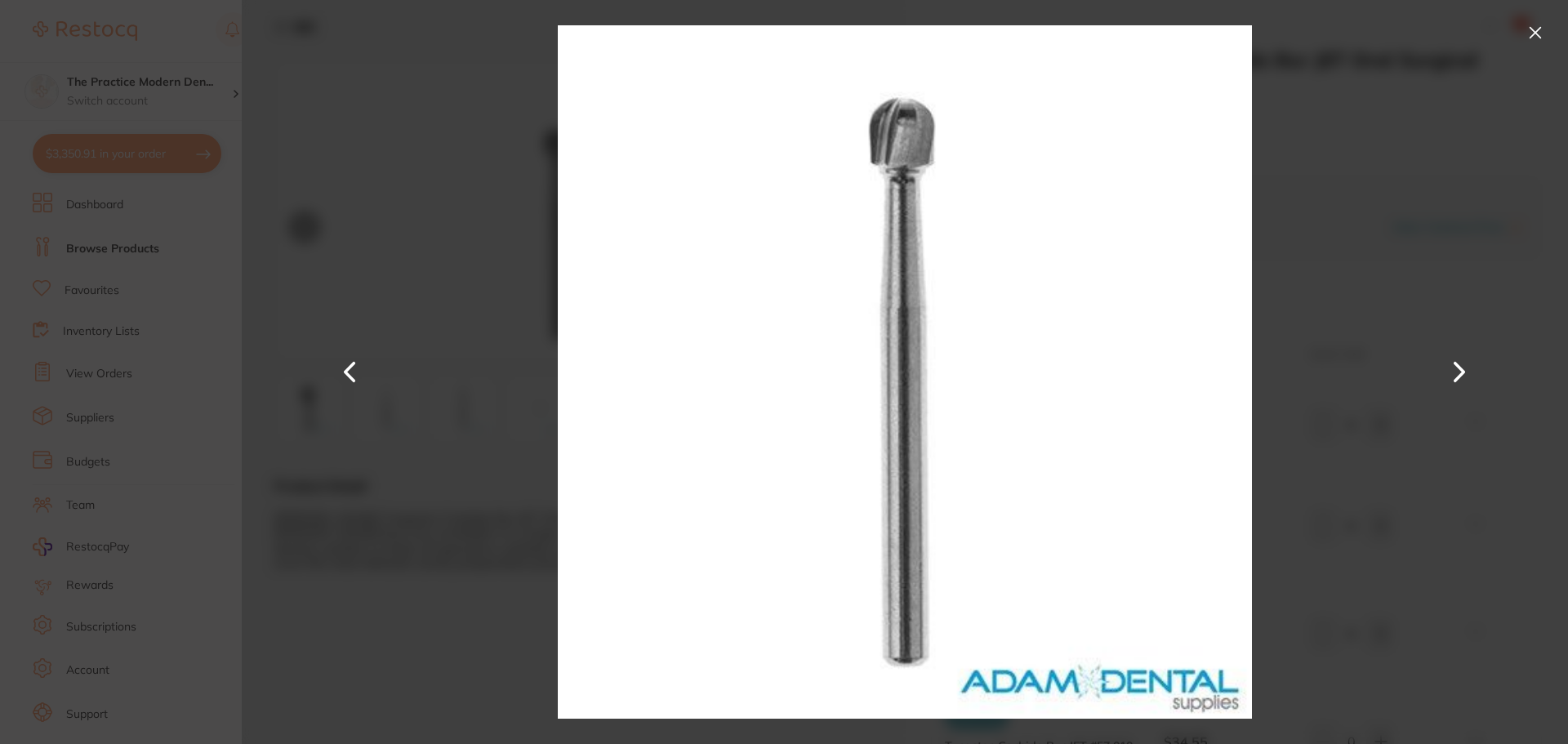
click at [1449, 369] on button at bounding box center [1460, 372] width 39 height 372
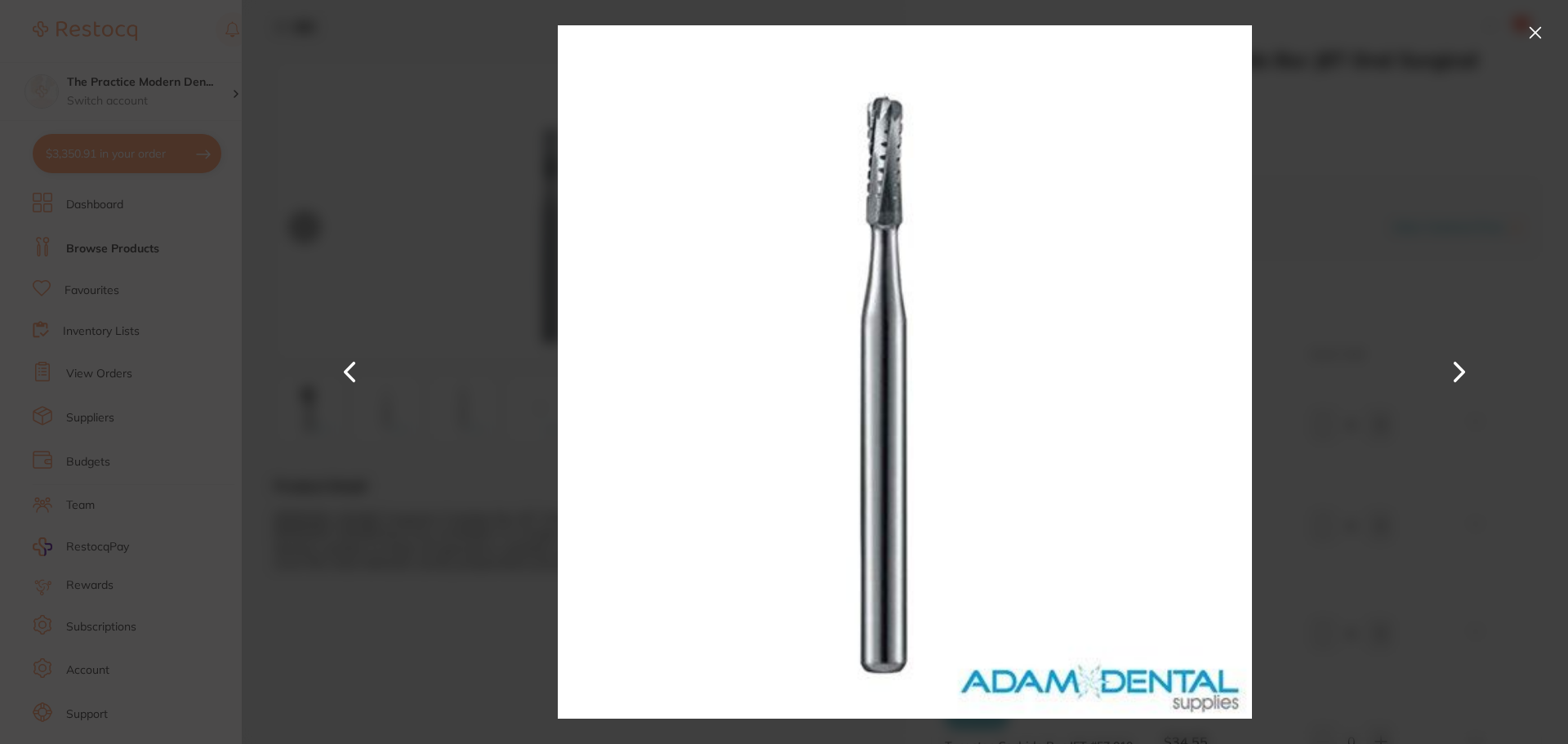
click at [1449, 369] on button at bounding box center [1460, 372] width 39 height 372
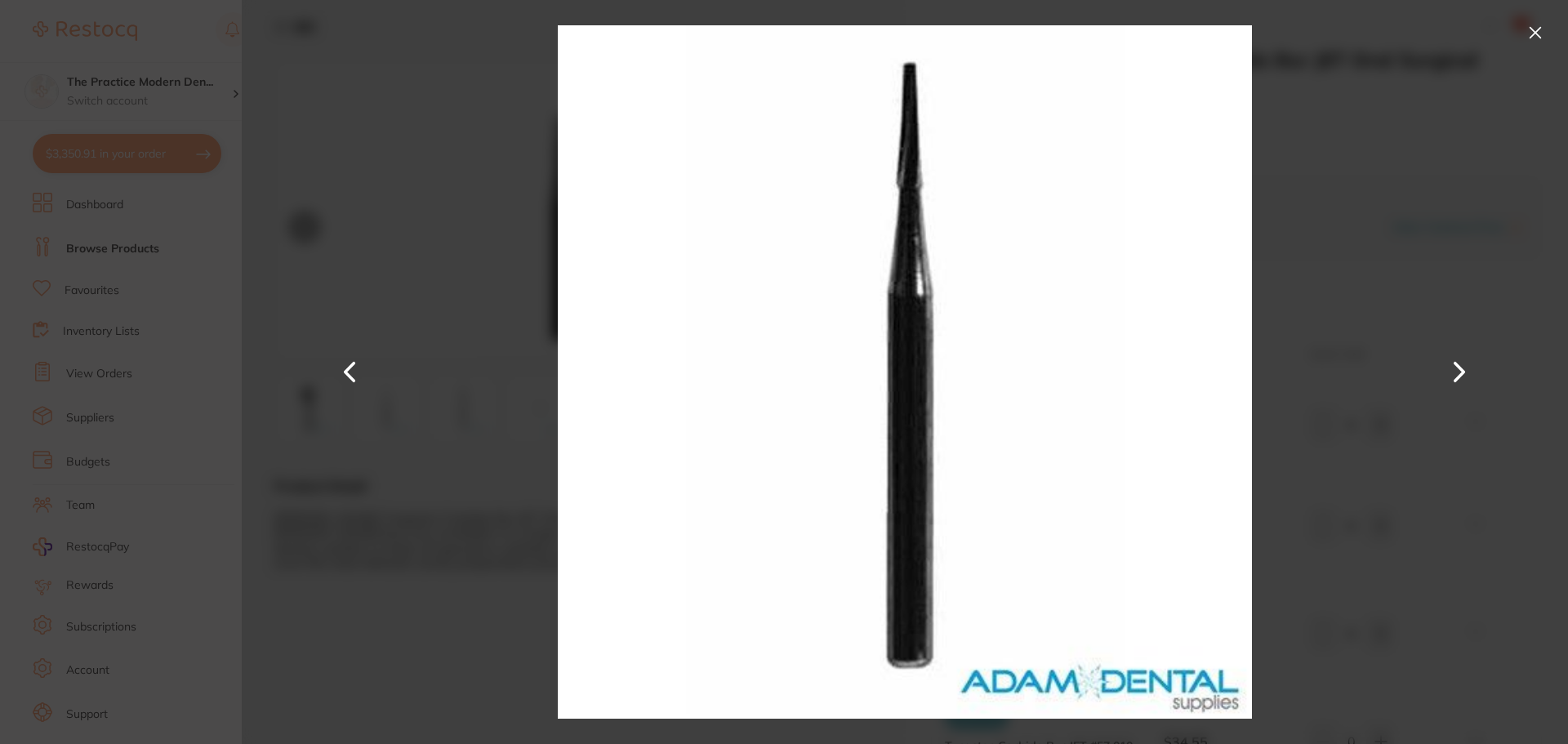
click at [1449, 369] on button at bounding box center [1460, 372] width 39 height 372
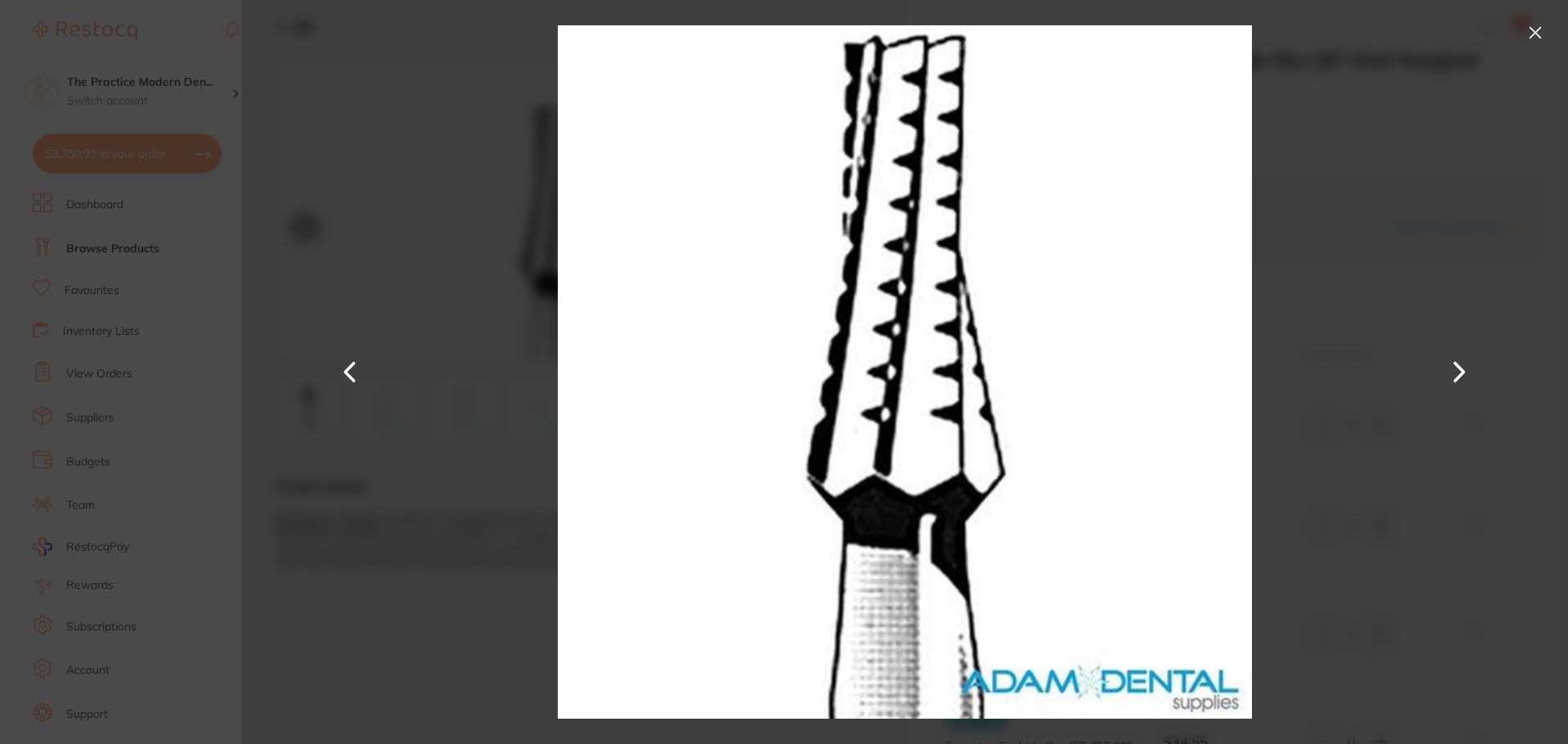
click at [1540, 27] on button at bounding box center [1535, 33] width 27 height 27
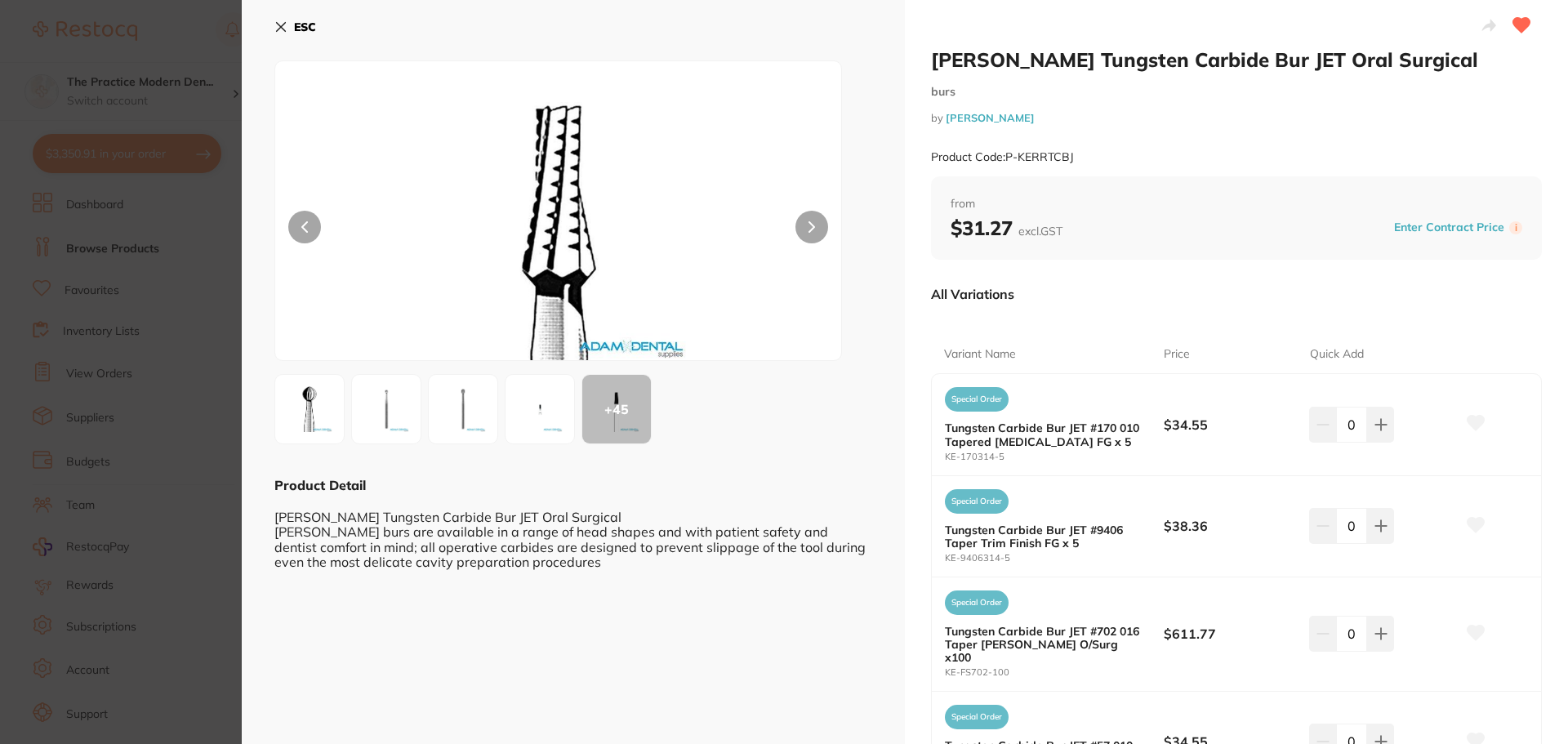
click at [288, 27] on button "ESC" at bounding box center [295, 27] width 41 height 28
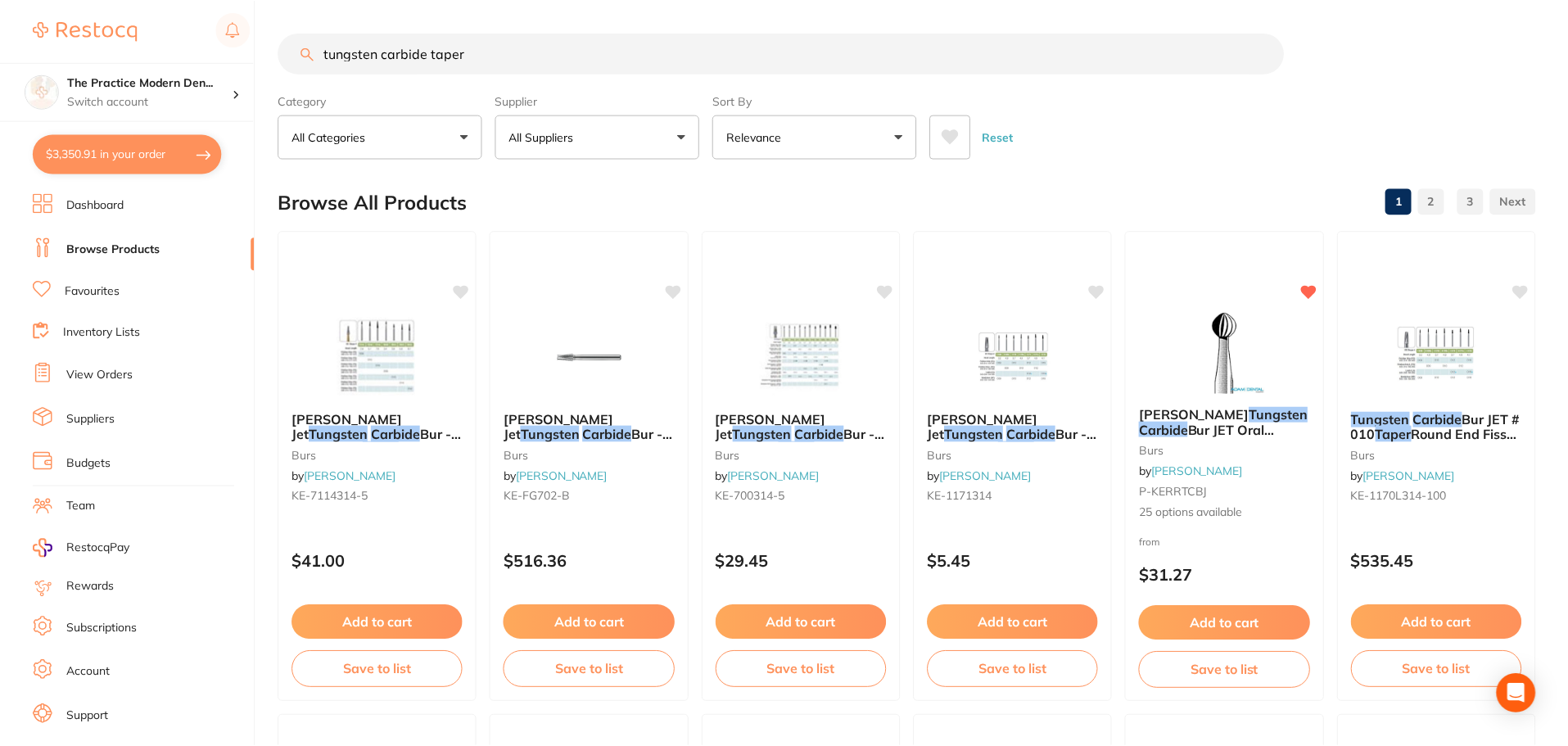
scroll to position [171, 0]
